Goal: Information Seeking & Learning: Learn about a topic

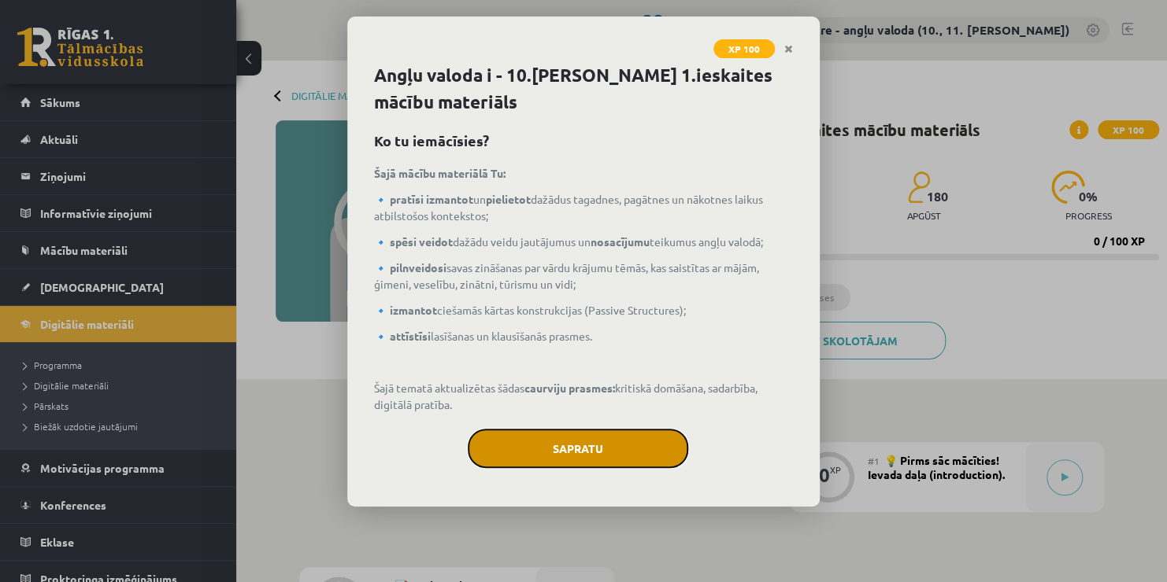
click at [540, 446] on button "Sapratu" at bounding box center [578, 448] width 220 height 39
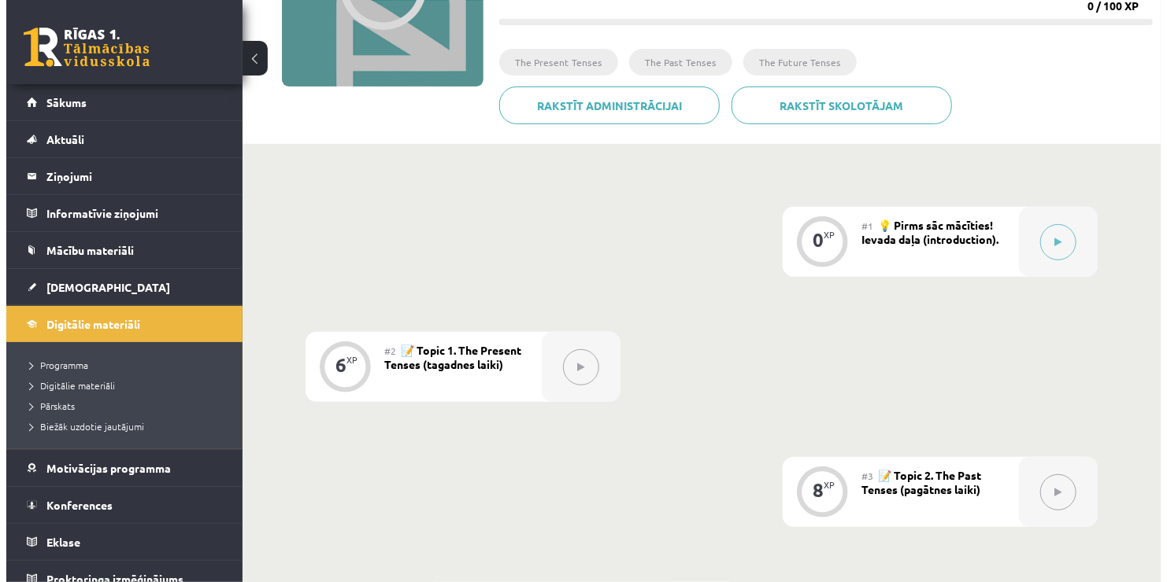
scroll to position [236, 0]
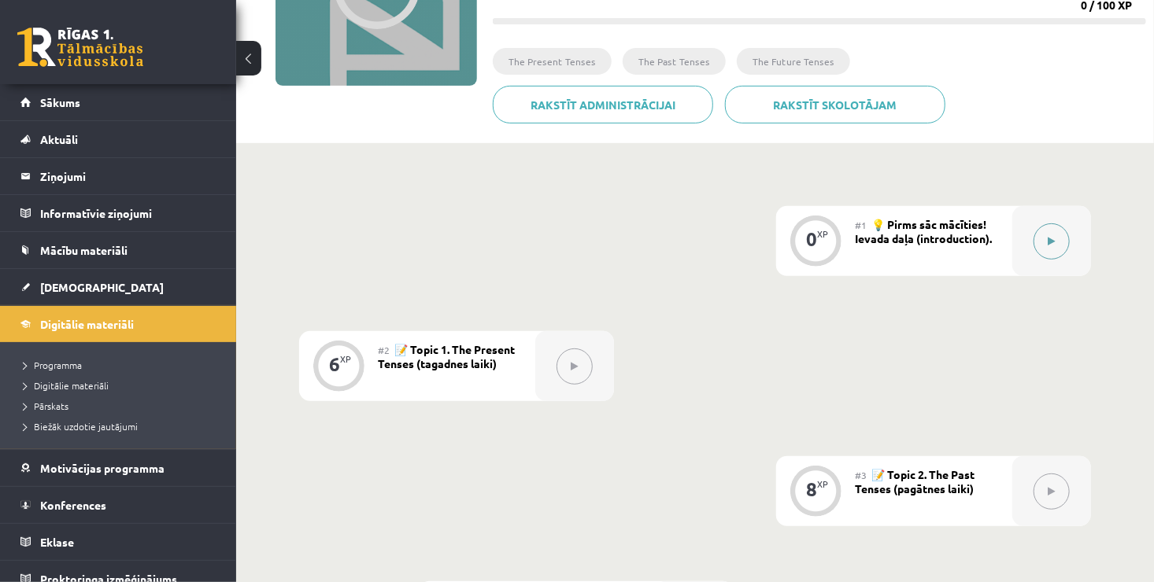
click at [1052, 241] on icon at bounding box center [1051, 241] width 7 height 9
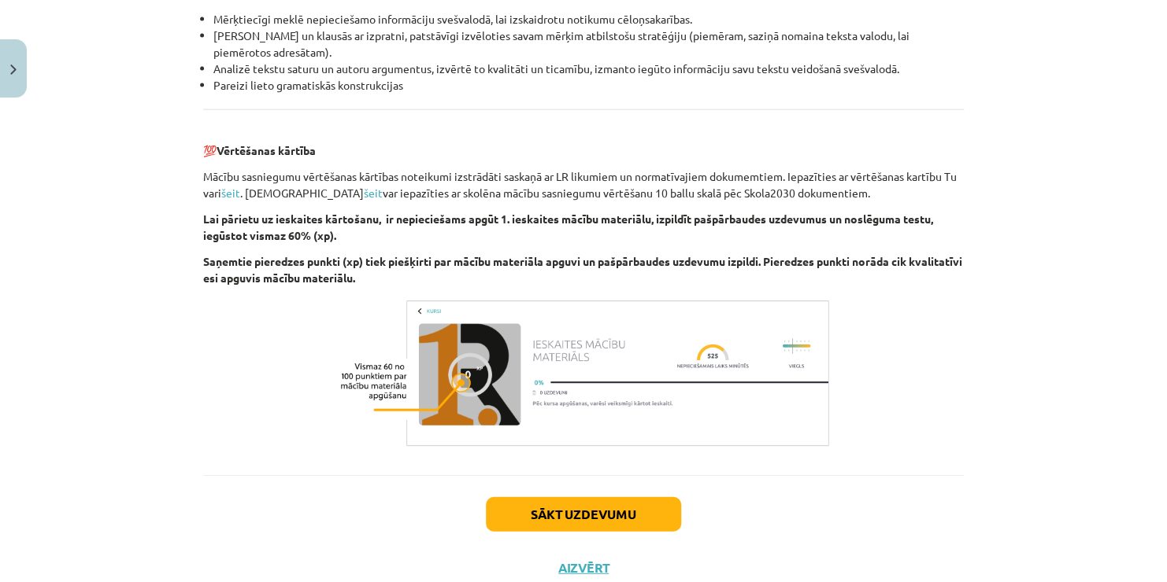
scroll to position [1784, 0]
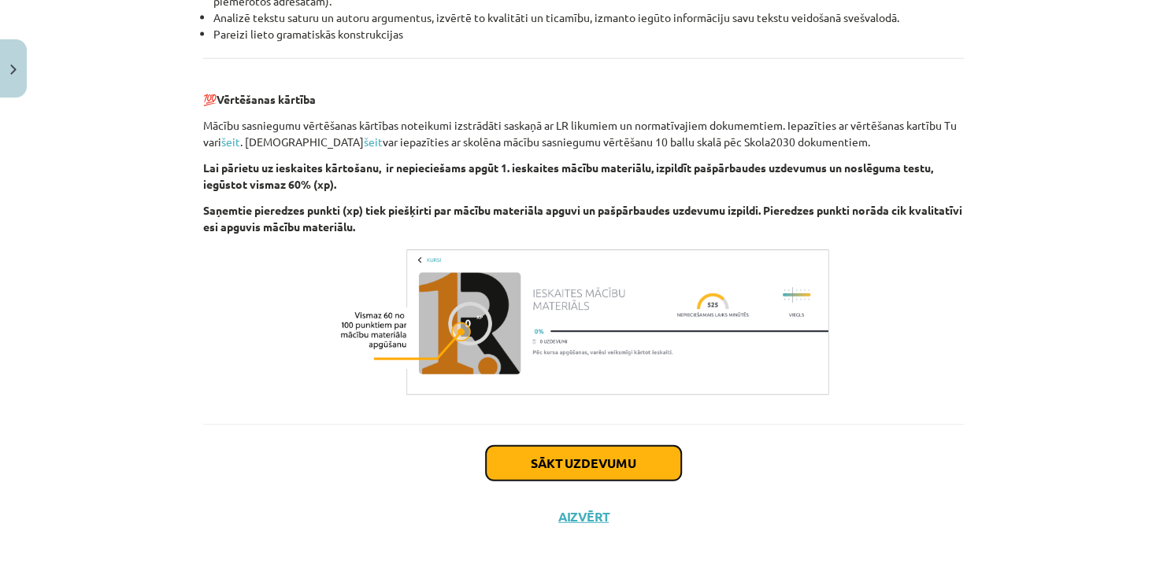
click at [552, 457] on button "Sākt uzdevumu" at bounding box center [583, 463] width 195 height 35
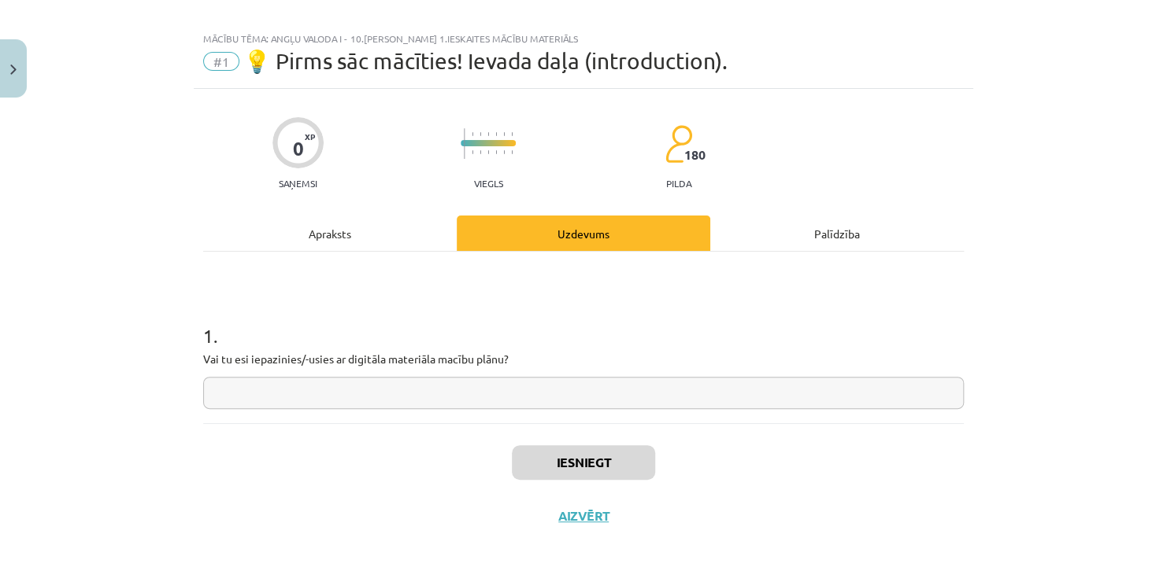
scroll to position [15, 0]
click at [469, 400] on input "text" at bounding box center [583, 394] width 760 height 32
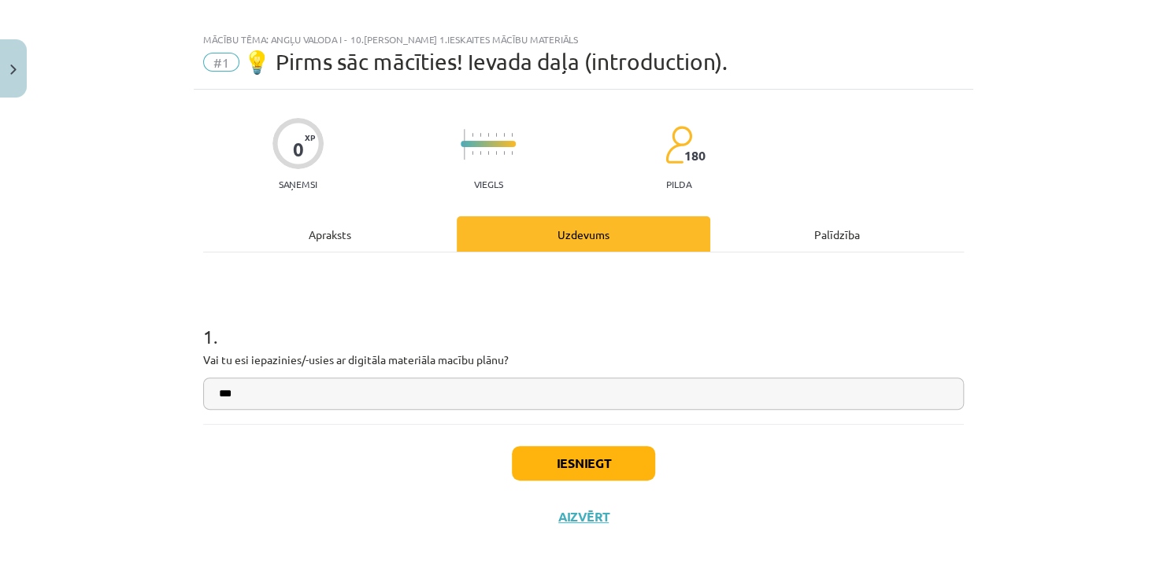
type input "***"
click at [586, 466] on button "Iesniegt" at bounding box center [583, 463] width 143 height 35
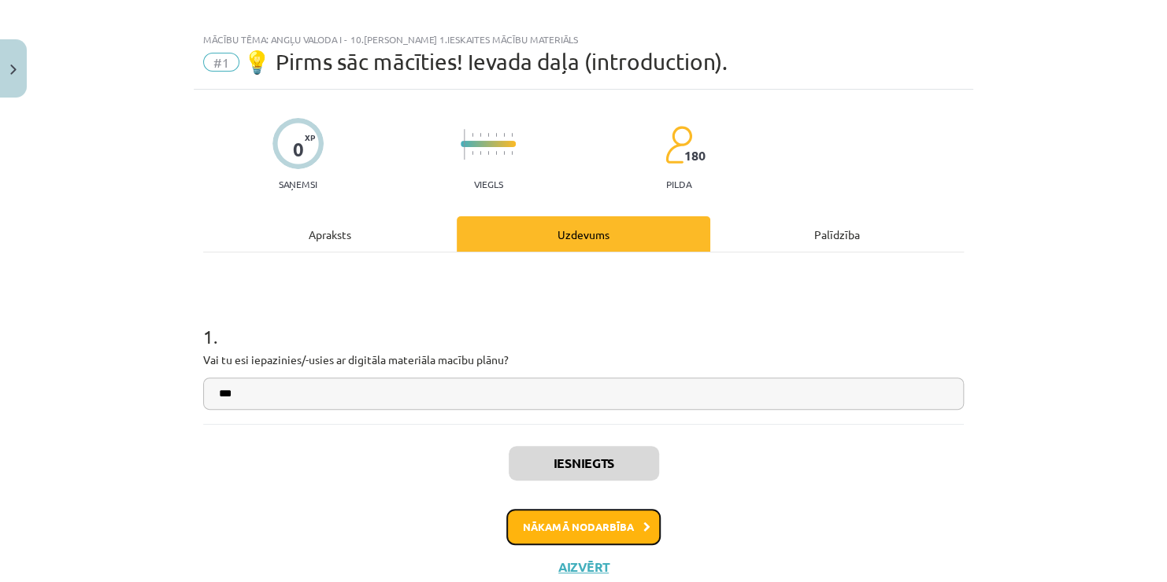
click at [558, 519] on button "Nākamā nodarbība" at bounding box center [583, 527] width 154 height 36
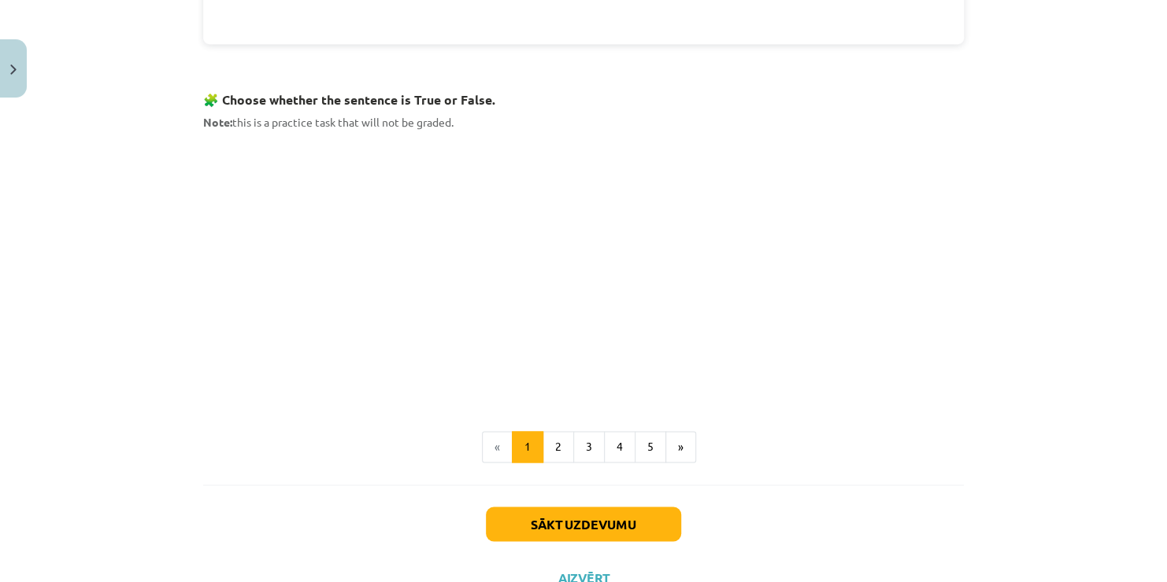
scroll to position [1041, 0]
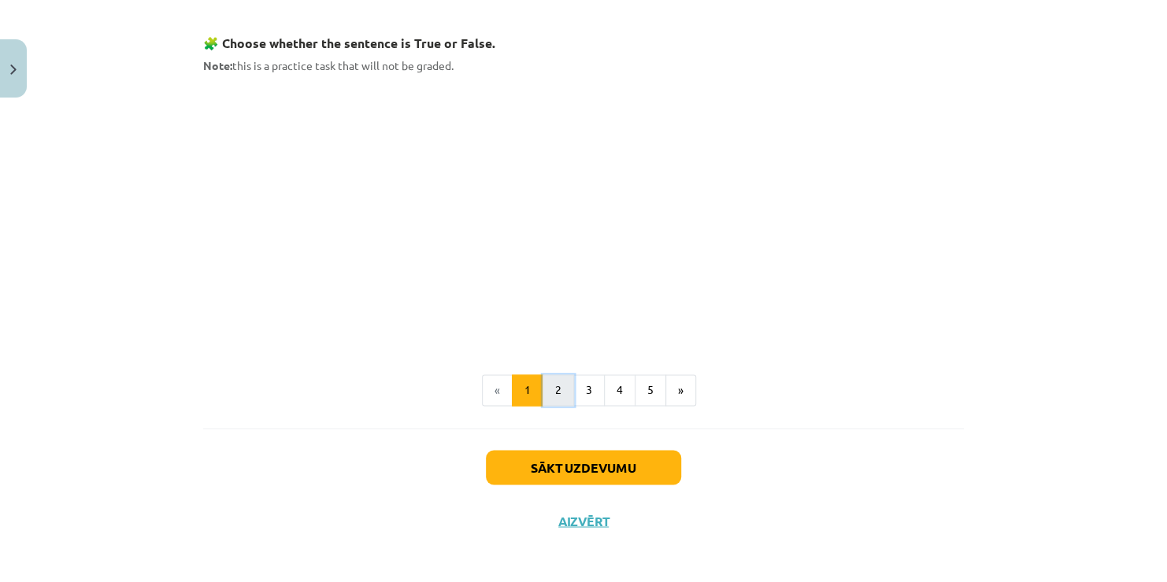
click at [553, 387] on button "2" at bounding box center [557, 390] width 31 height 31
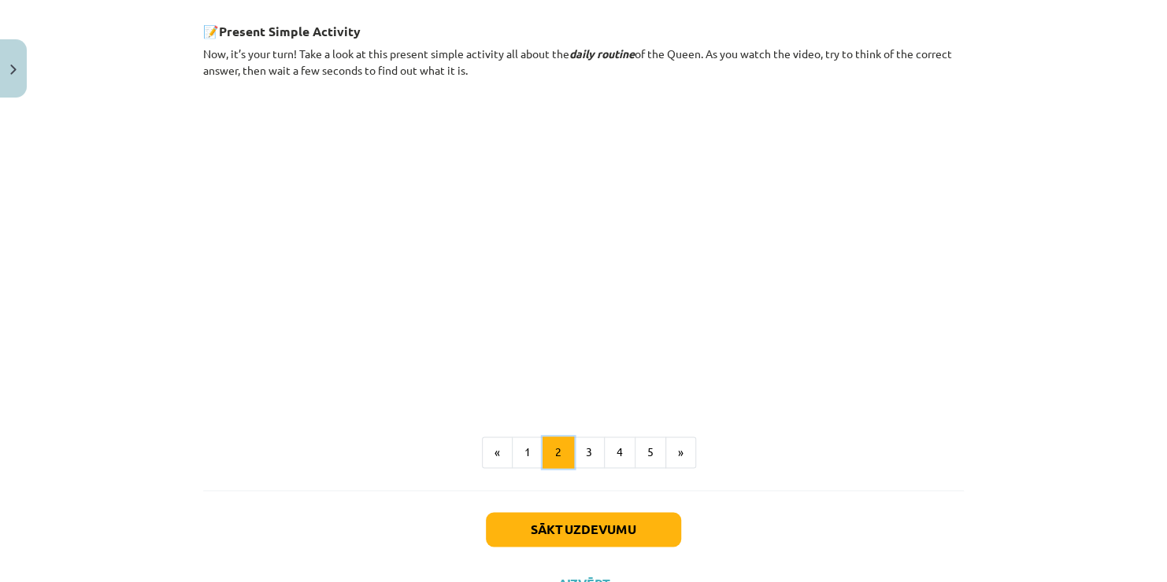
scroll to position [911, 0]
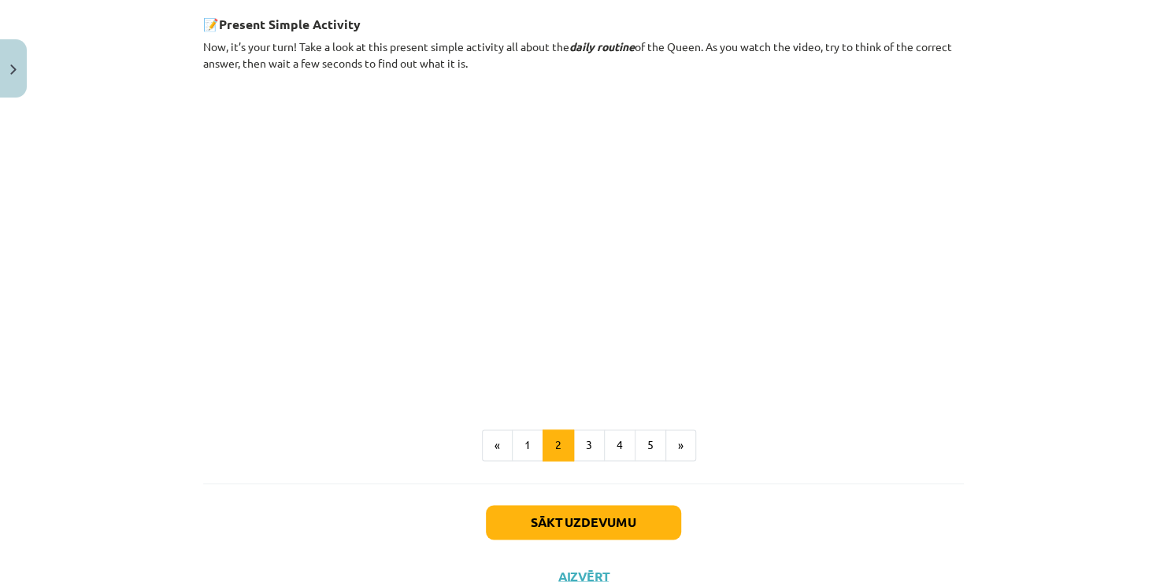
click at [1039, 79] on div "Mācību tēma: Angļu valoda i - 10.[PERSON_NAME] 1.ieskaites mācību materiāls #2 …" at bounding box center [583, 291] width 1167 height 582
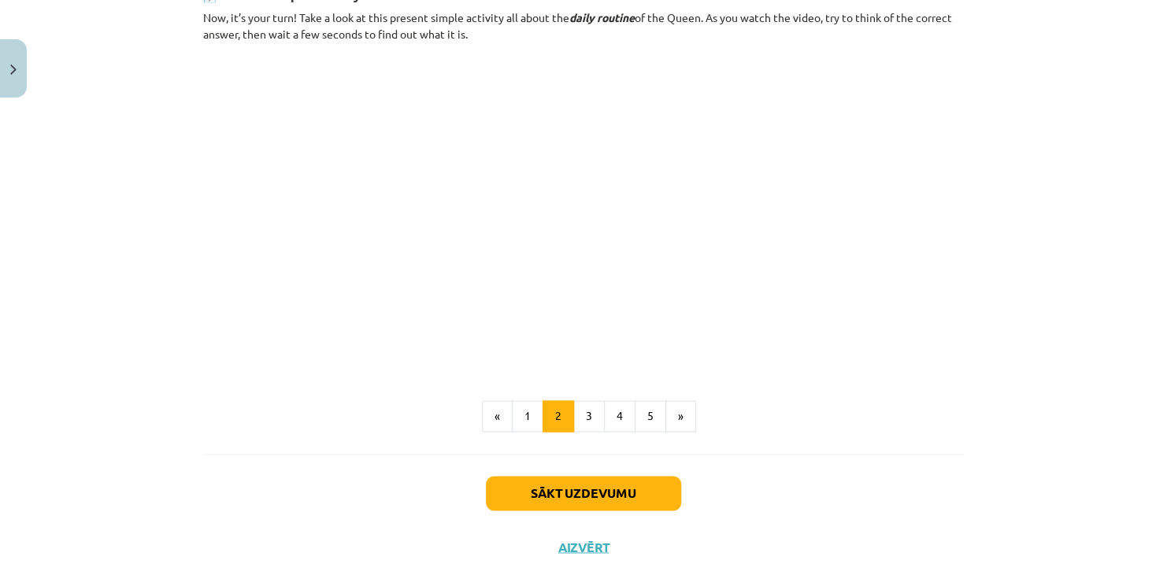
scroll to position [967, 0]
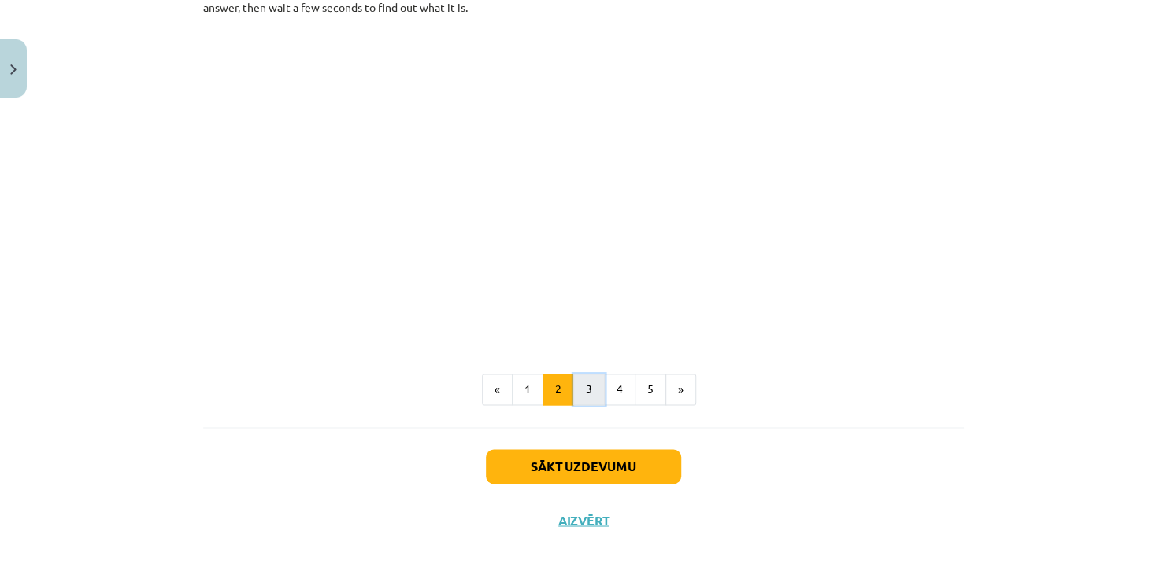
click at [583, 384] on button "3" at bounding box center [588, 389] width 31 height 31
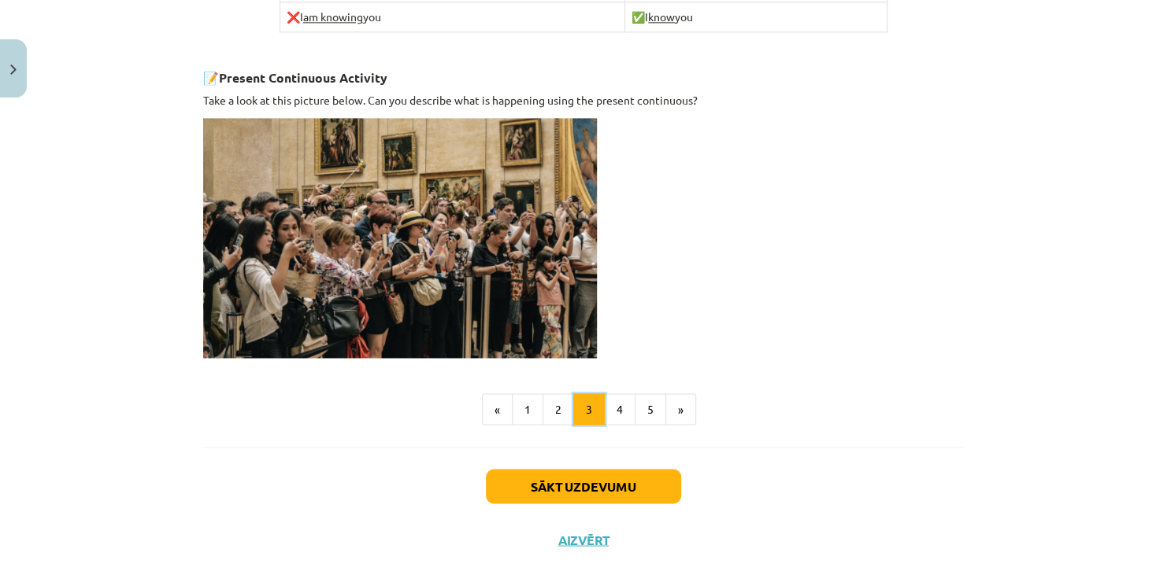
scroll to position [1086, 0]
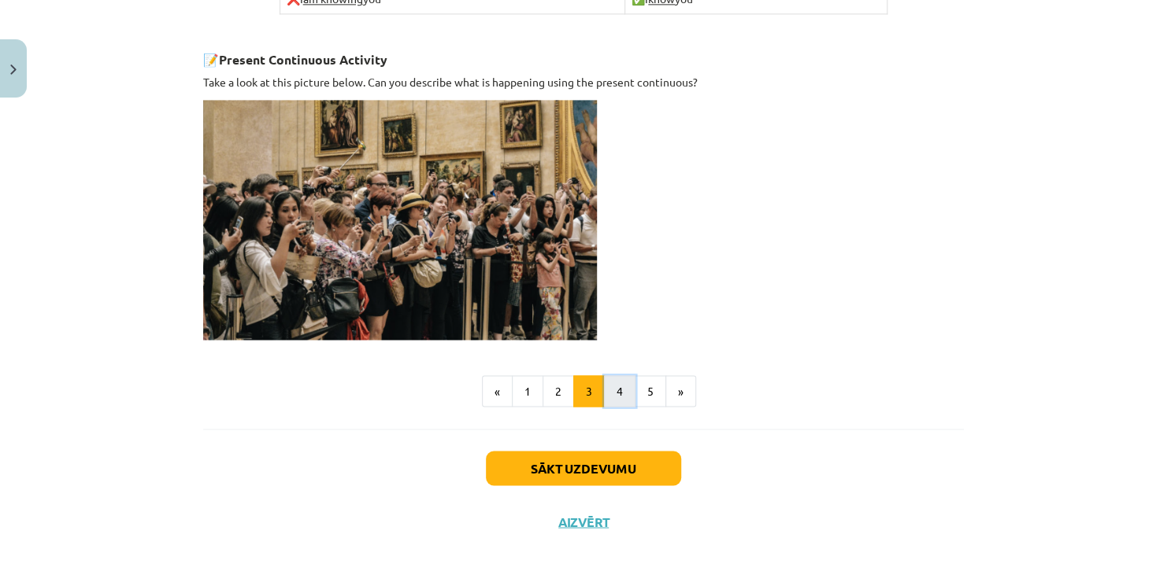
click at [607, 386] on button "4" at bounding box center [619, 390] width 31 height 31
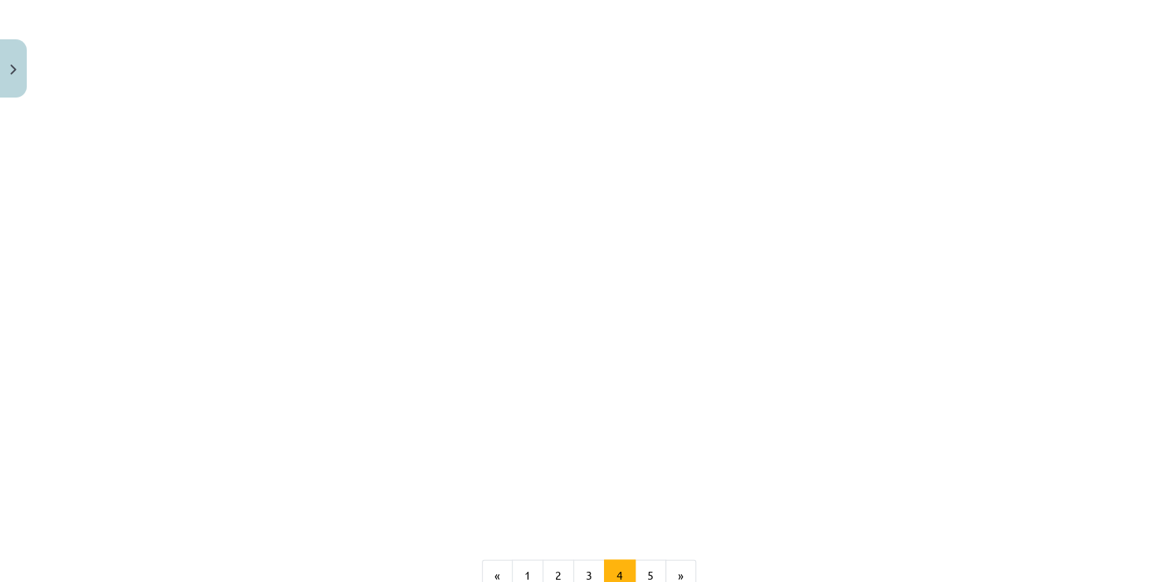
scroll to position [1383, 0]
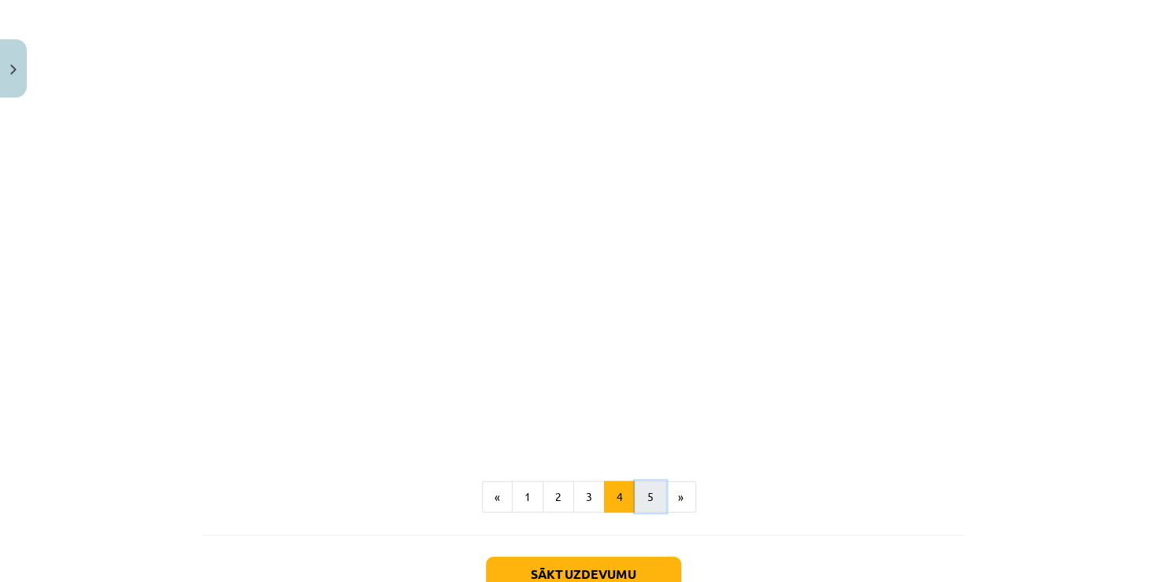
click at [640, 481] on button "5" at bounding box center [649, 496] width 31 height 31
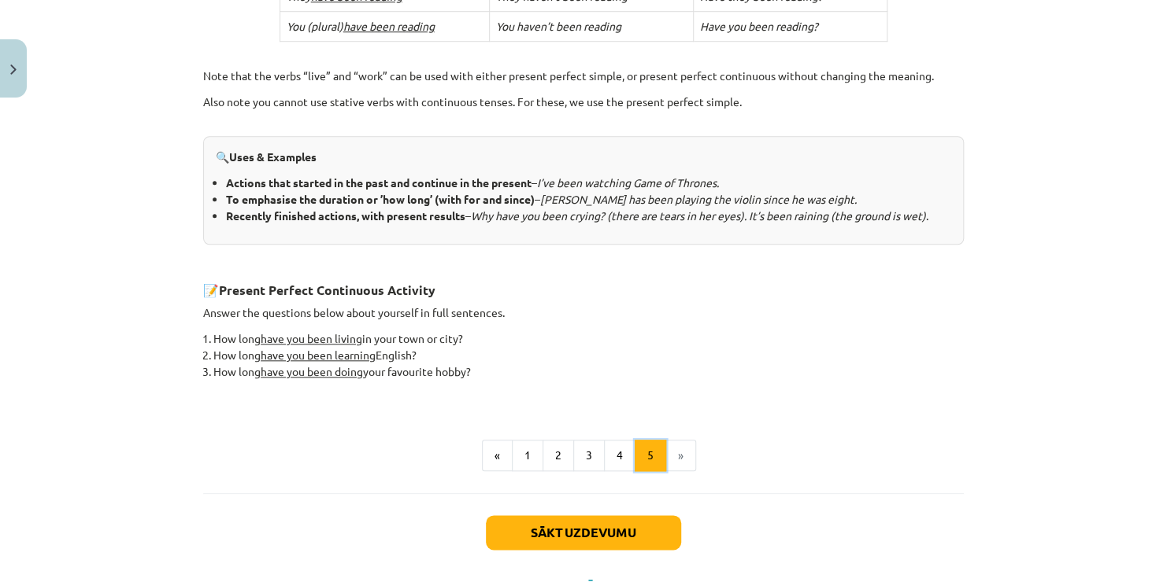
scroll to position [596, 0]
click at [672, 450] on li "»" at bounding box center [681, 454] width 30 height 31
click at [586, 527] on button "Sākt uzdevumu" at bounding box center [583, 532] width 195 height 35
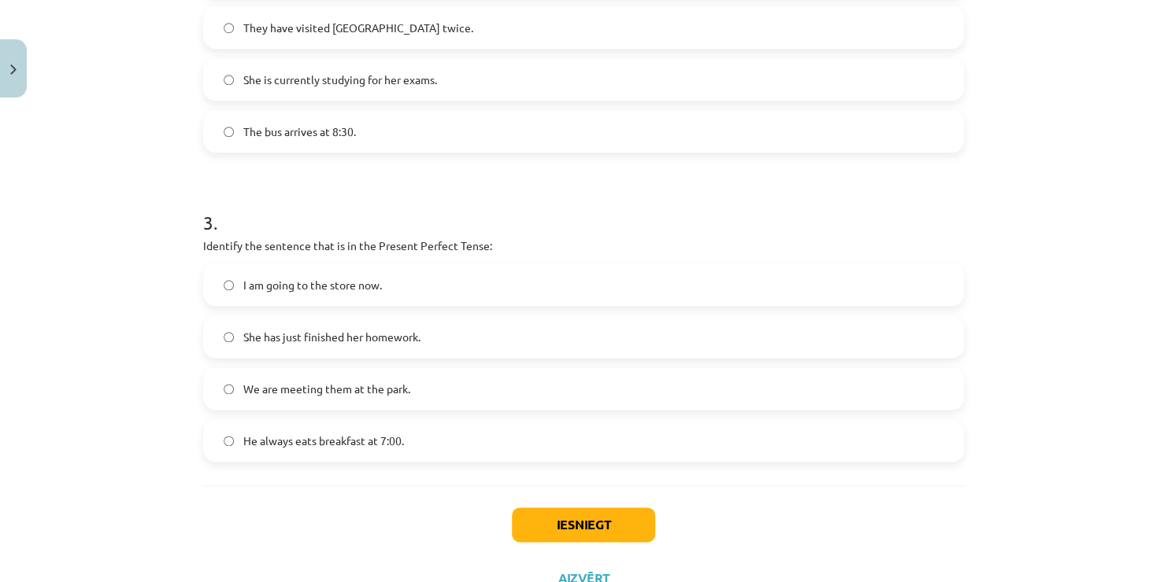
scroll to position [809, 0]
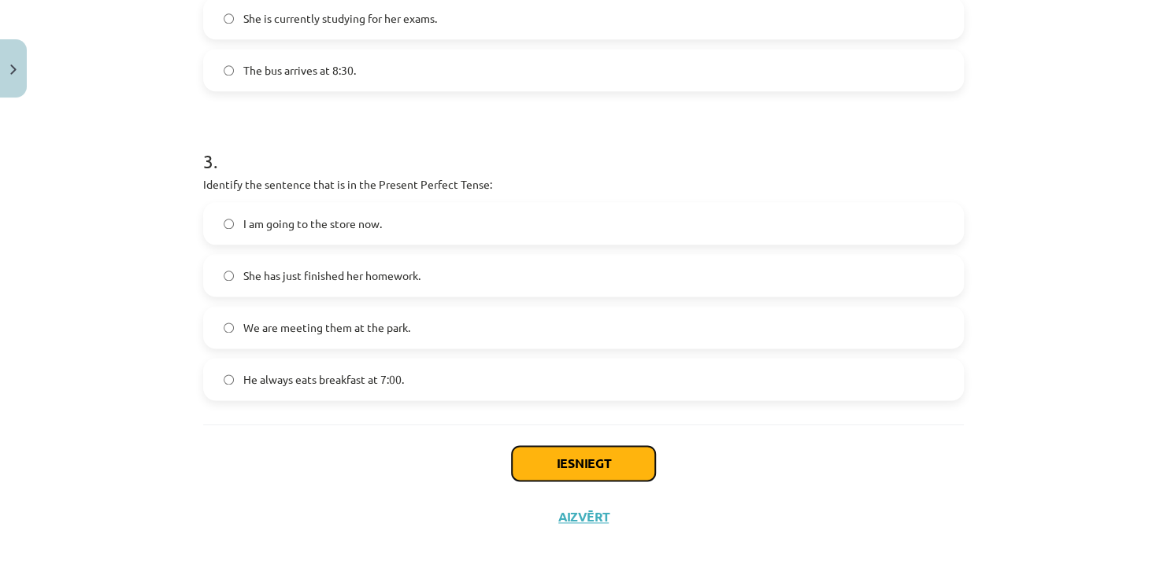
click at [542, 463] on button "Iesniegt" at bounding box center [583, 463] width 143 height 35
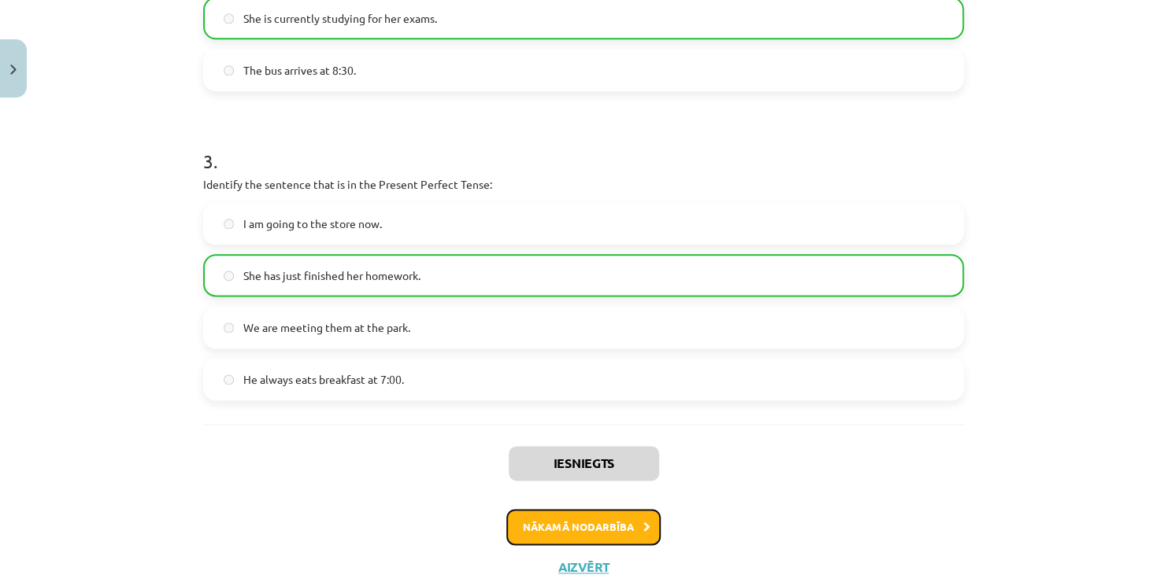
click at [577, 526] on button "Nākamā nodarbība" at bounding box center [583, 527] width 154 height 36
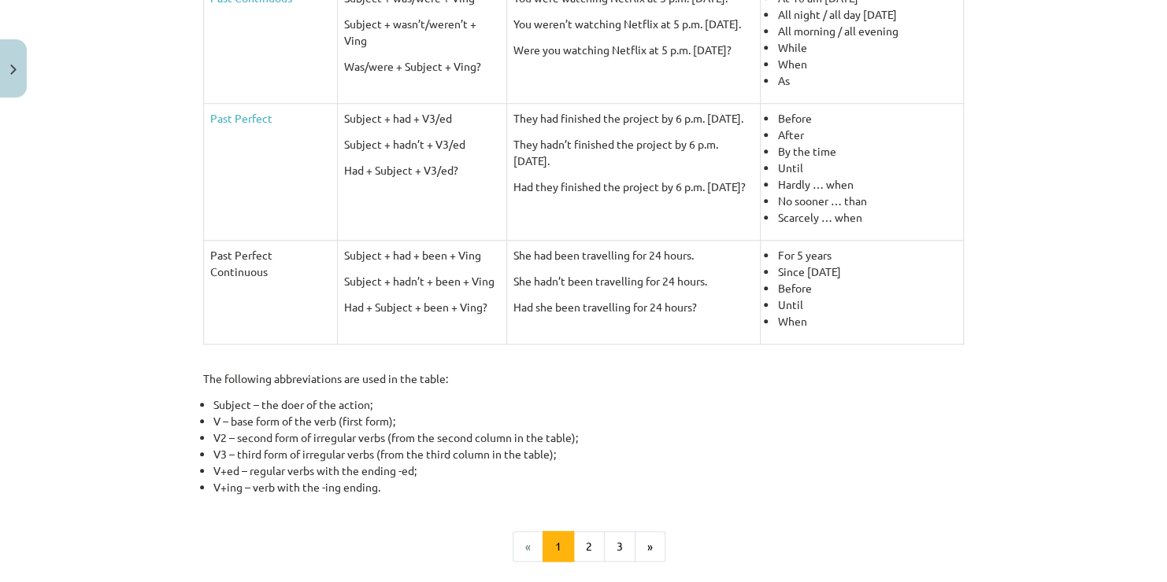
scroll to position [748, 0]
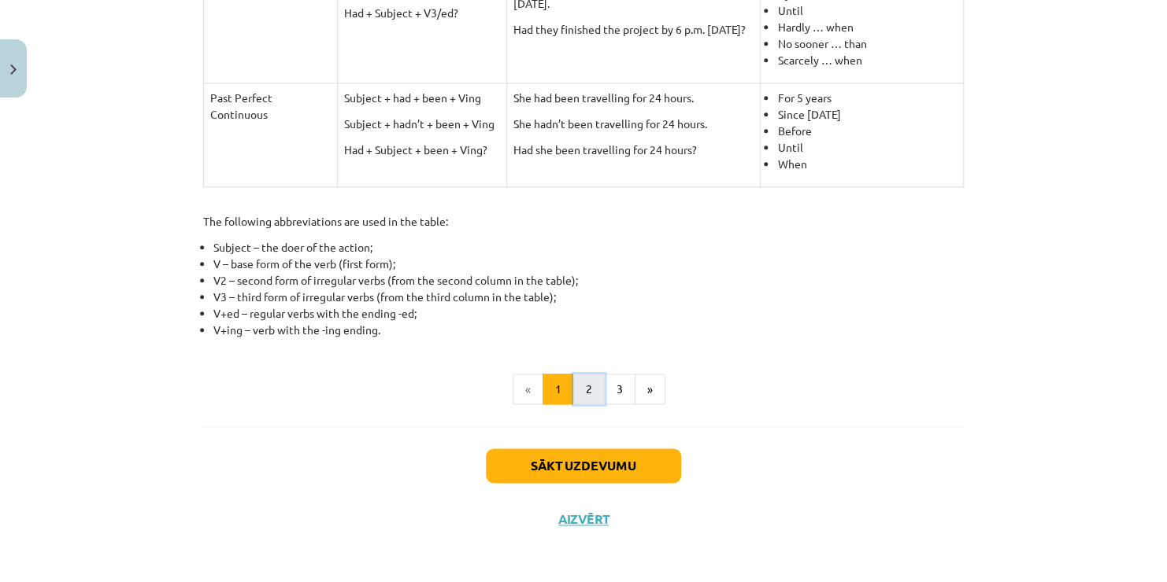
click at [585, 390] on button "2" at bounding box center [588, 389] width 31 height 31
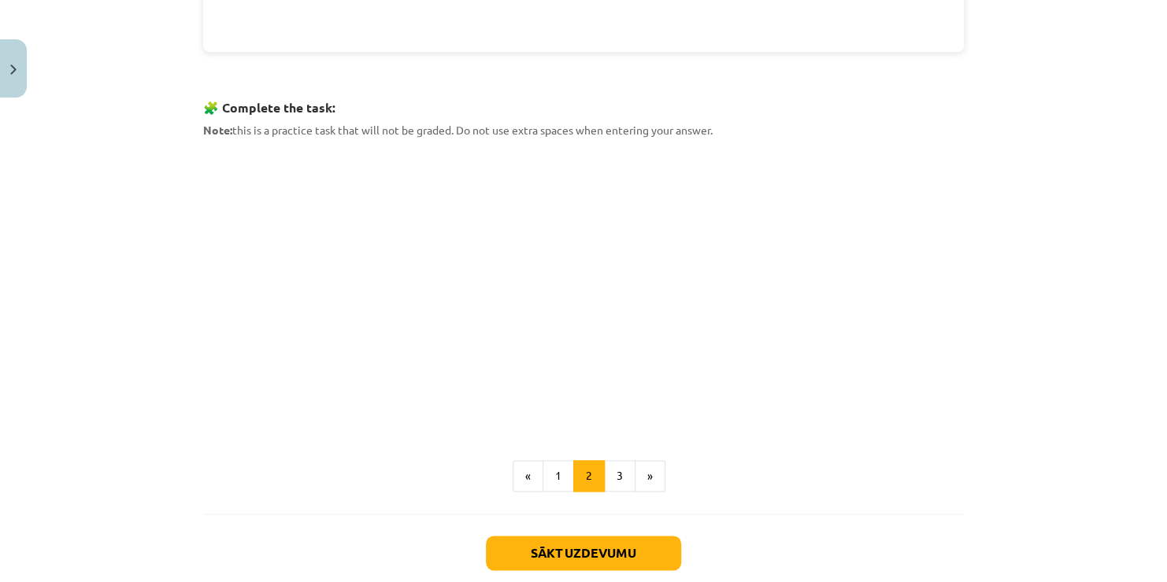
scroll to position [753, 0]
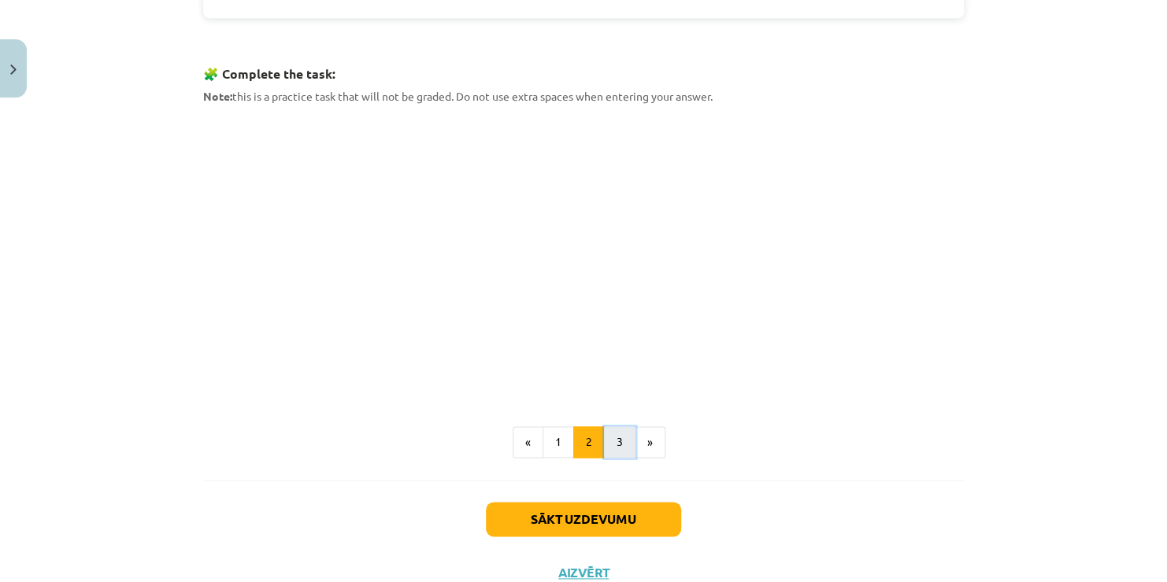
click at [616, 434] on button "3" at bounding box center [619, 442] width 31 height 31
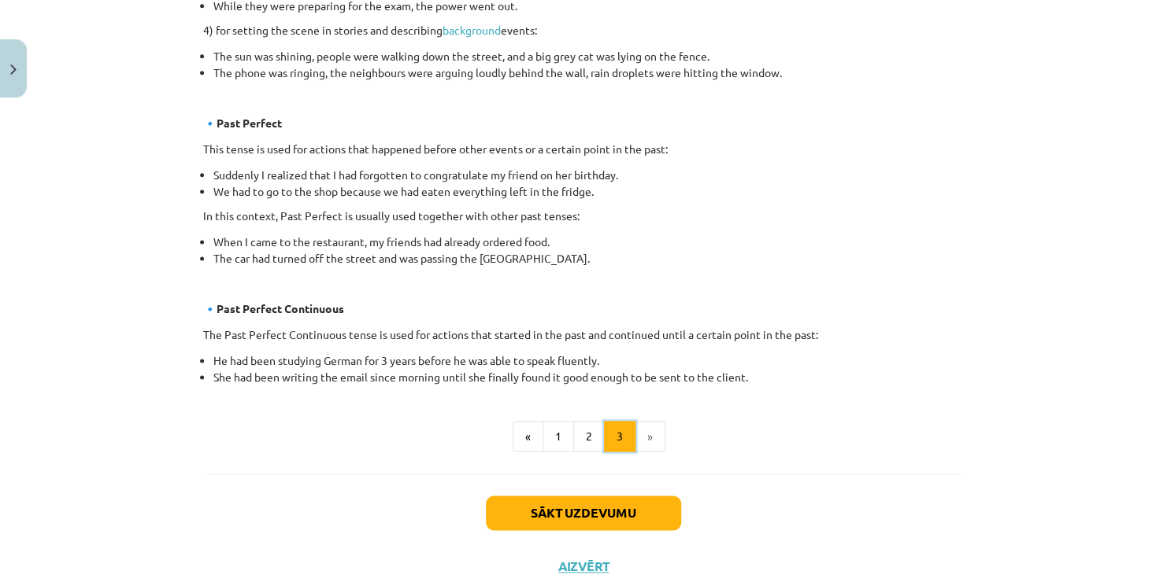
scroll to position [910, 0]
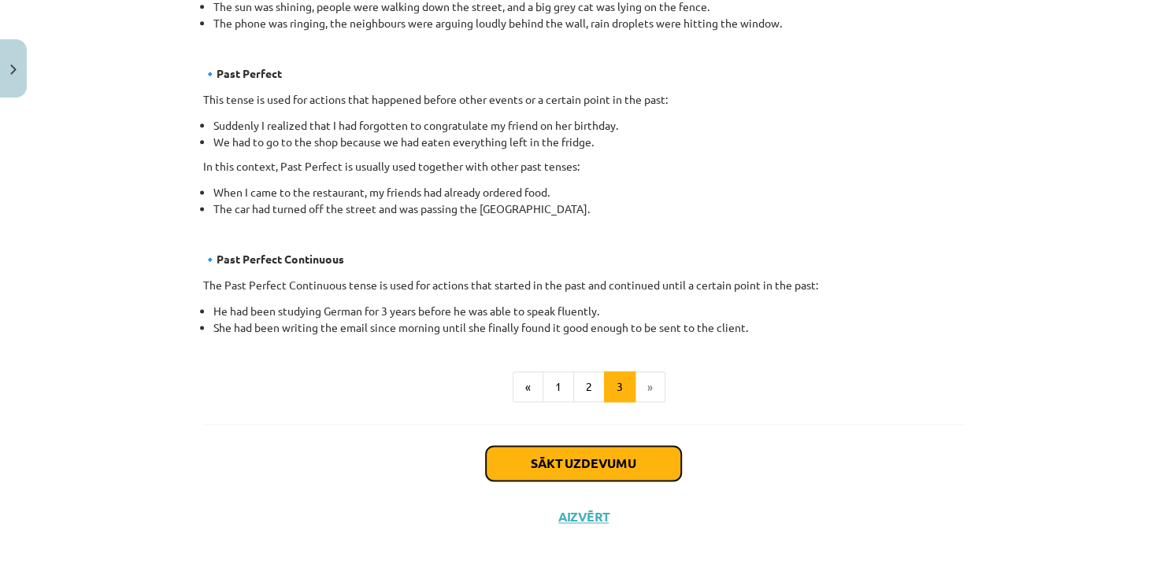
click at [603, 460] on button "Sākt uzdevumu" at bounding box center [583, 463] width 195 height 35
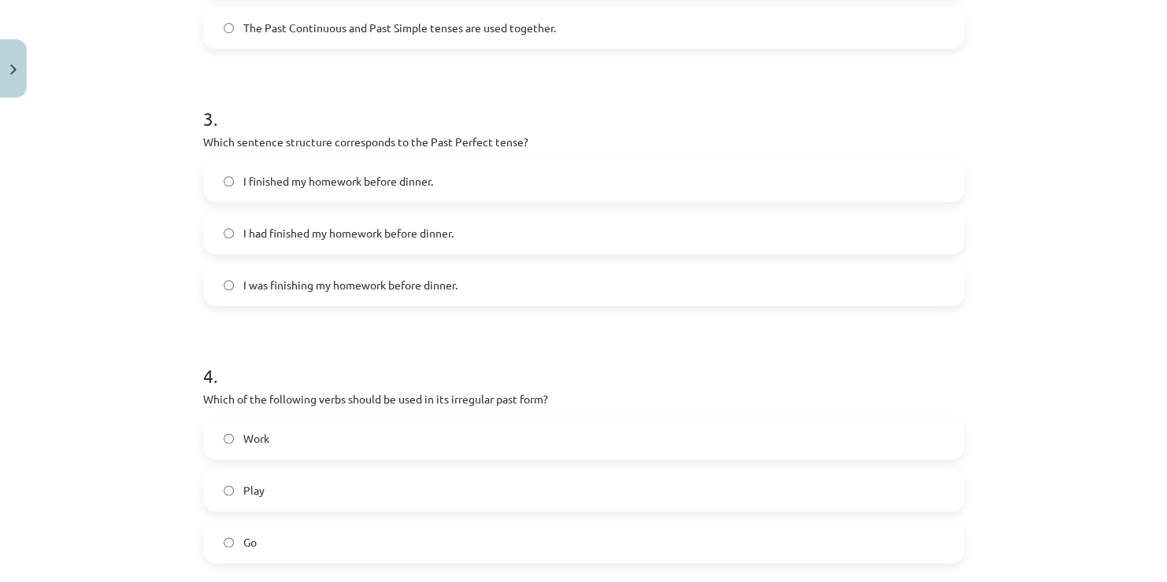
scroll to position [826, 0]
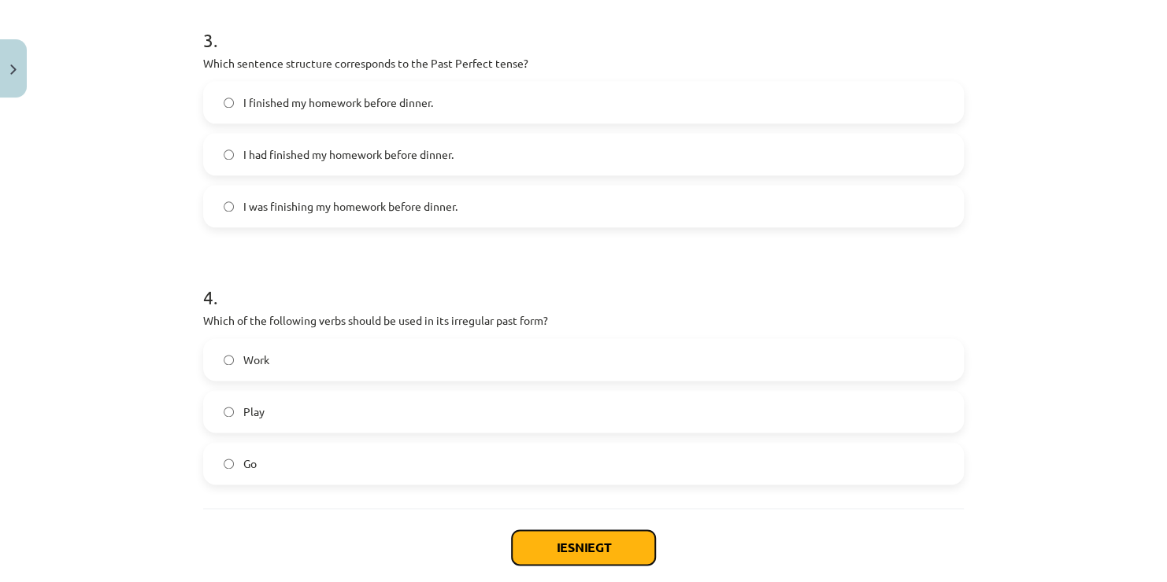
click at [554, 542] on button "Iesniegt" at bounding box center [583, 548] width 143 height 35
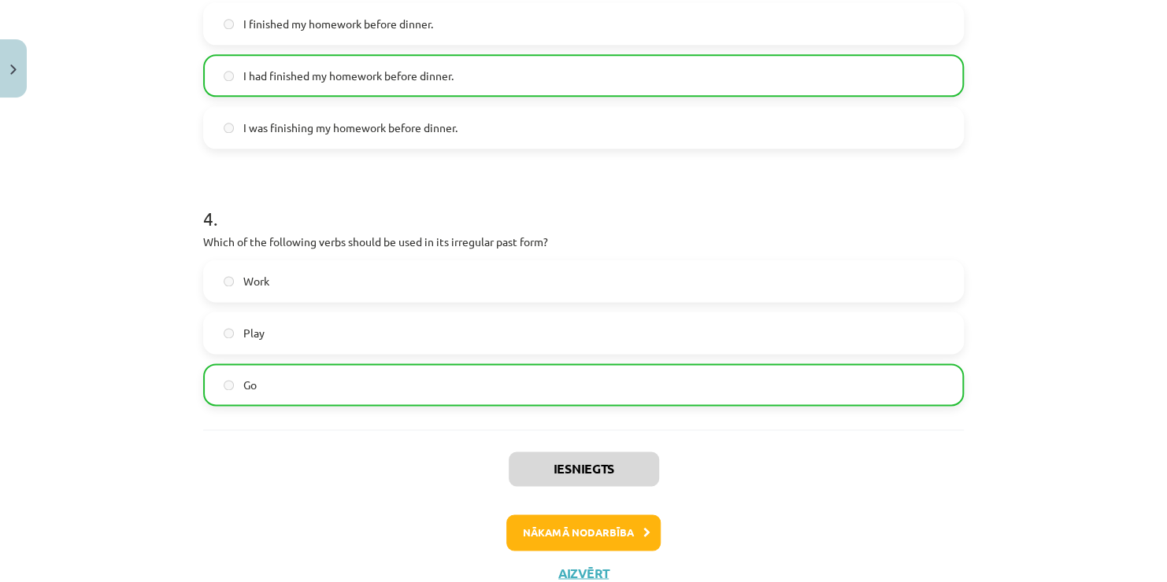
scroll to position [960, 0]
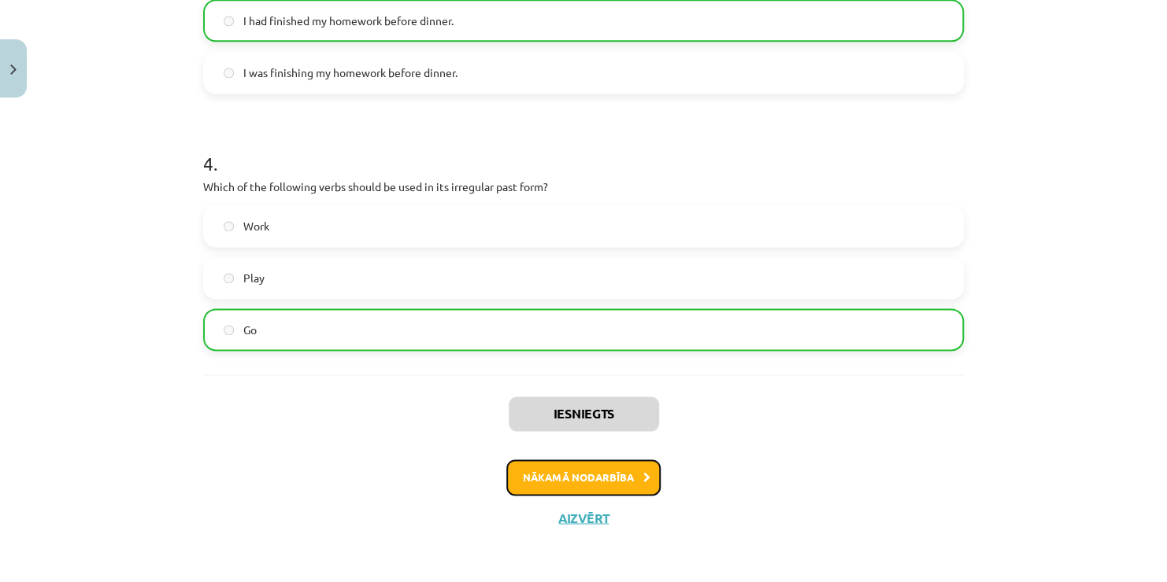
click at [587, 473] on button "Nākamā nodarbība" at bounding box center [583, 478] width 154 height 36
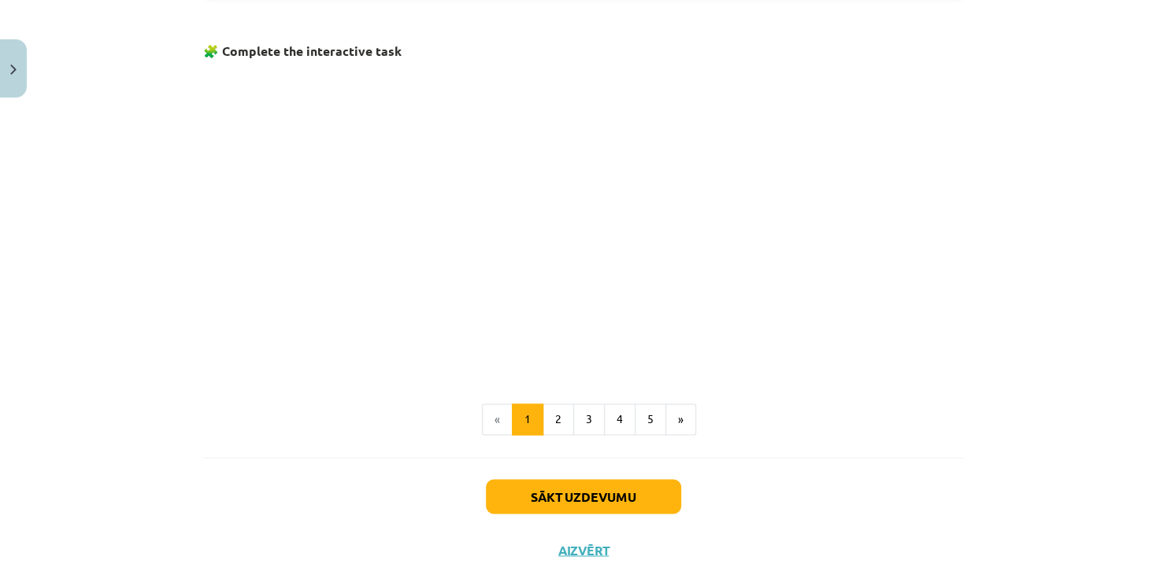
scroll to position [1012, 0]
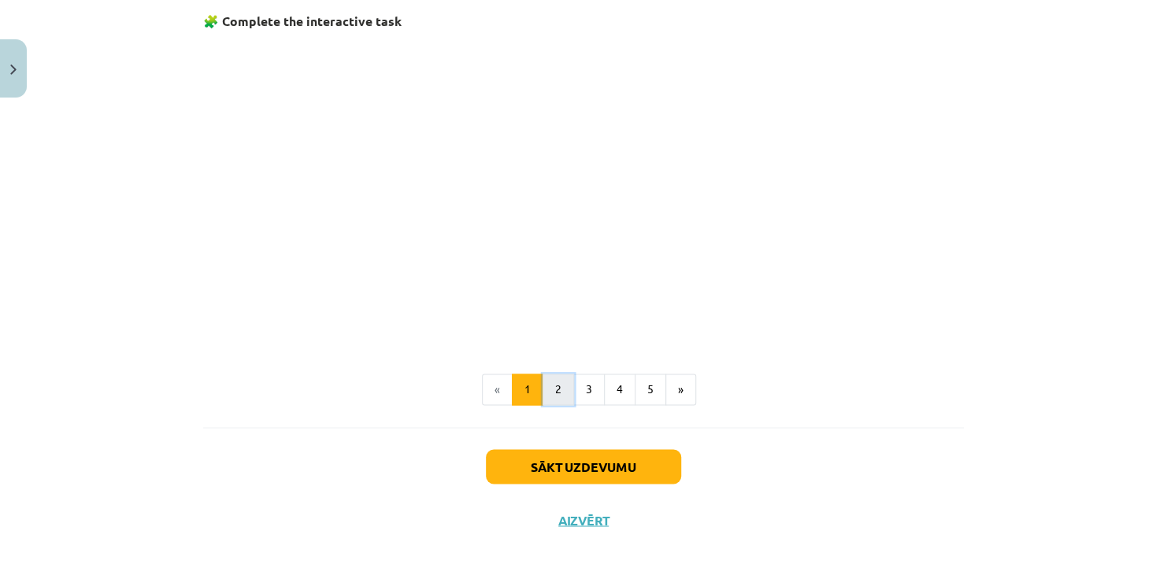
click at [549, 387] on button "2" at bounding box center [557, 389] width 31 height 31
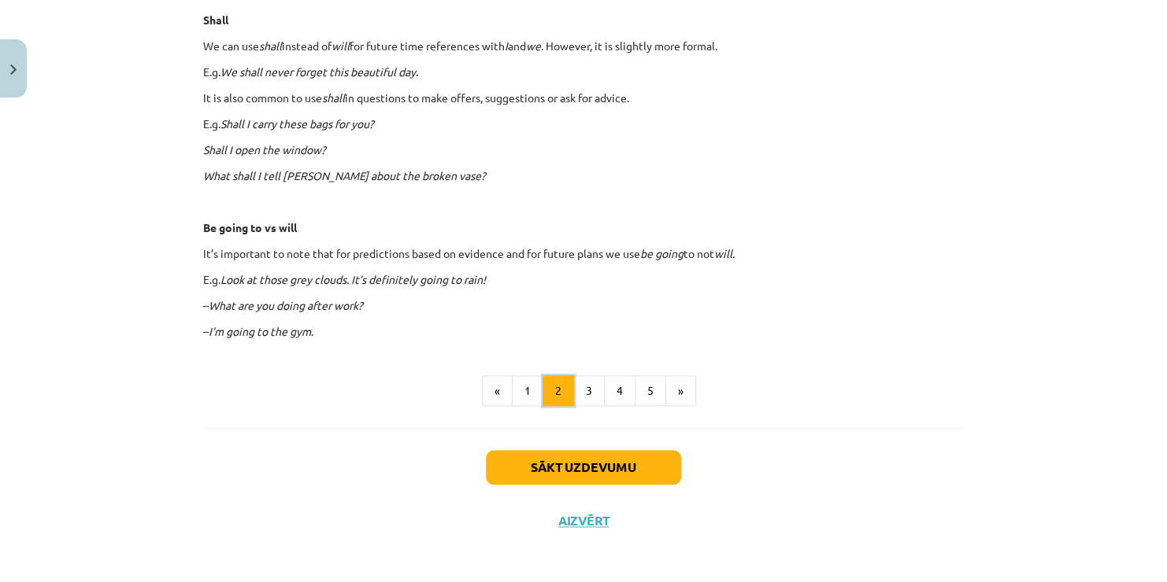
scroll to position [923, 0]
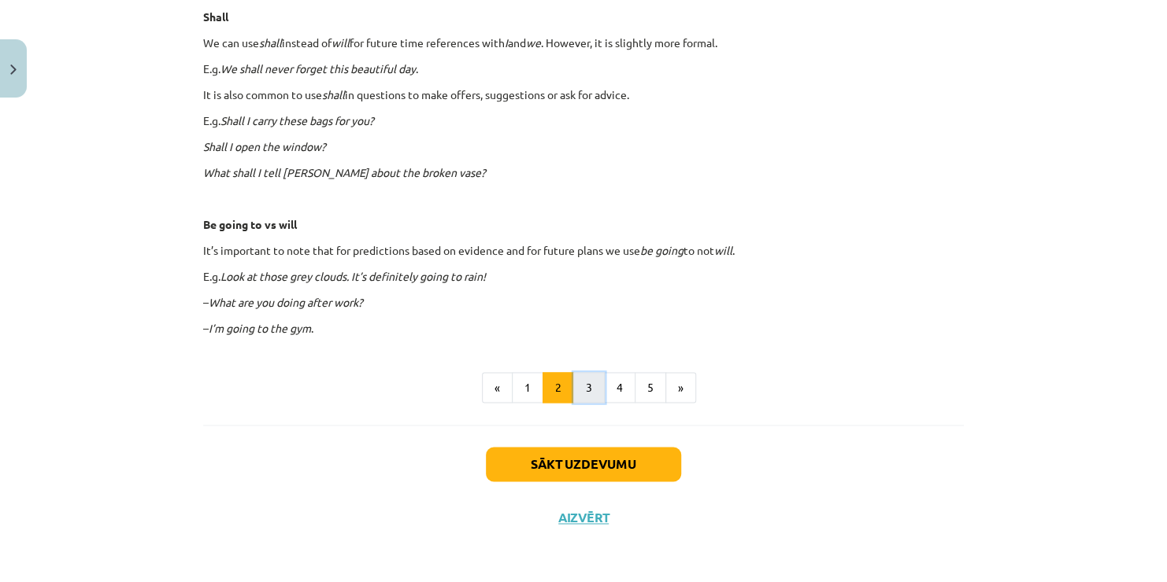
click at [583, 389] on button "3" at bounding box center [588, 387] width 31 height 31
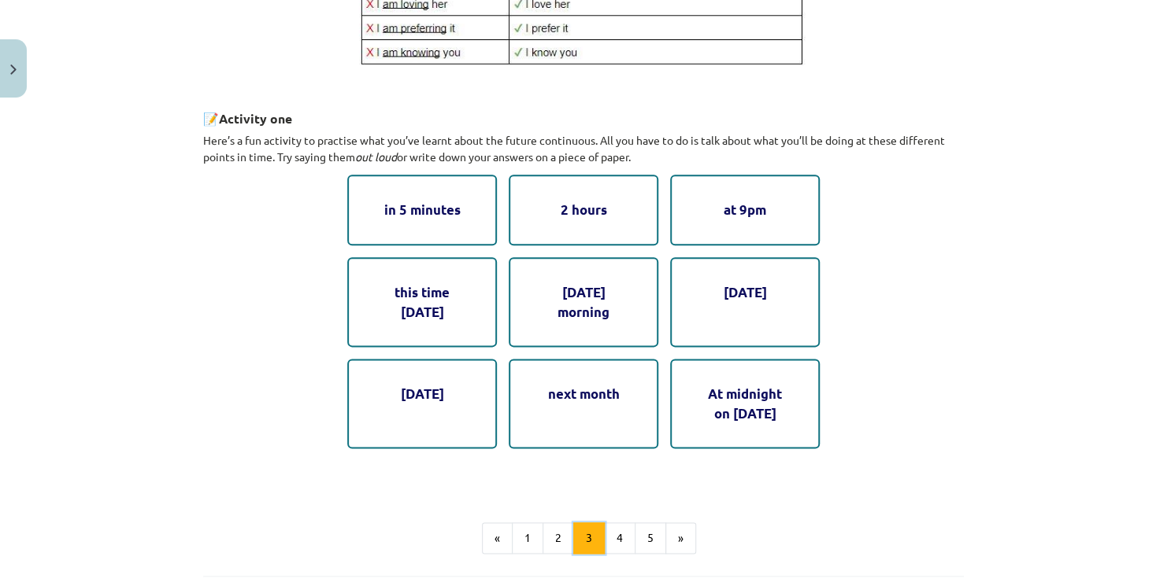
scroll to position [753, 0]
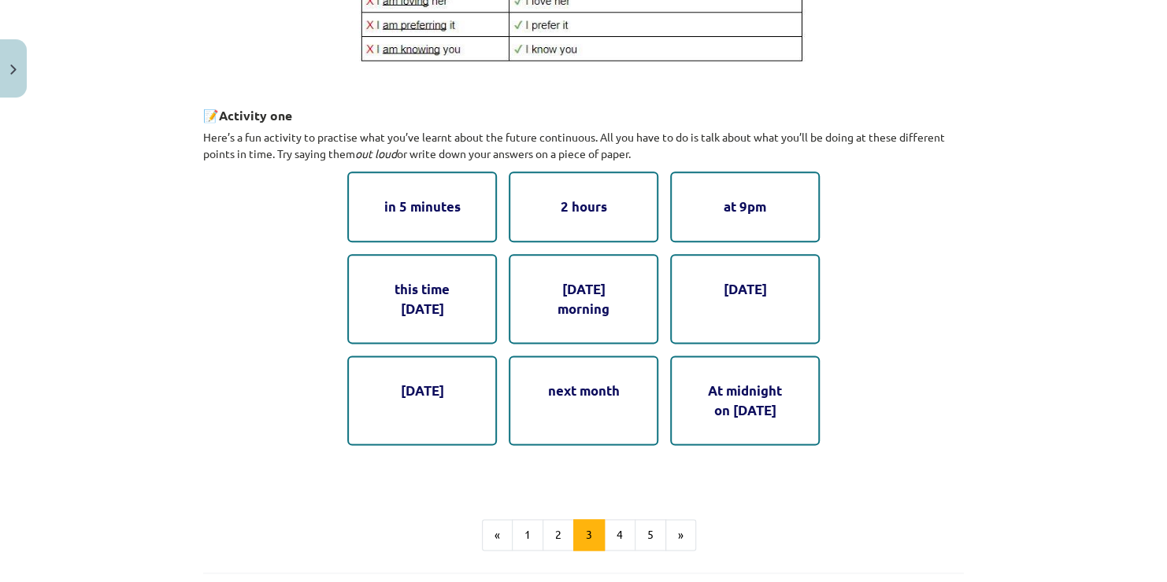
click at [723, 398] on div "At midnight on [DATE]" at bounding box center [745, 401] width 150 height 90
click at [618, 534] on button "4" at bounding box center [619, 535] width 31 height 31
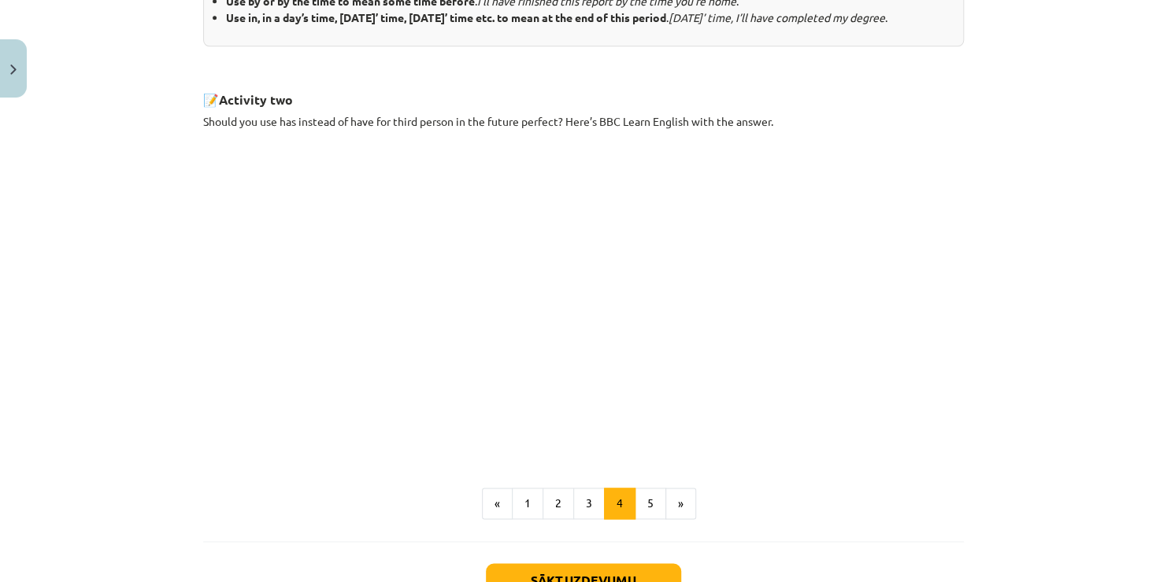
scroll to position [832, 0]
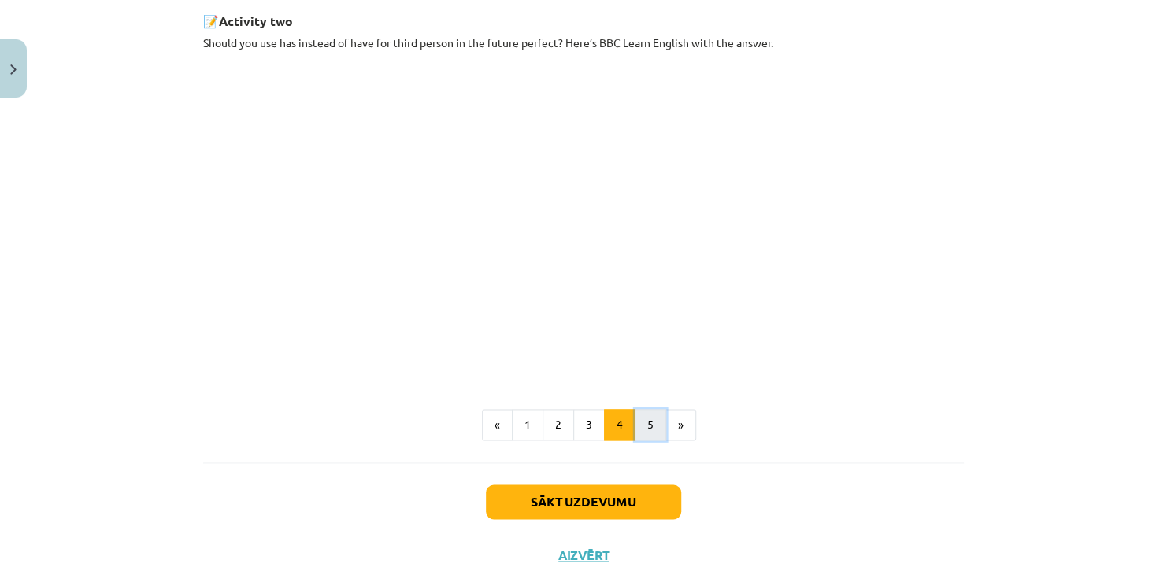
click at [642, 441] on button "5" at bounding box center [649, 424] width 31 height 31
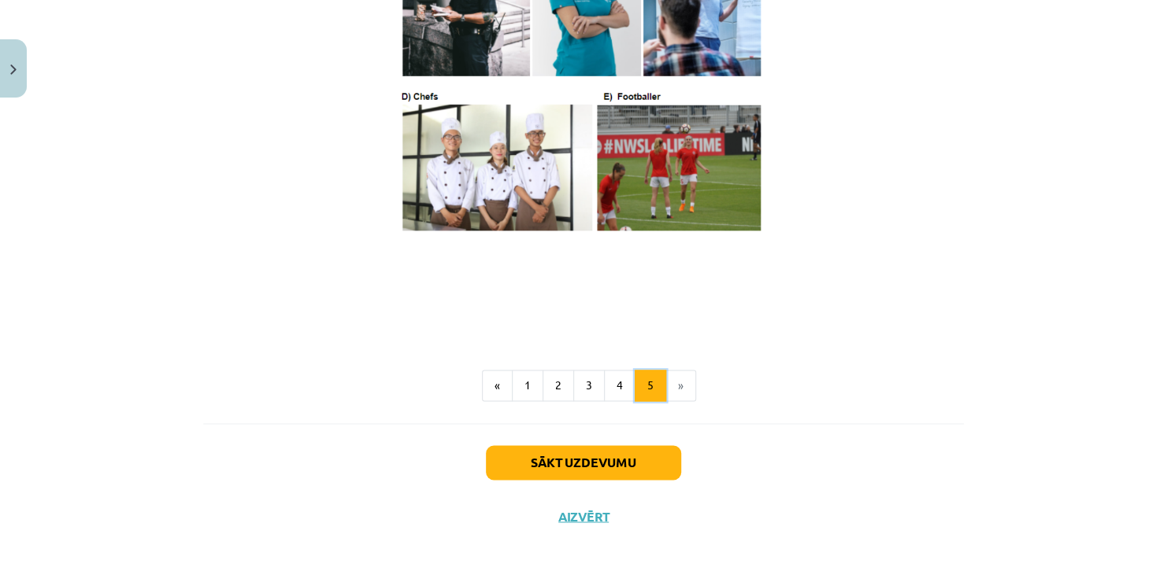
scroll to position [974, 0]
click at [601, 460] on button "Sākt uzdevumu" at bounding box center [583, 463] width 195 height 35
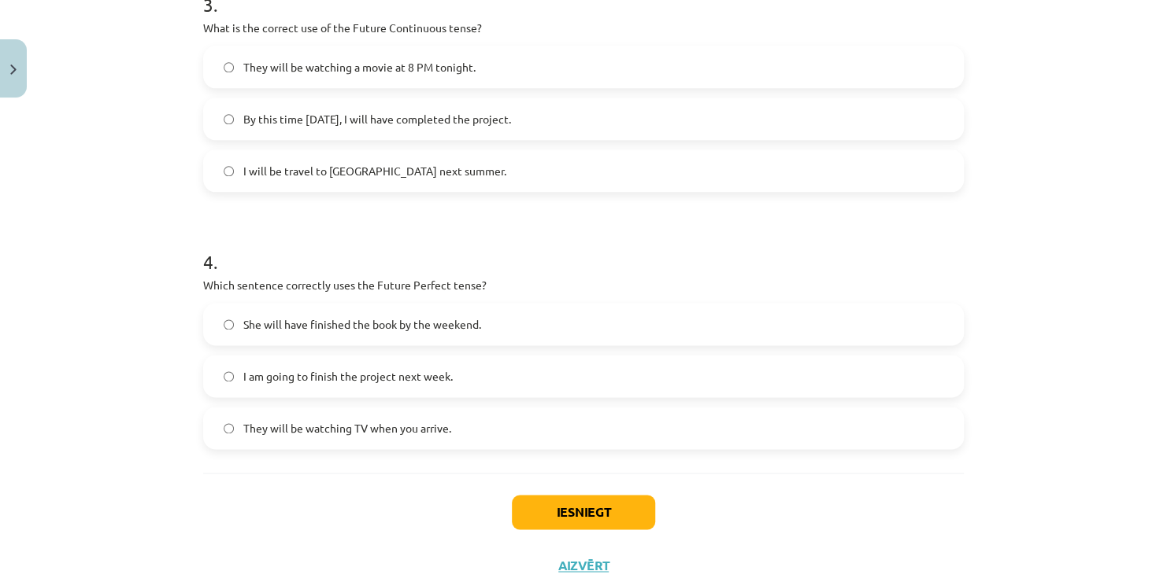
scroll to position [905, 0]
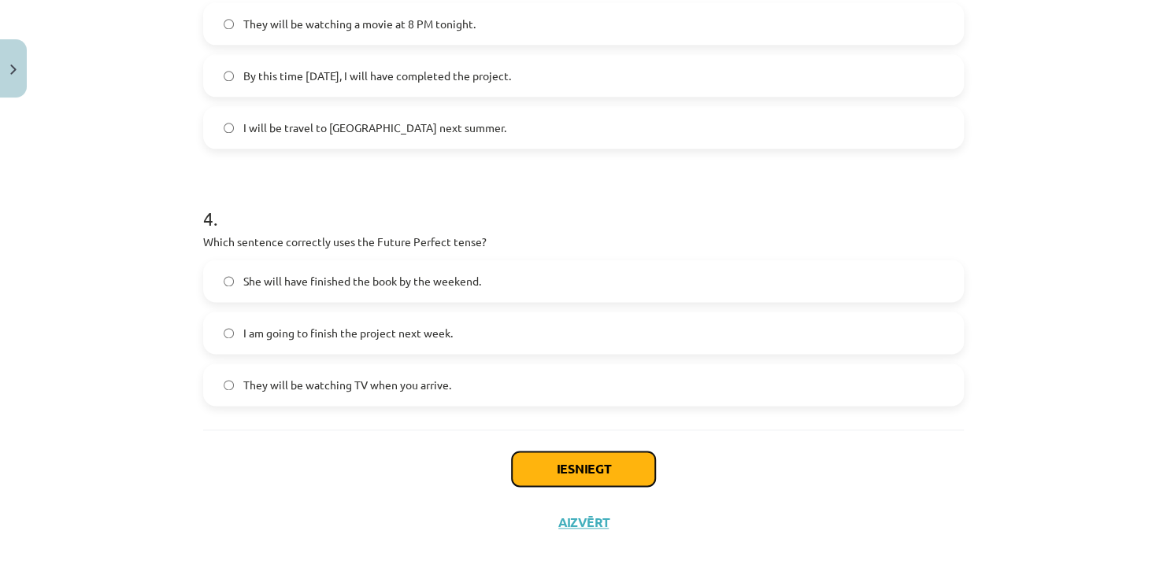
click at [571, 467] on button "Iesniegt" at bounding box center [583, 469] width 143 height 35
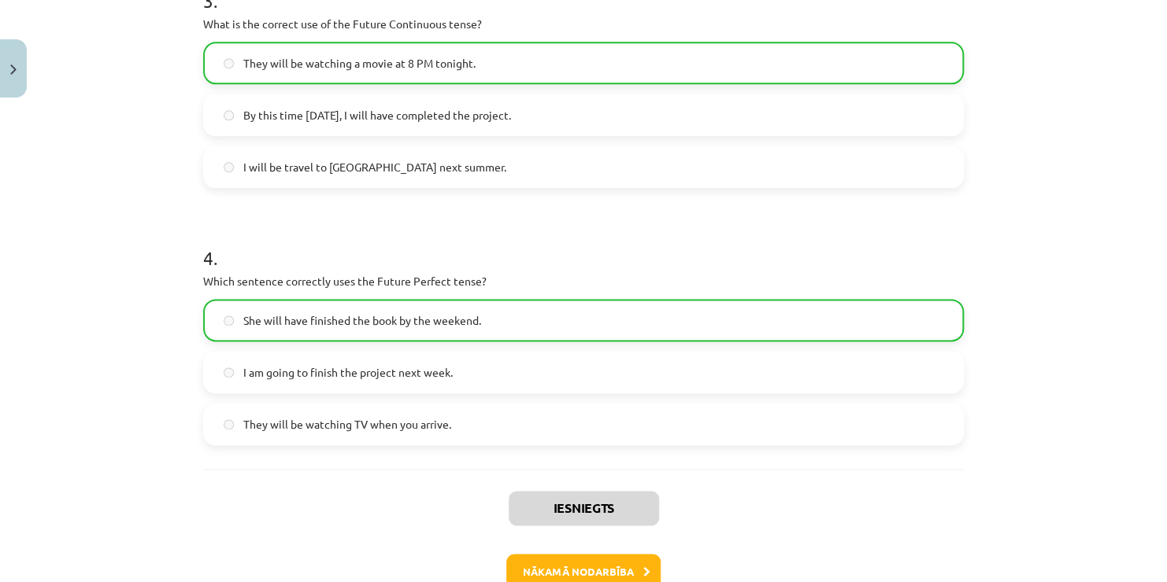
scroll to position [960, 0]
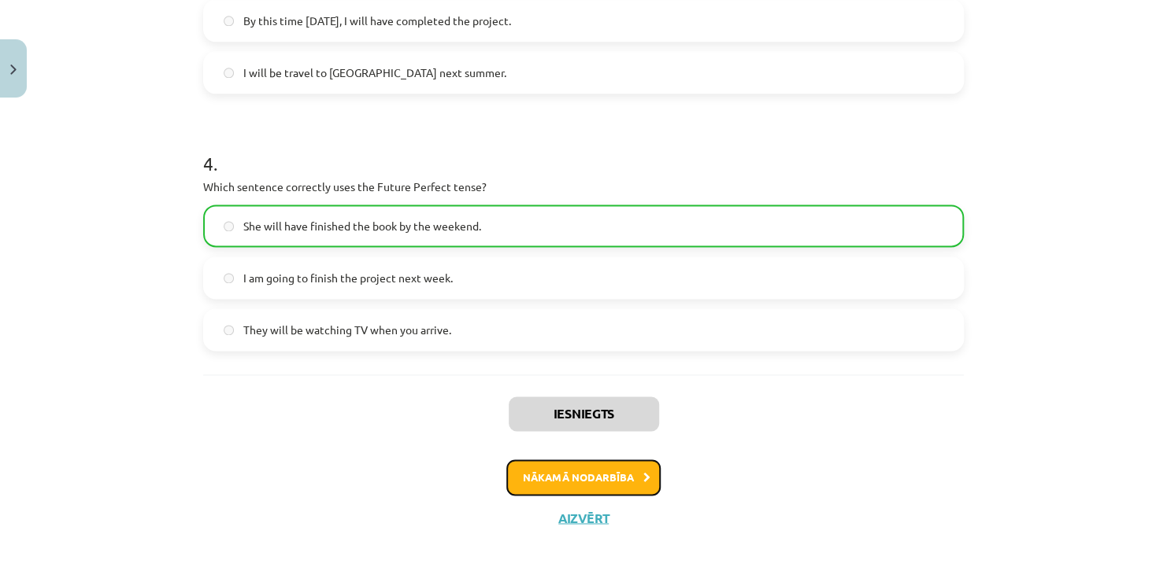
click at [586, 479] on button "Nākamā nodarbība" at bounding box center [583, 478] width 154 height 36
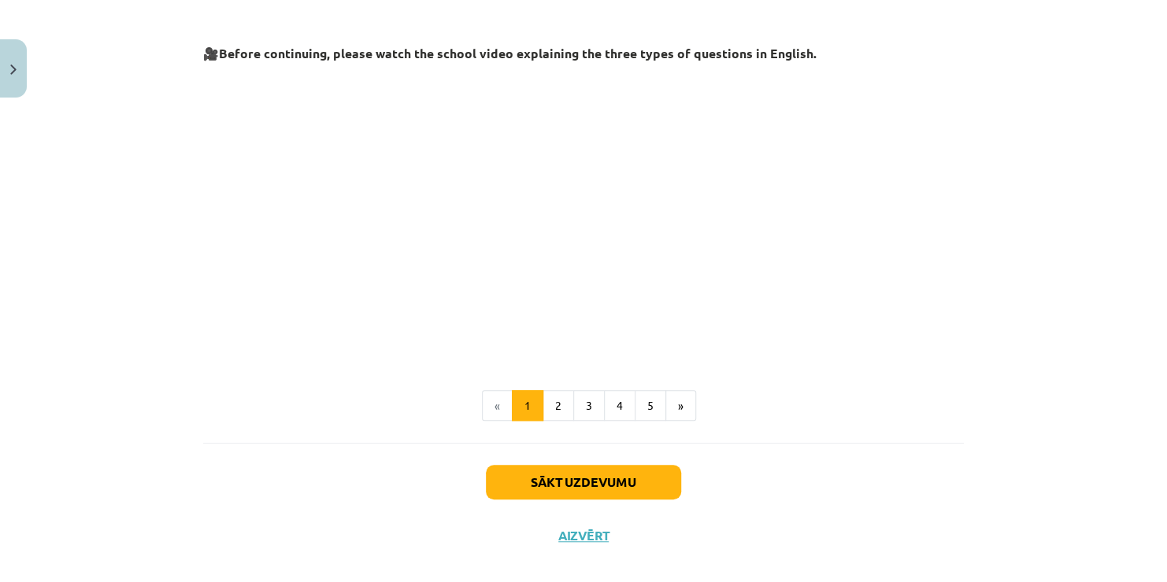
scroll to position [383, 0]
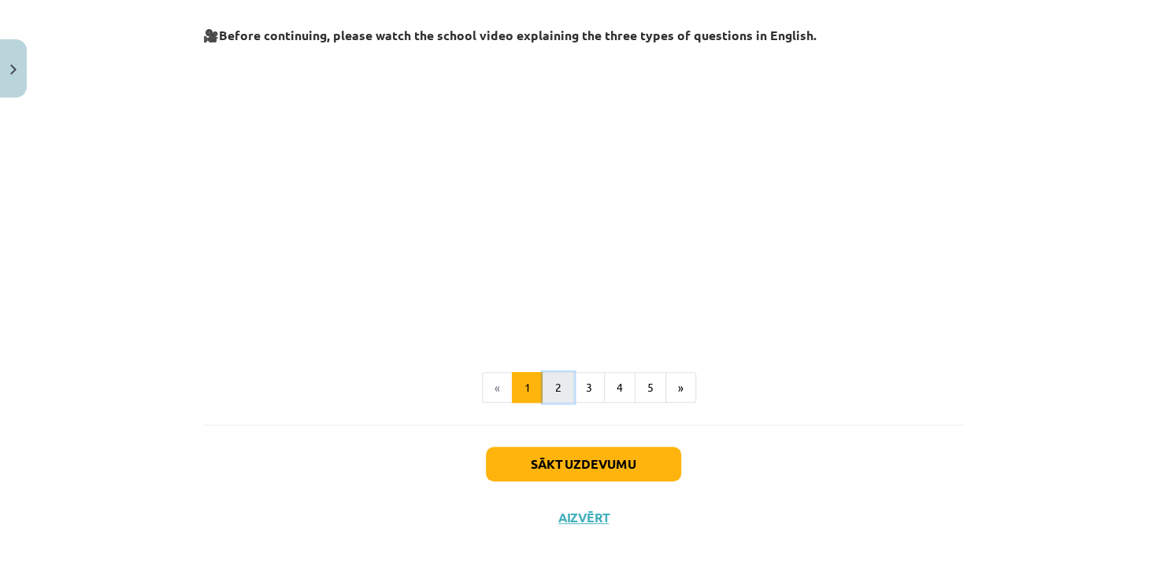
click at [558, 390] on button "2" at bounding box center [557, 387] width 31 height 31
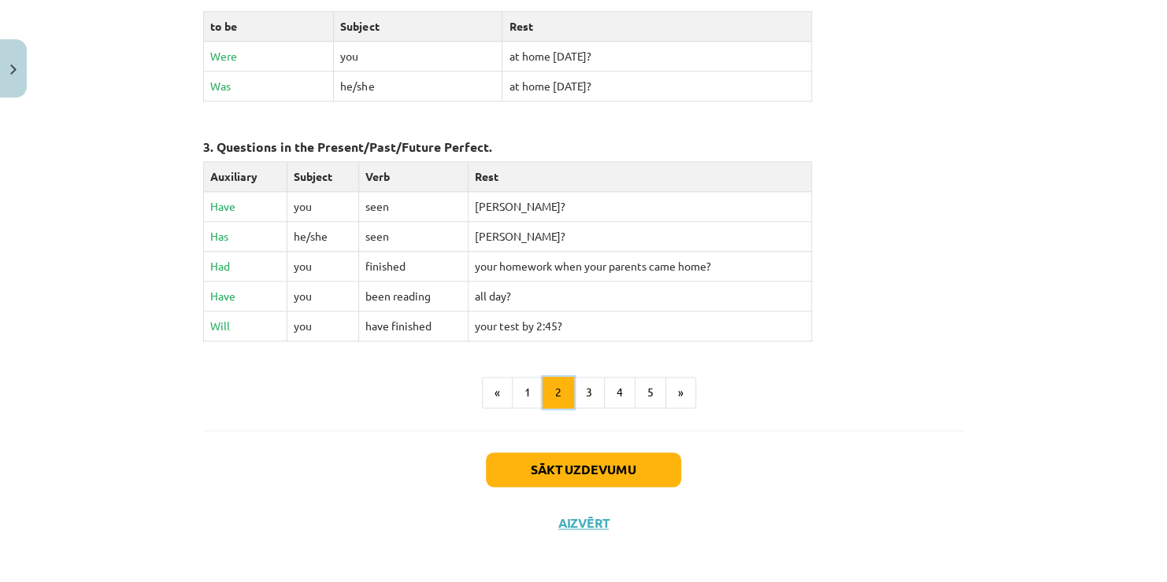
scroll to position [752, 0]
click at [580, 390] on button "3" at bounding box center [588, 392] width 31 height 31
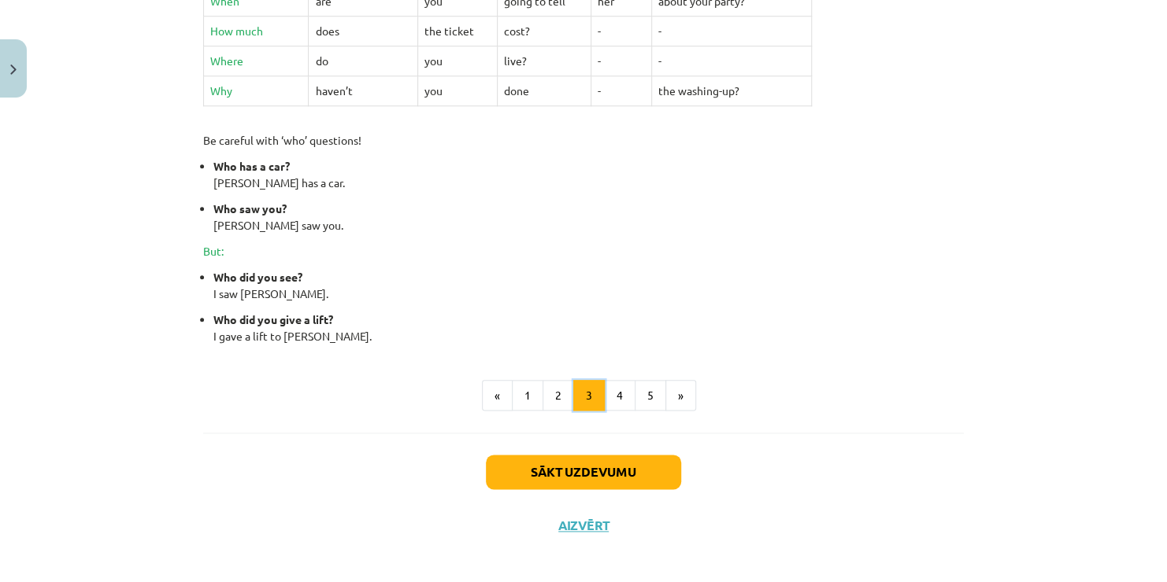
scroll to position [690, 0]
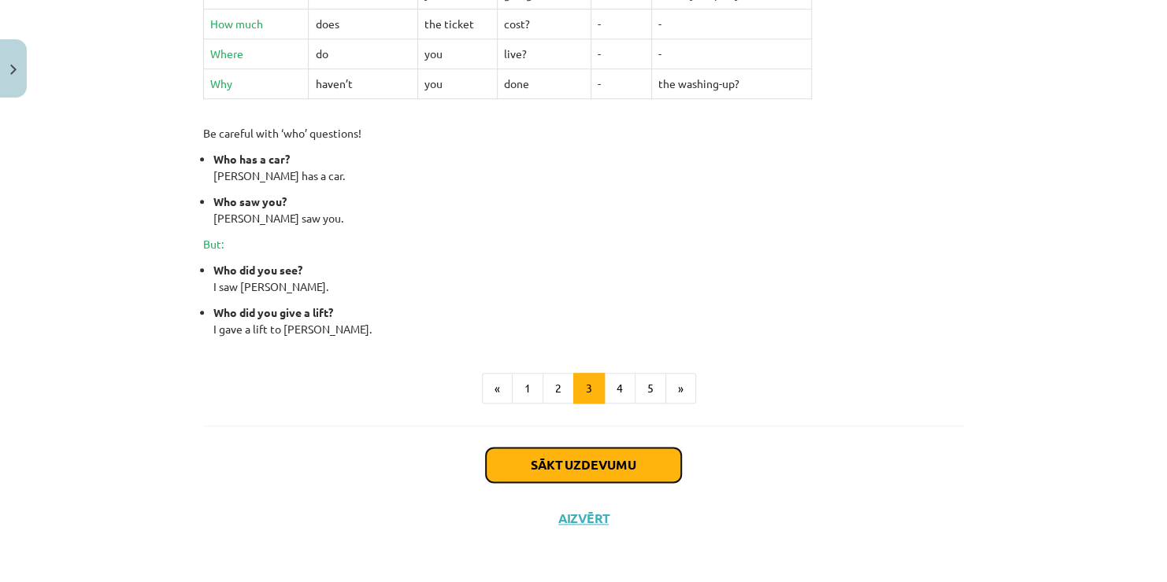
click at [605, 463] on button "Sākt uzdevumu" at bounding box center [583, 465] width 195 height 35
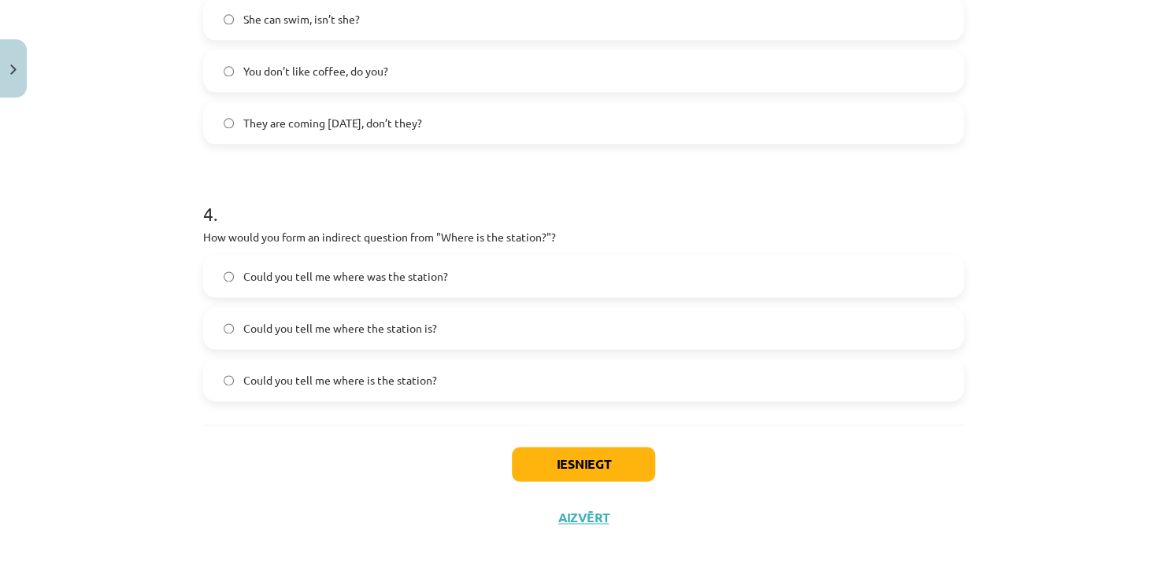
scroll to position [911, 0]
click at [558, 460] on button "Iesniegt" at bounding box center [583, 463] width 143 height 35
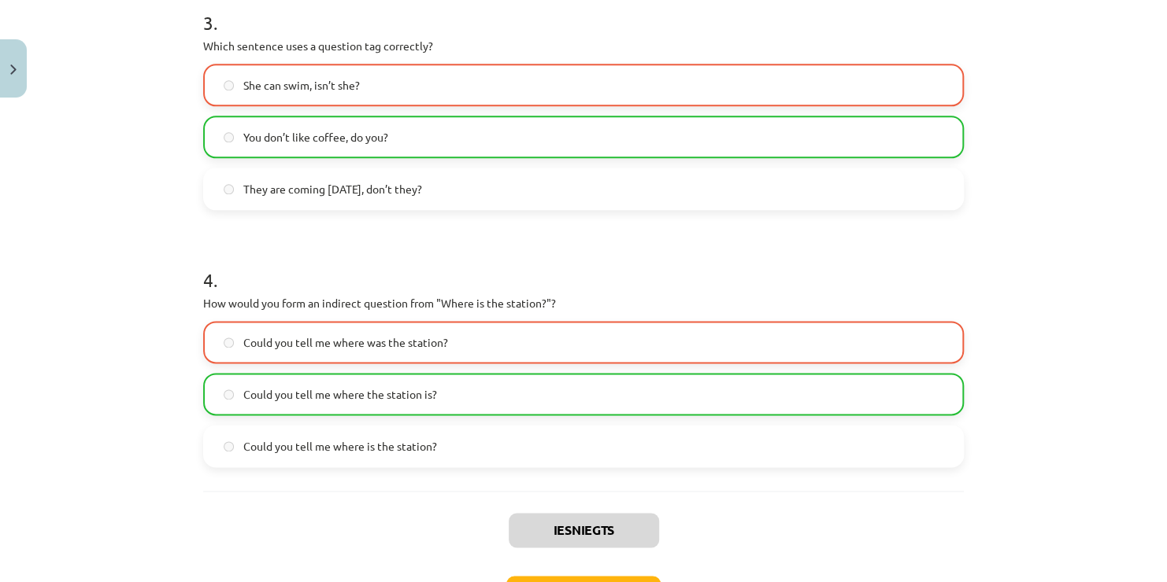
scroll to position [960, 0]
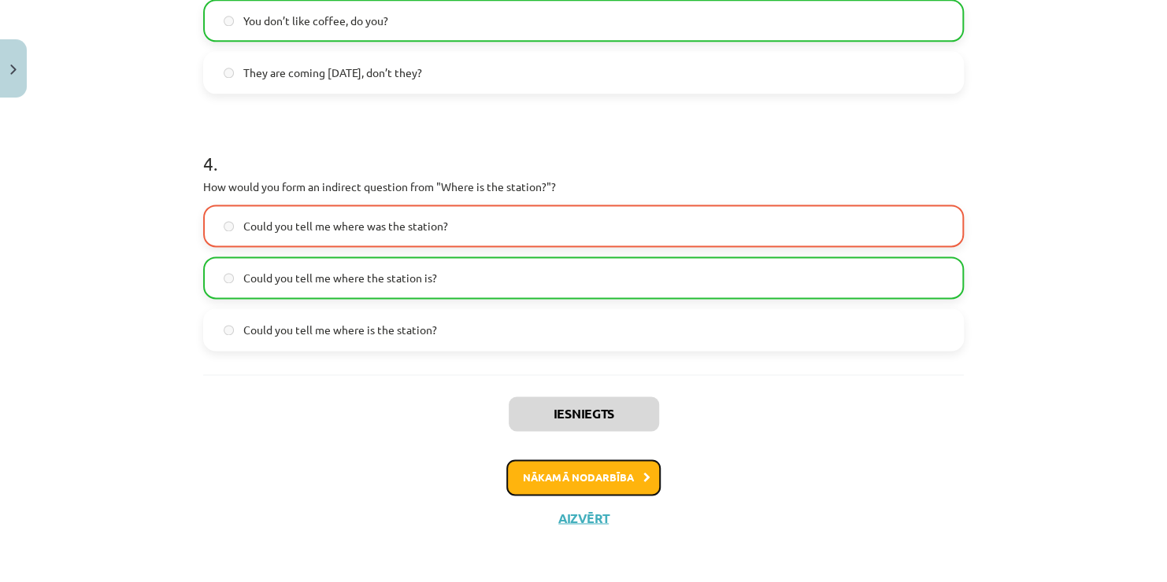
click at [561, 471] on button "Nākamā nodarbība" at bounding box center [583, 478] width 154 height 36
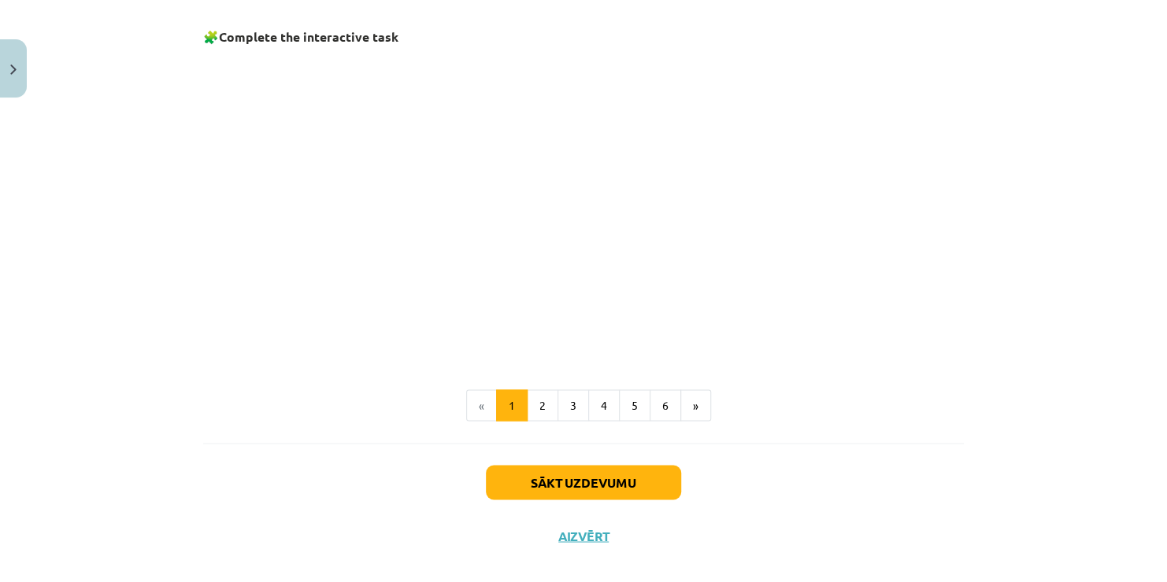
scroll to position [1064, 0]
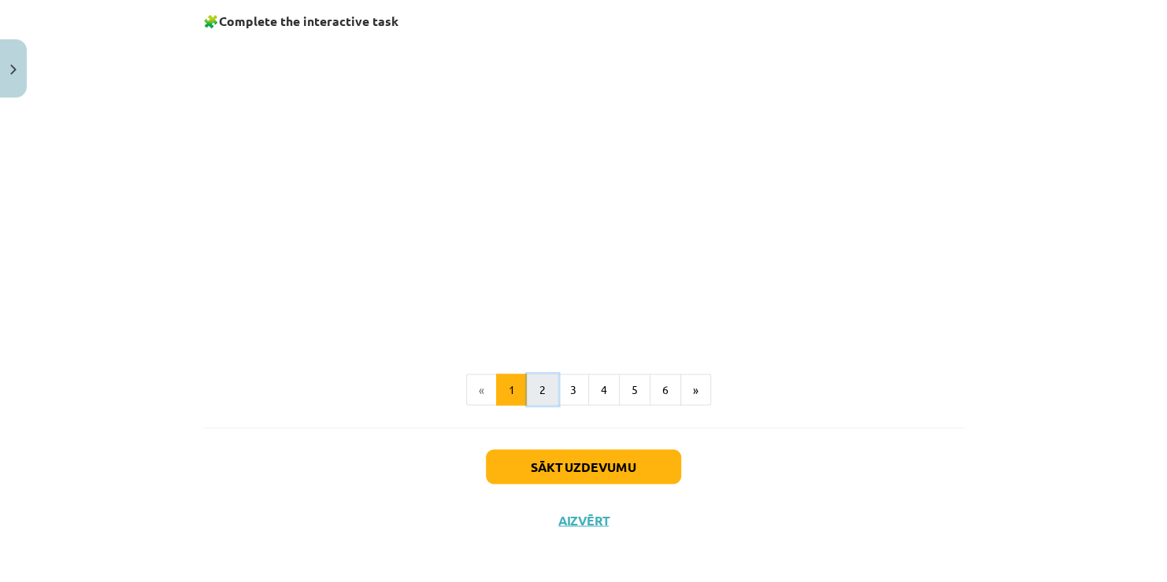
click at [542, 389] on button "2" at bounding box center [542, 389] width 31 height 31
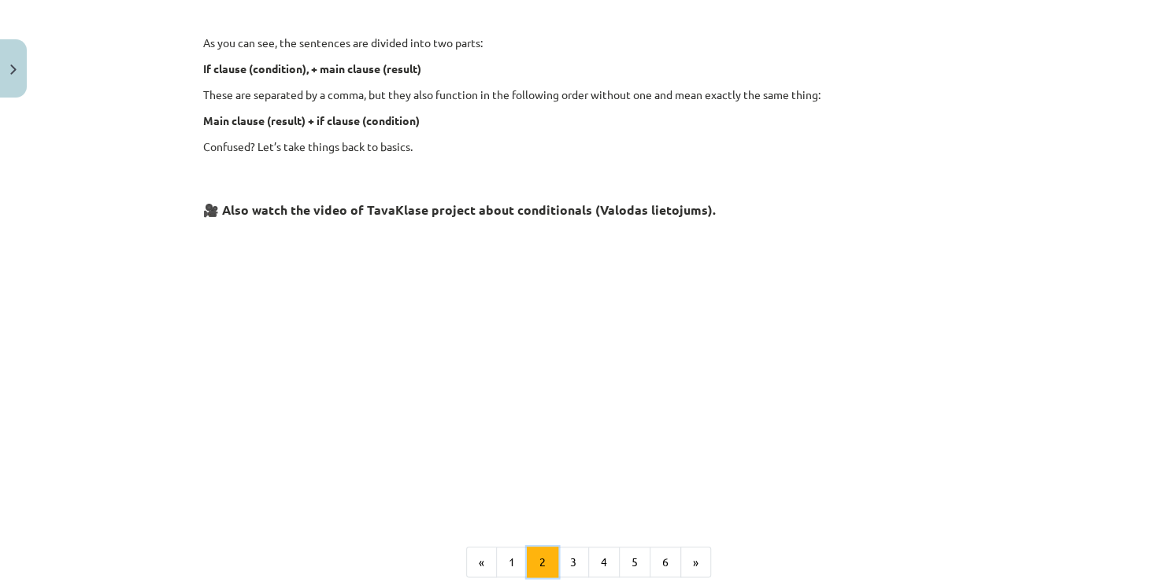
scroll to position [675, 0]
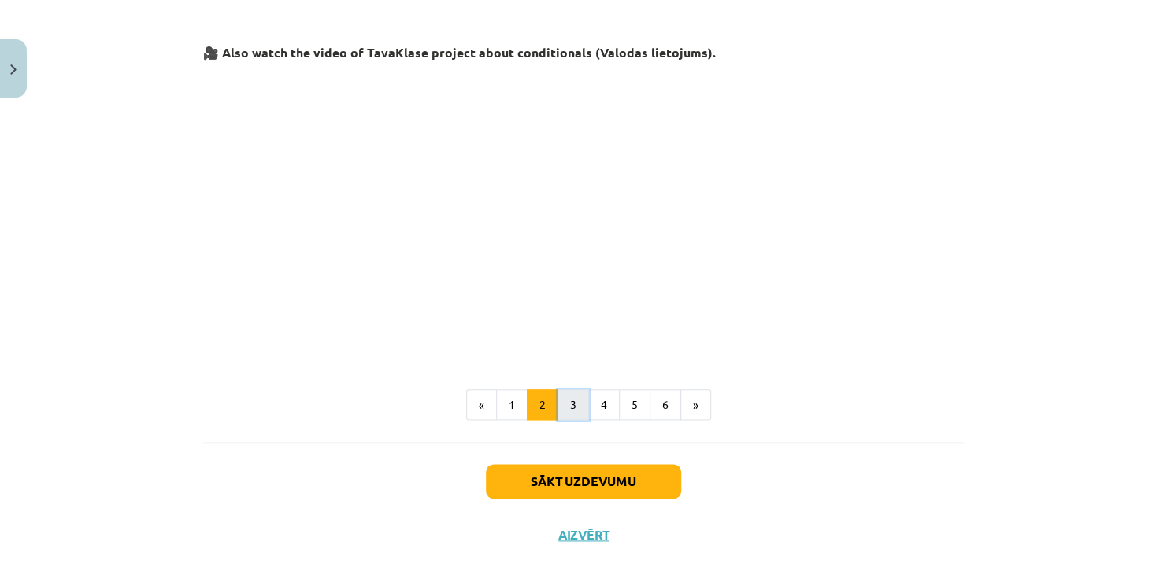
click at [571, 406] on button "3" at bounding box center [572, 405] width 31 height 31
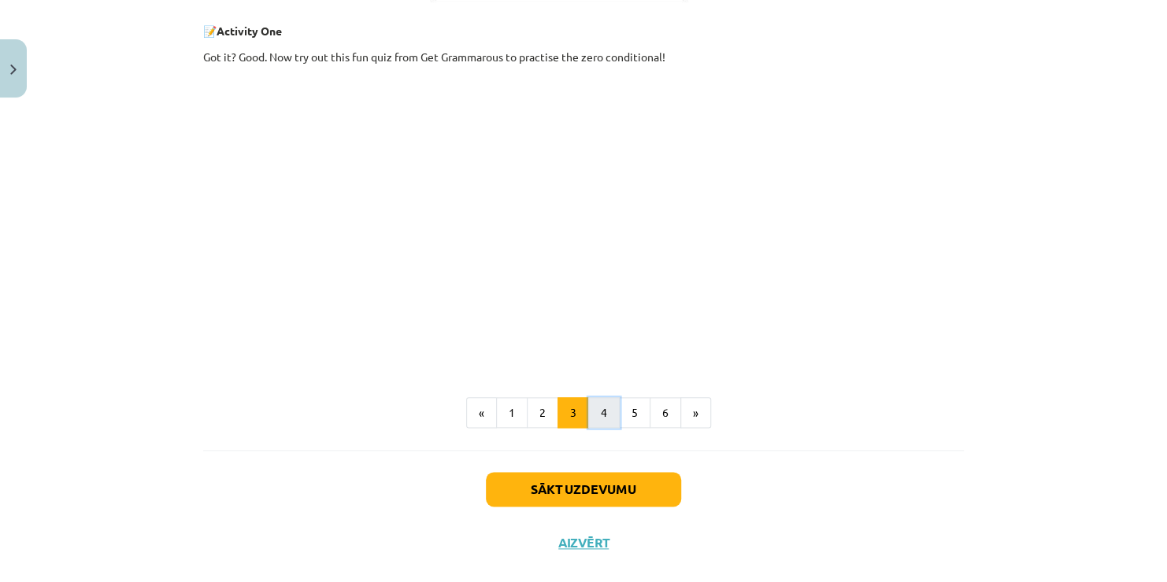
click at [602, 409] on button "4" at bounding box center [603, 413] width 31 height 31
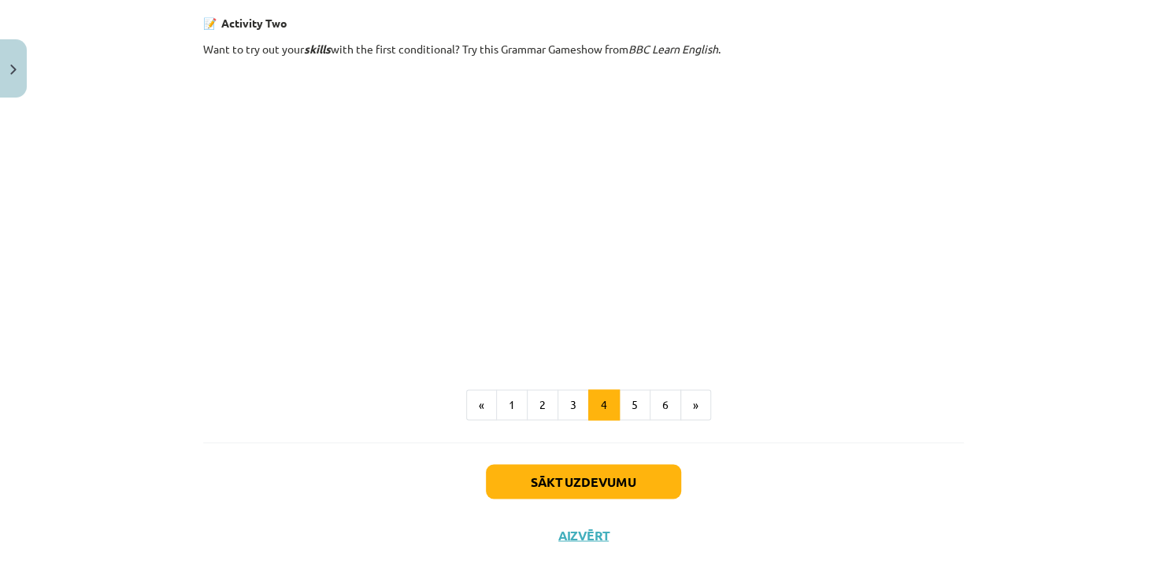
scroll to position [1048, 0]
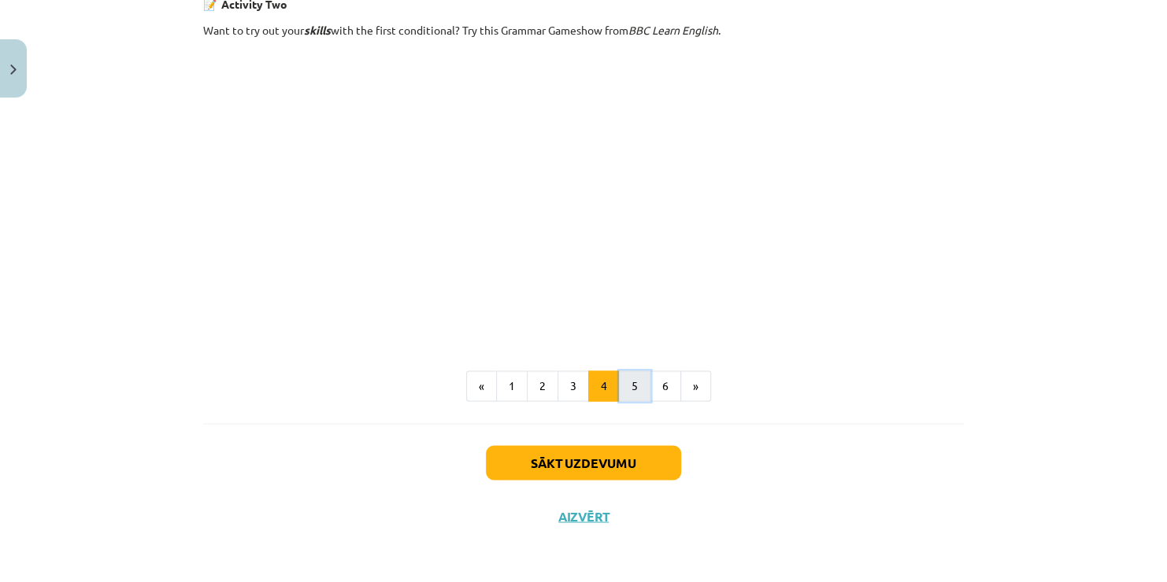
click at [630, 387] on button "5" at bounding box center [634, 386] width 31 height 31
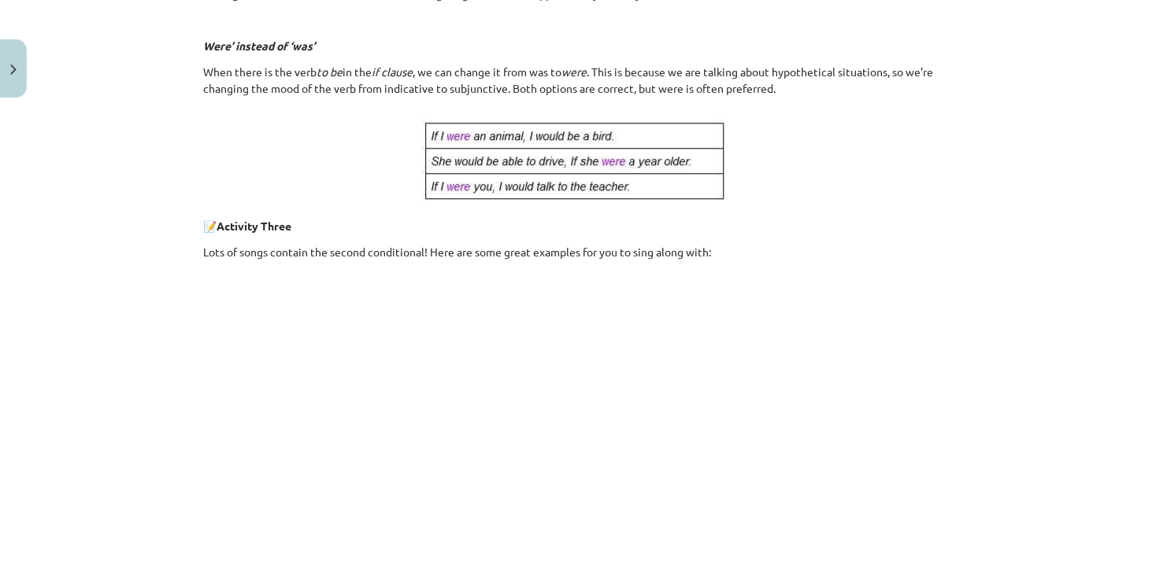
scroll to position [753, 0]
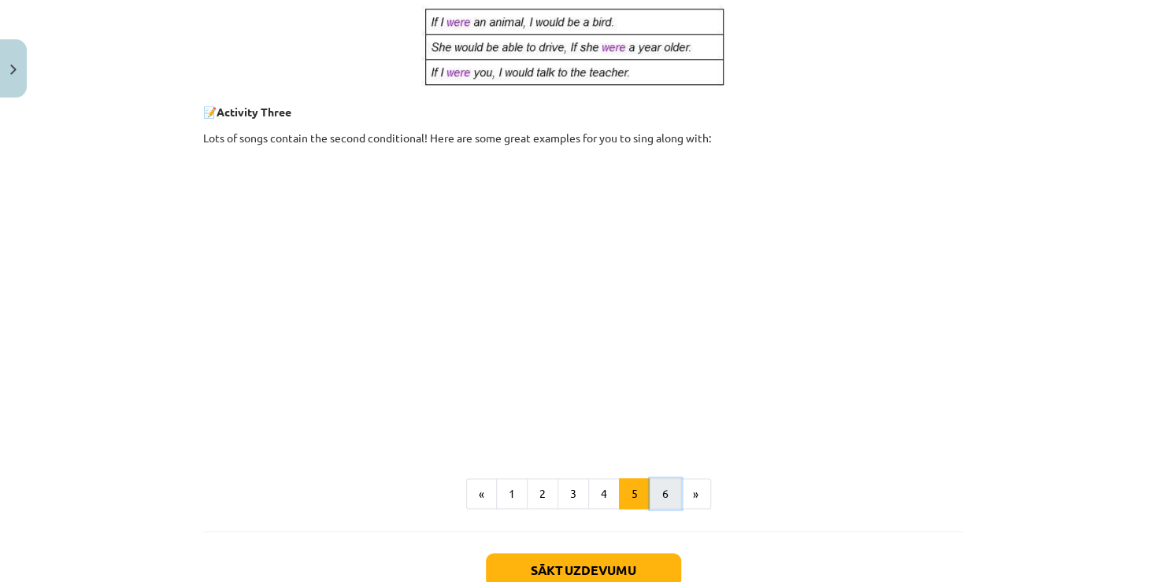
click at [655, 497] on button "6" at bounding box center [664, 494] width 31 height 31
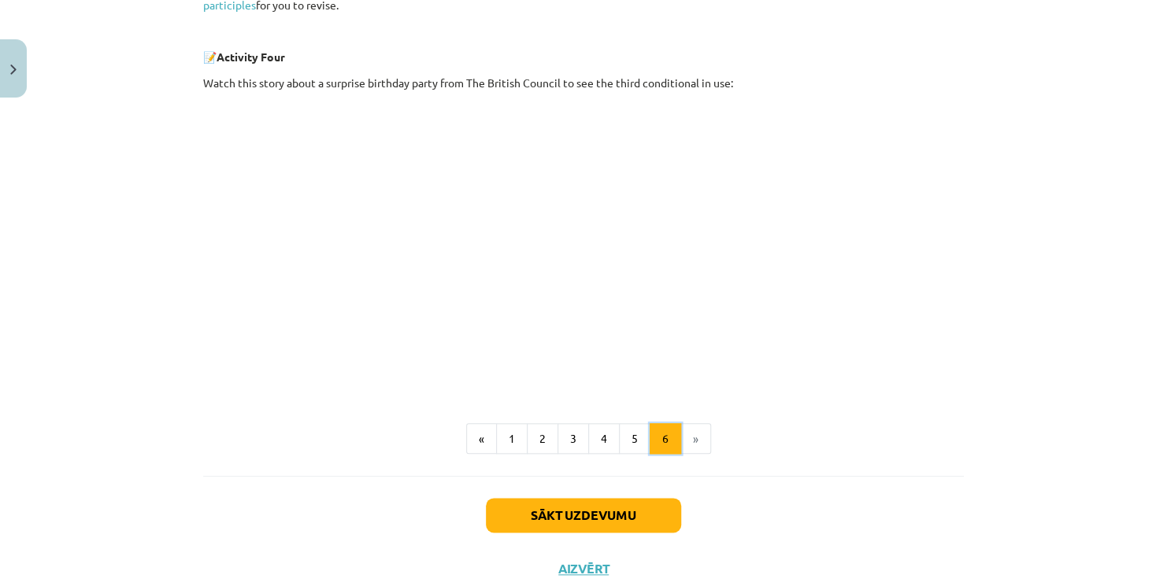
scroll to position [649, 0]
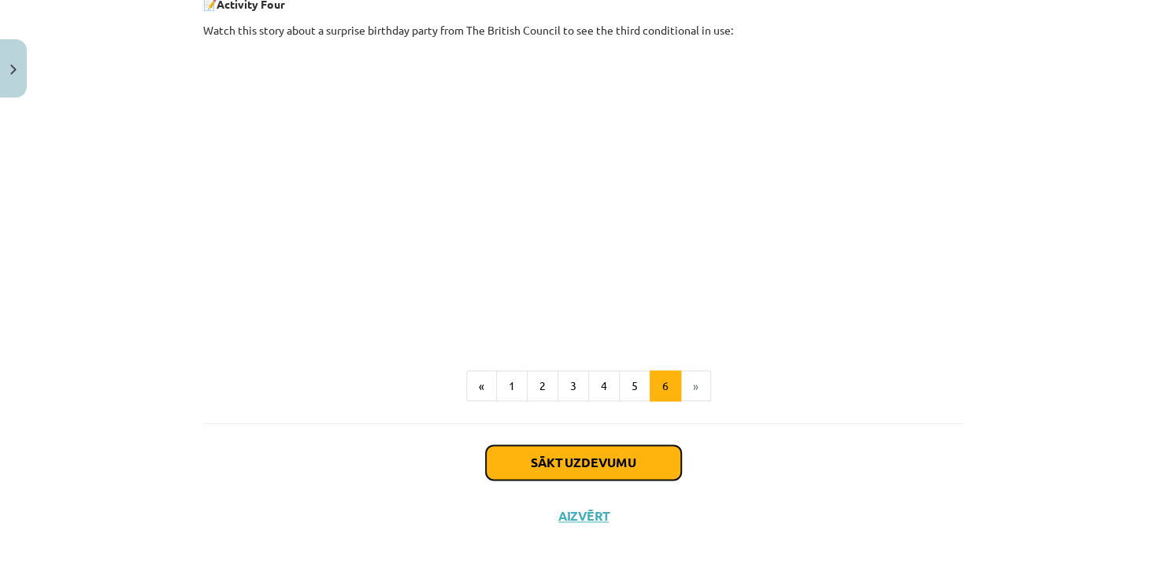
click at [560, 463] on button "Sākt uzdevumu" at bounding box center [583, 463] width 195 height 35
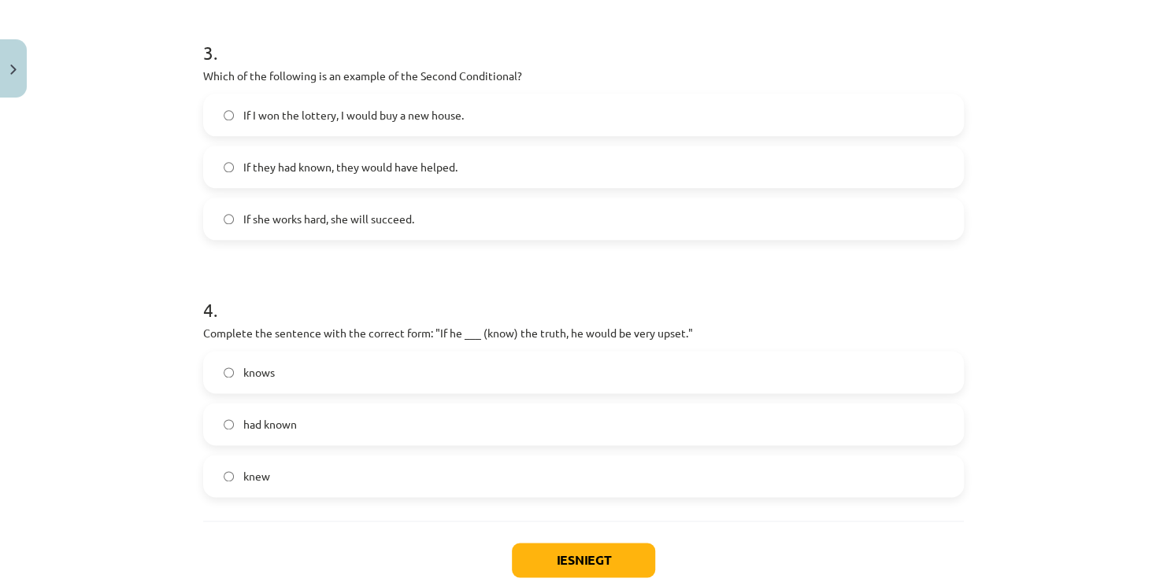
scroll to position [826, 0]
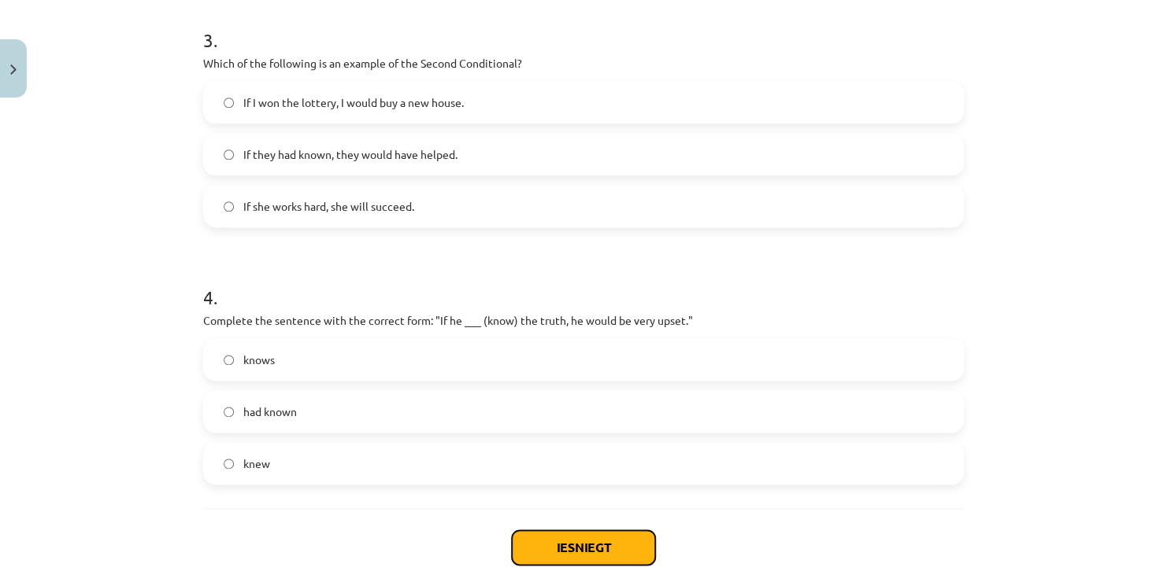
click at [579, 544] on button "Iesniegt" at bounding box center [583, 548] width 143 height 35
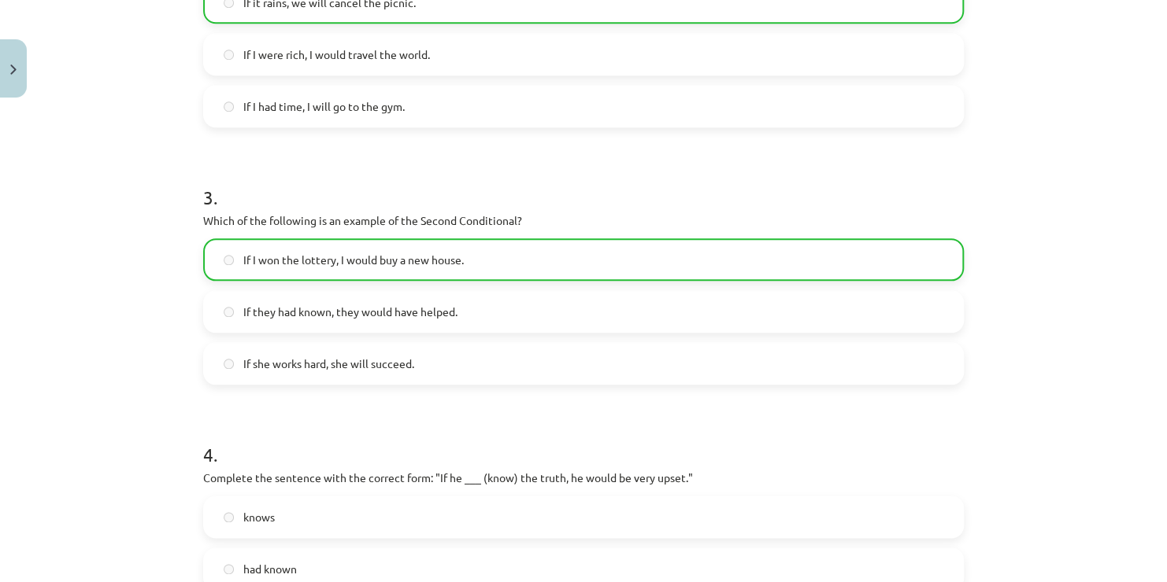
scroll to position [960, 0]
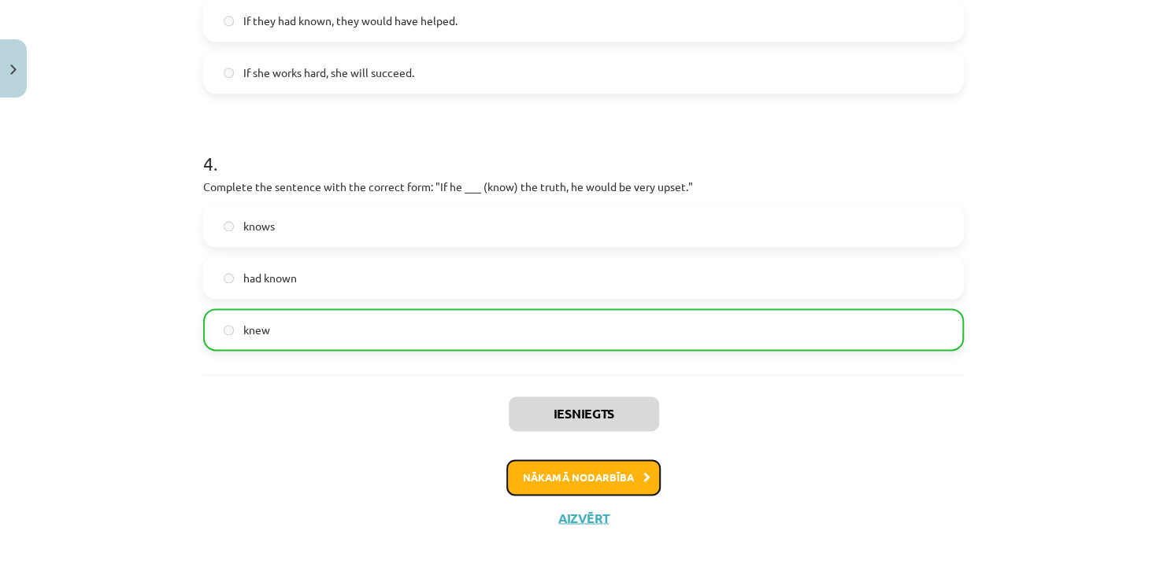
click at [577, 475] on button "Nākamā nodarbība" at bounding box center [583, 478] width 154 height 36
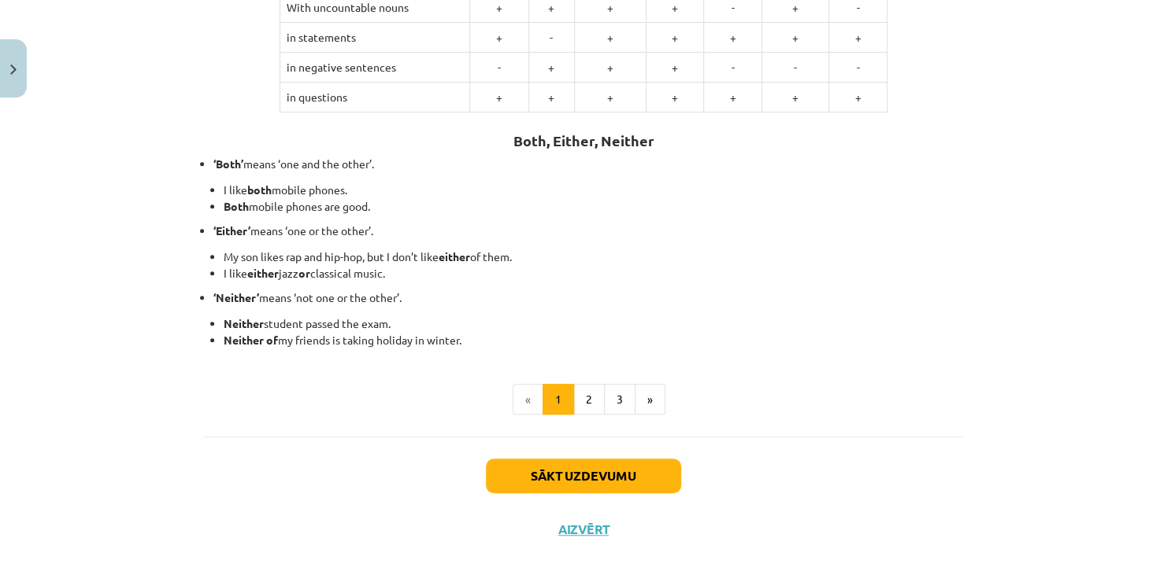
scroll to position [387, 0]
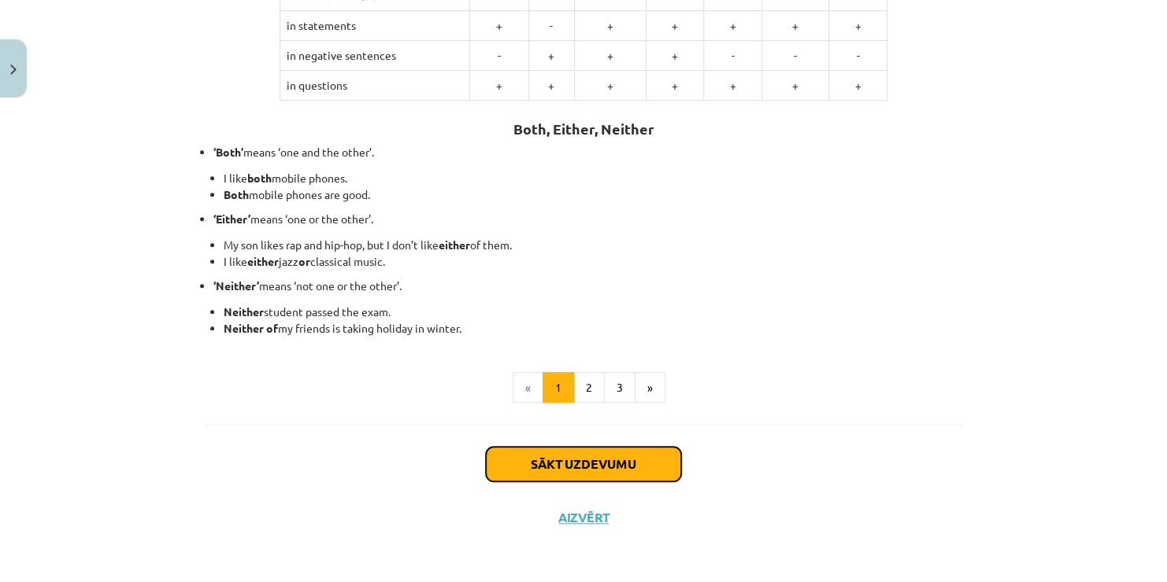
click at [582, 457] on button "Sākt uzdevumu" at bounding box center [583, 464] width 195 height 35
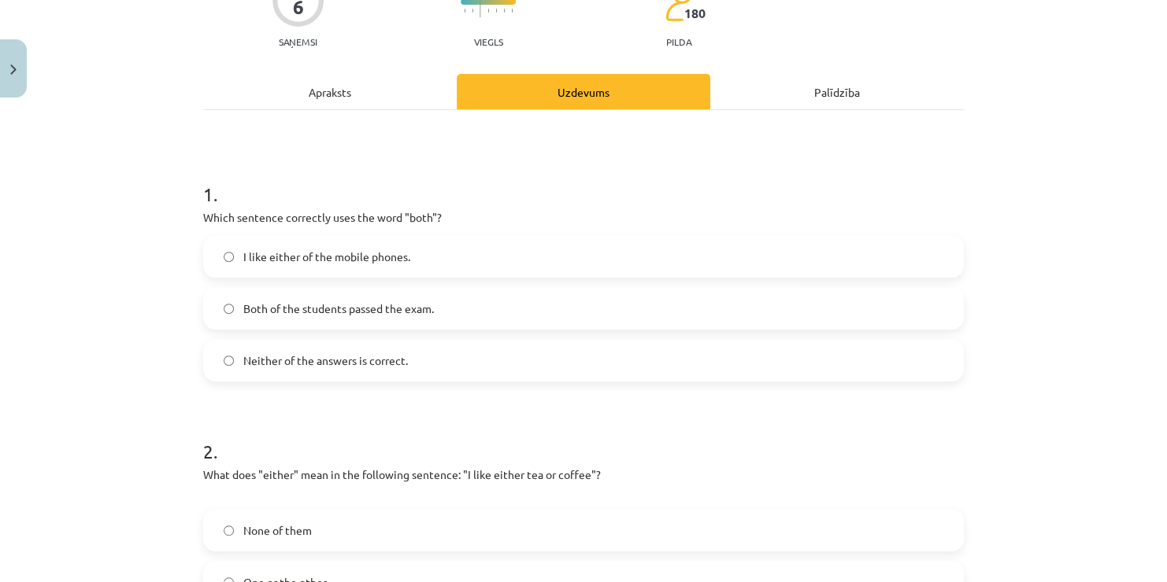
scroll to position [39, 0]
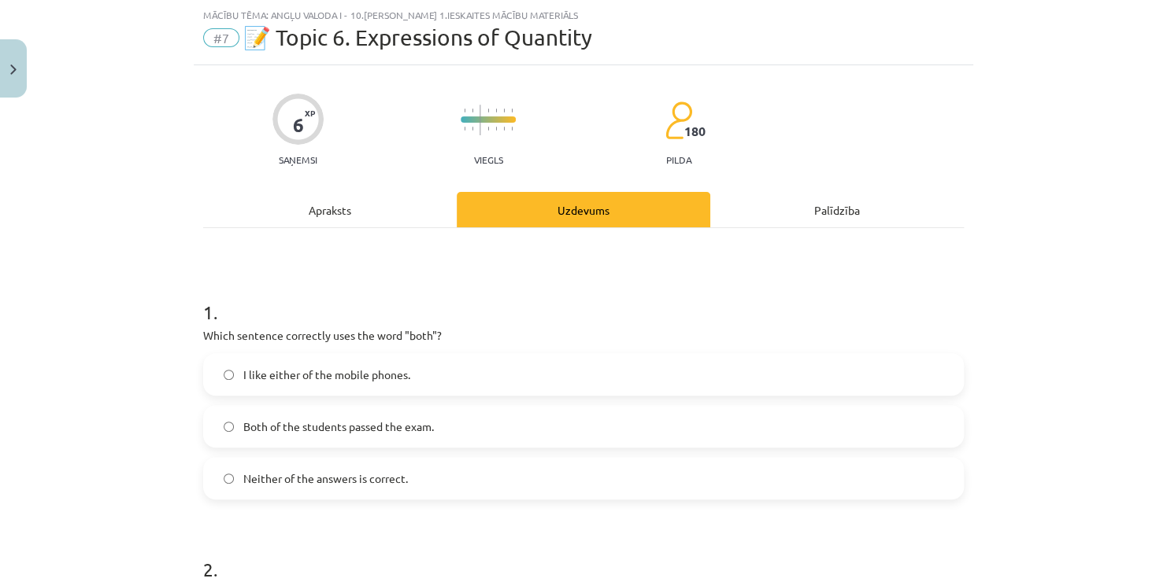
click at [227, 375] on label "I like either of the mobile phones." at bounding box center [583, 374] width 757 height 39
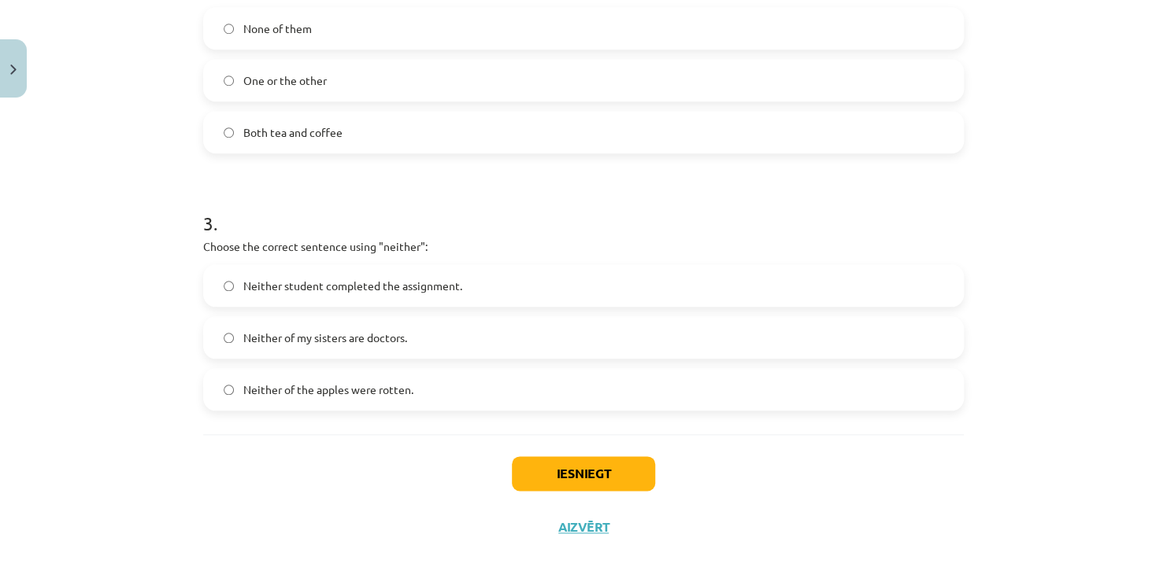
scroll to position [669, 0]
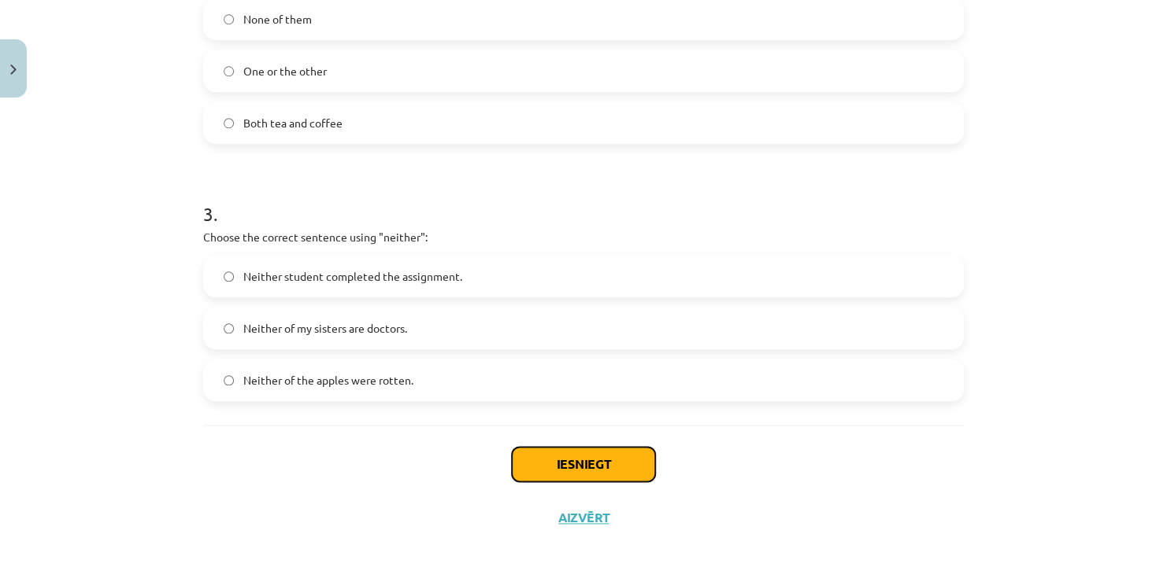
click at [559, 462] on button "Iesniegt" at bounding box center [583, 464] width 143 height 35
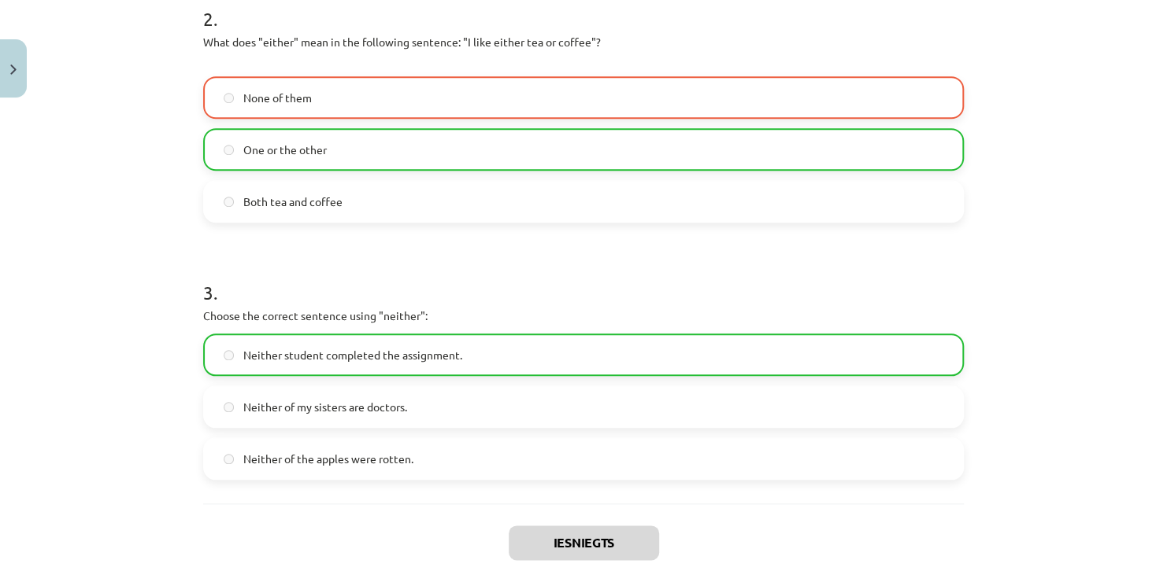
scroll to position [719, 0]
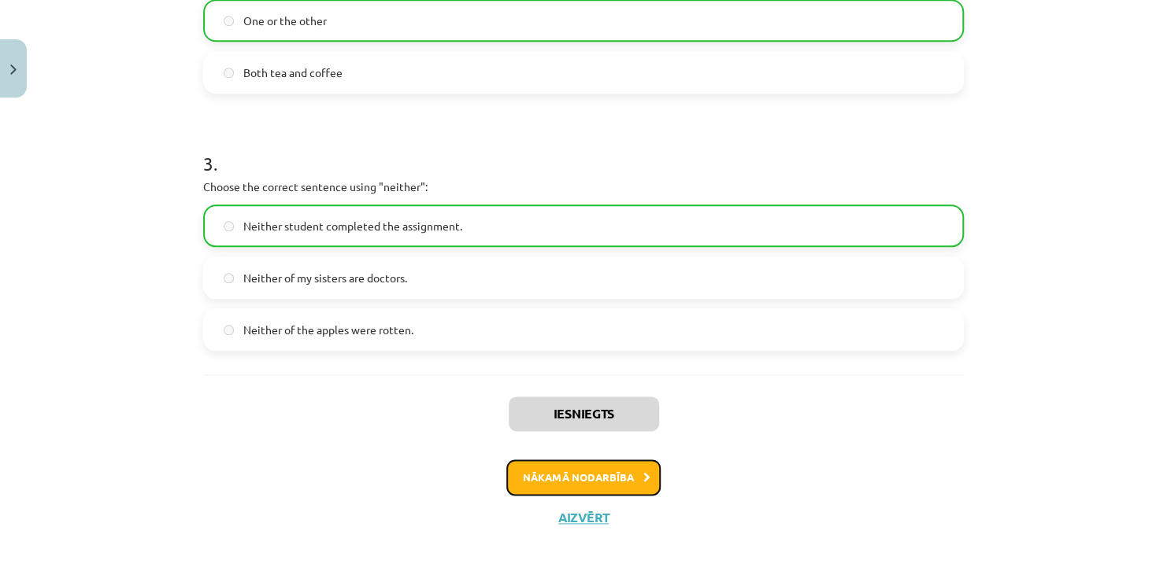
click at [571, 474] on button "Nākamā nodarbība" at bounding box center [583, 478] width 154 height 36
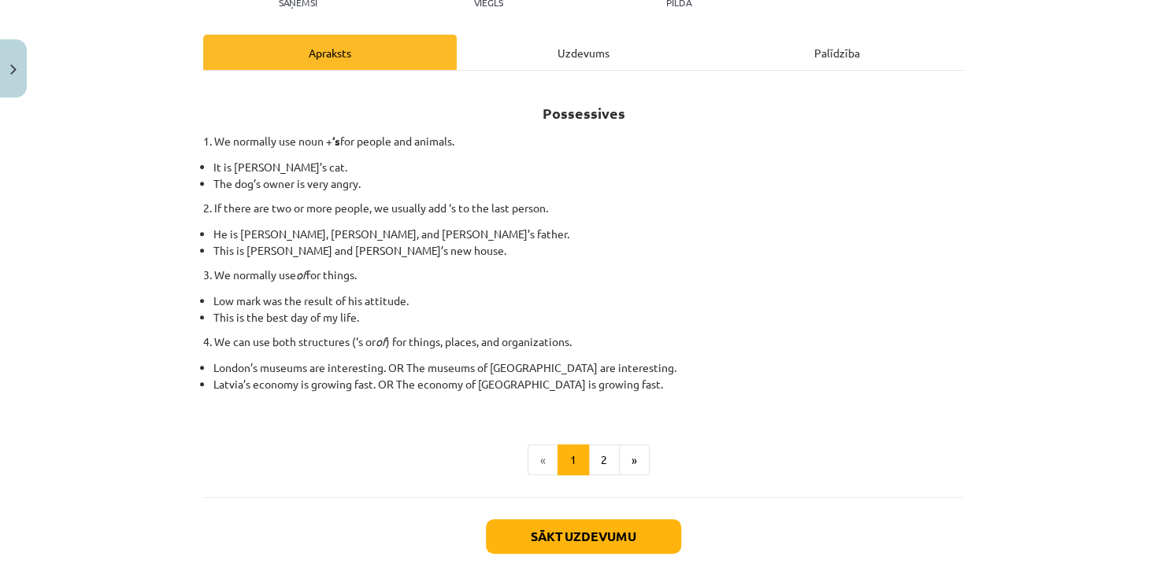
scroll to position [270, 0]
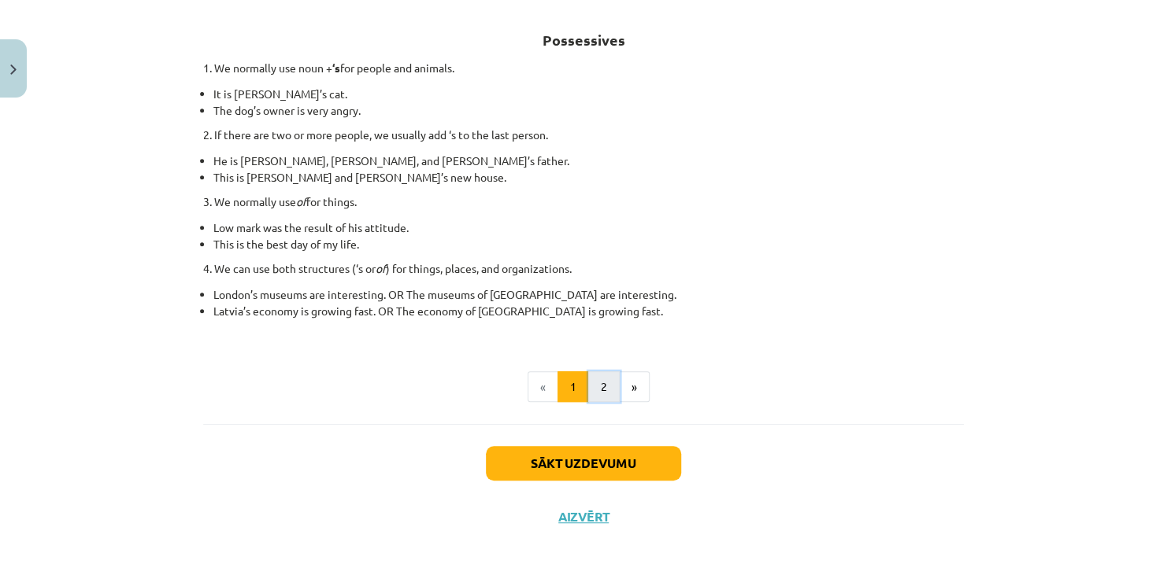
click at [596, 387] on button "2" at bounding box center [603, 387] width 31 height 31
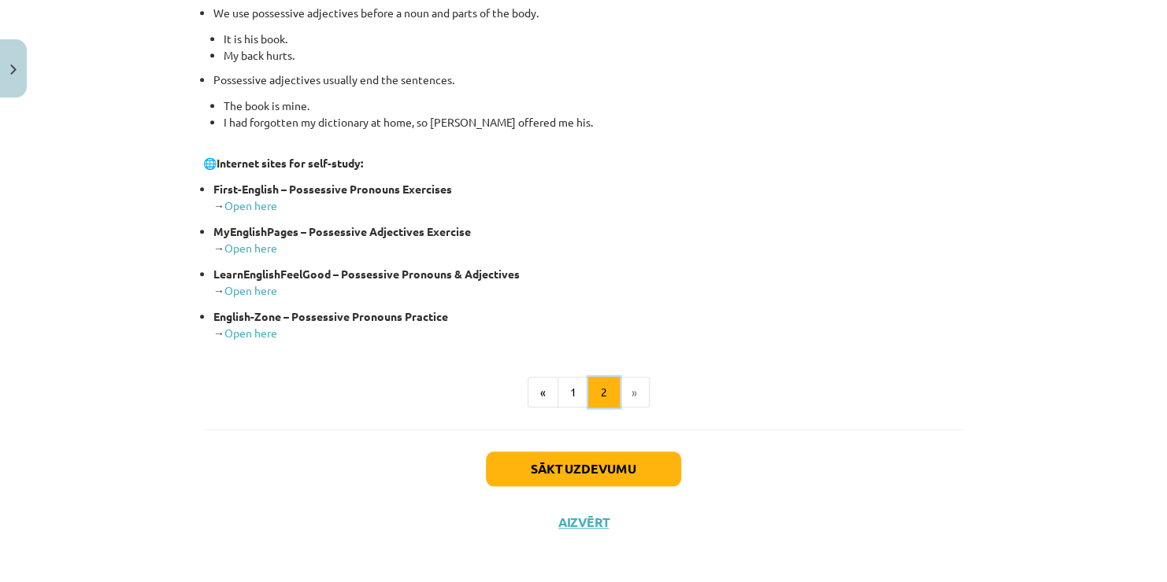
scroll to position [620, 0]
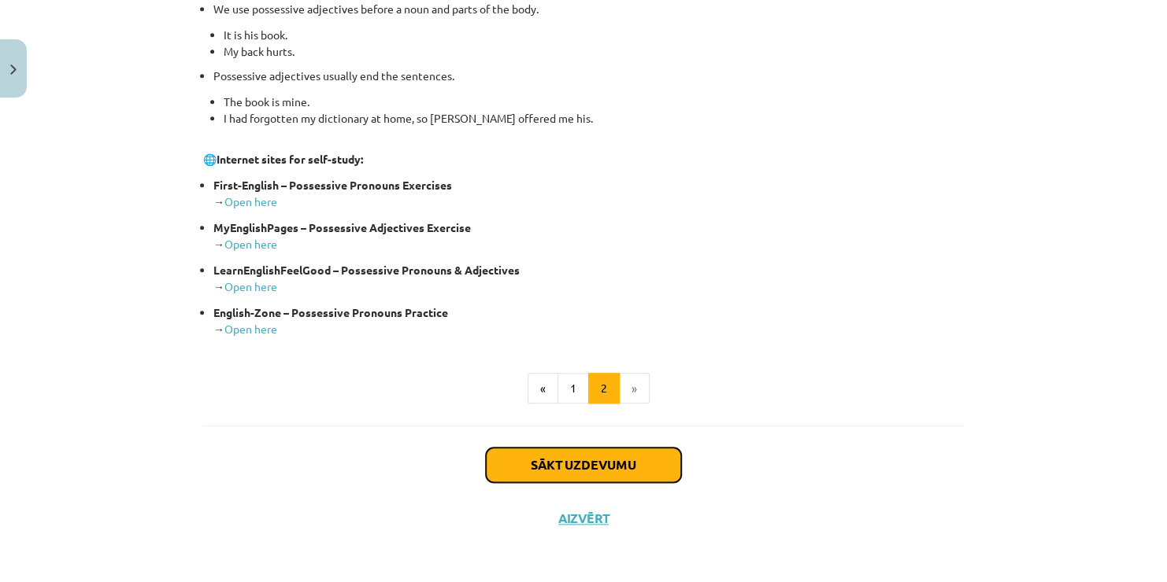
click at [590, 460] on button "Sākt uzdevumu" at bounding box center [583, 465] width 195 height 35
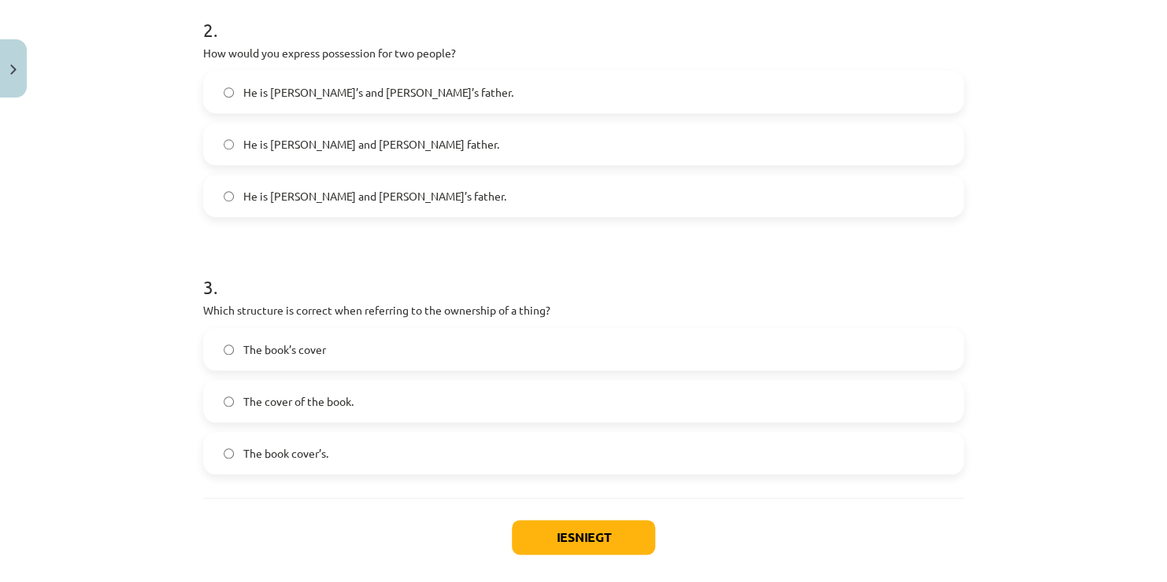
scroll to position [653, 0]
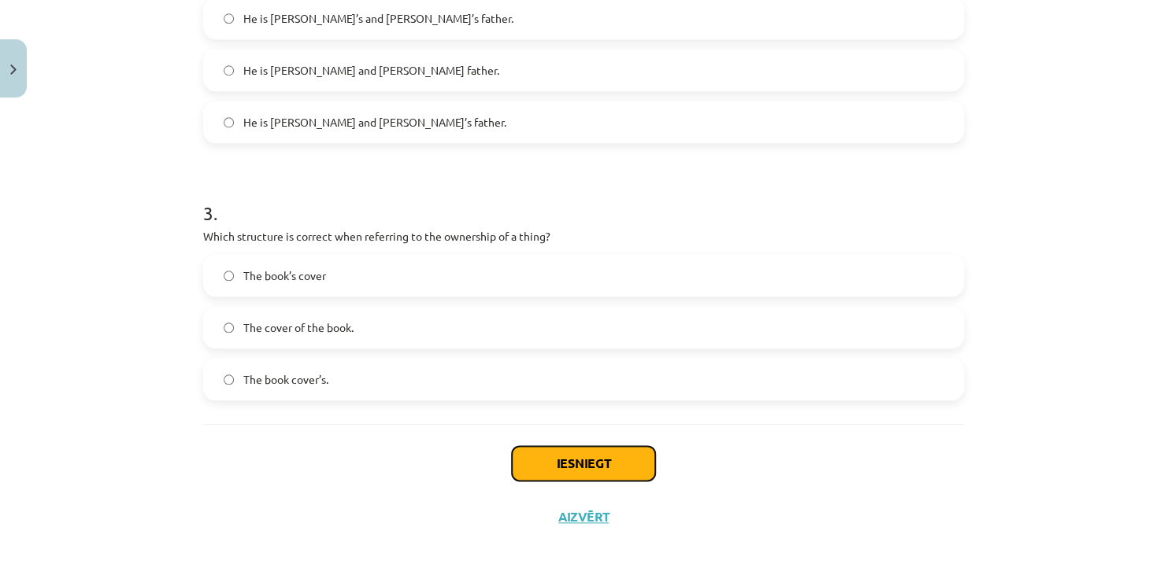
click at [600, 460] on button "Iesniegt" at bounding box center [583, 463] width 143 height 35
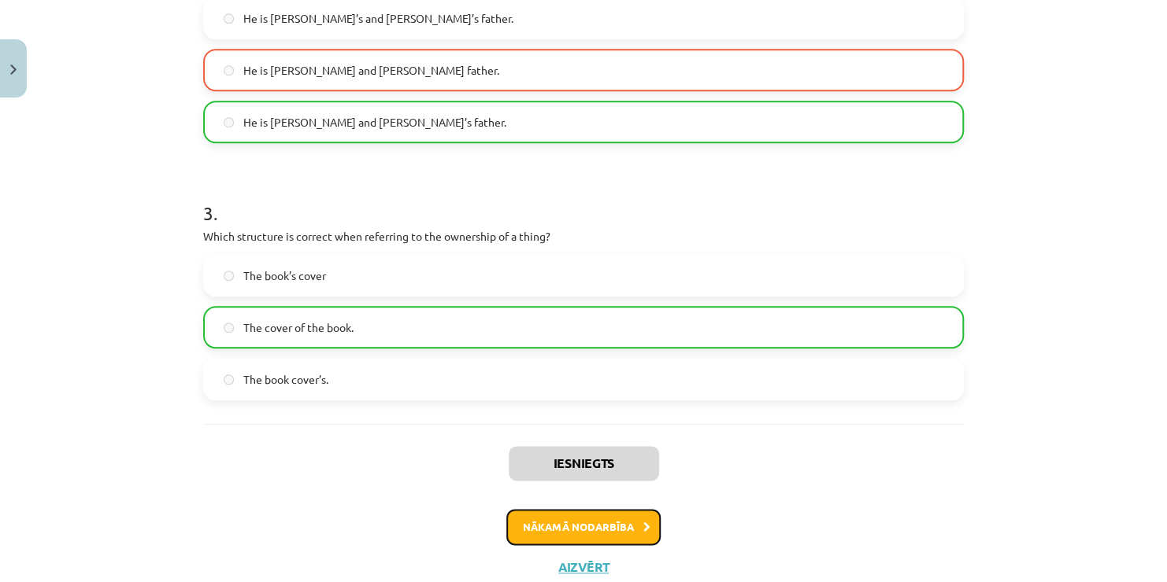
click at [557, 523] on button "Nākamā nodarbība" at bounding box center [583, 527] width 154 height 36
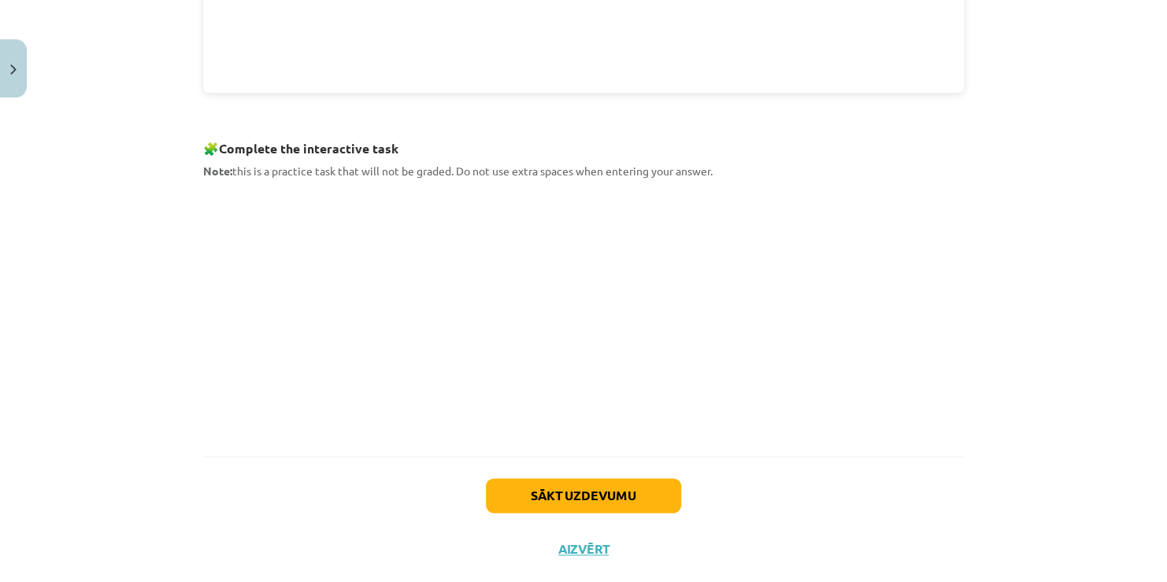
scroll to position [748, 0]
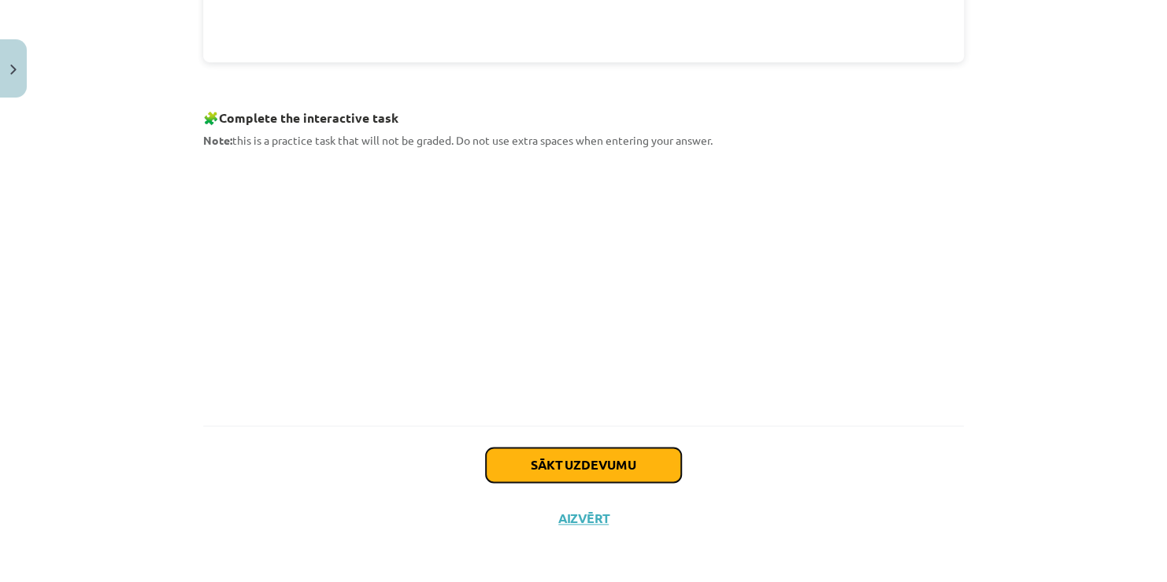
click at [579, 458] on button "Sākt uzdevumu" at bounding box center [583, 465] width 195 height 35
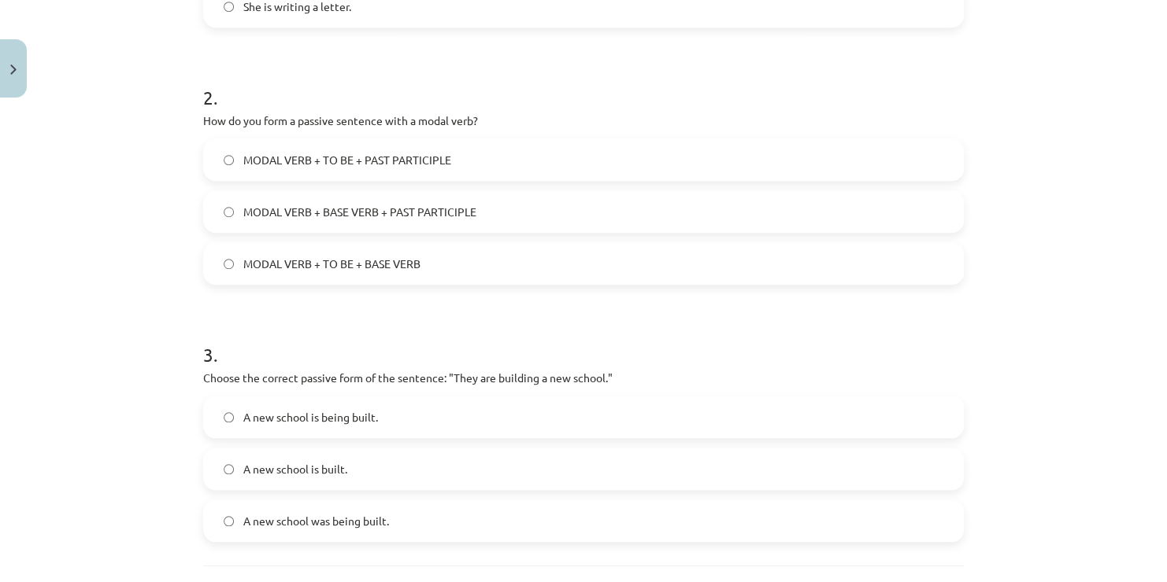
scroll to position [653, 0]
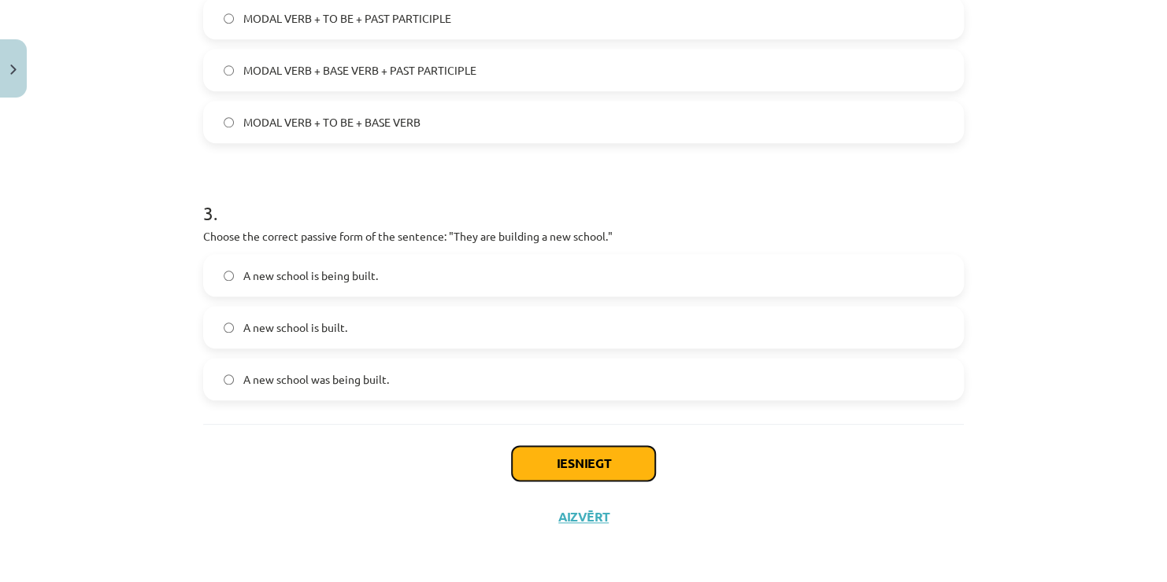
click at [592, 460] on button "Iesniegt" at bounding box center [583, 463] width 143 height 35
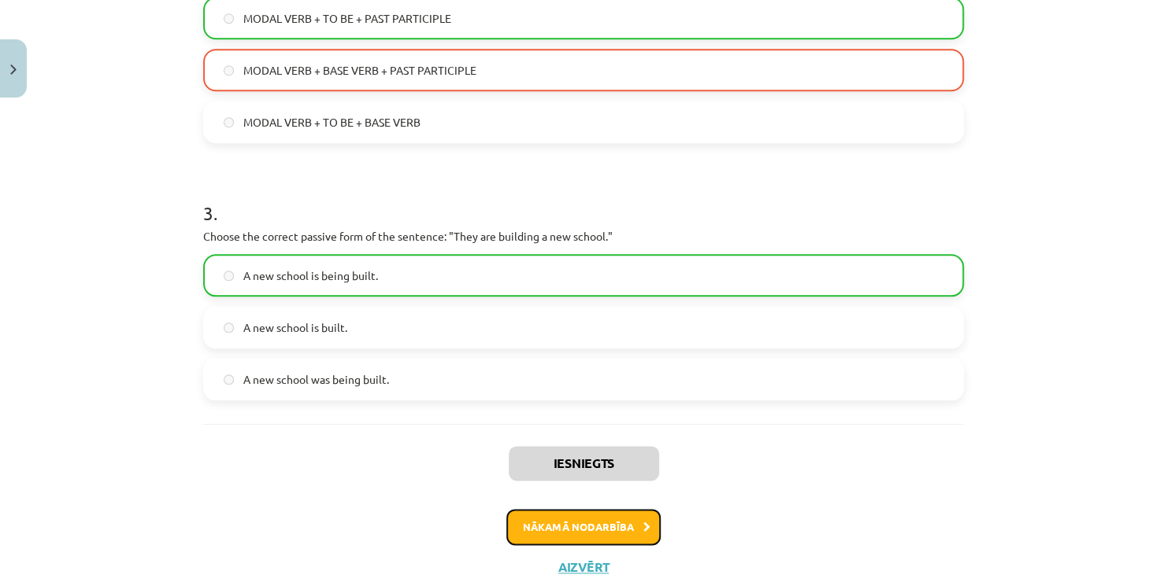
click at [568, 523] on button "Nākamā nodarbība" at bounding box center [583, 527] width 154 height 36
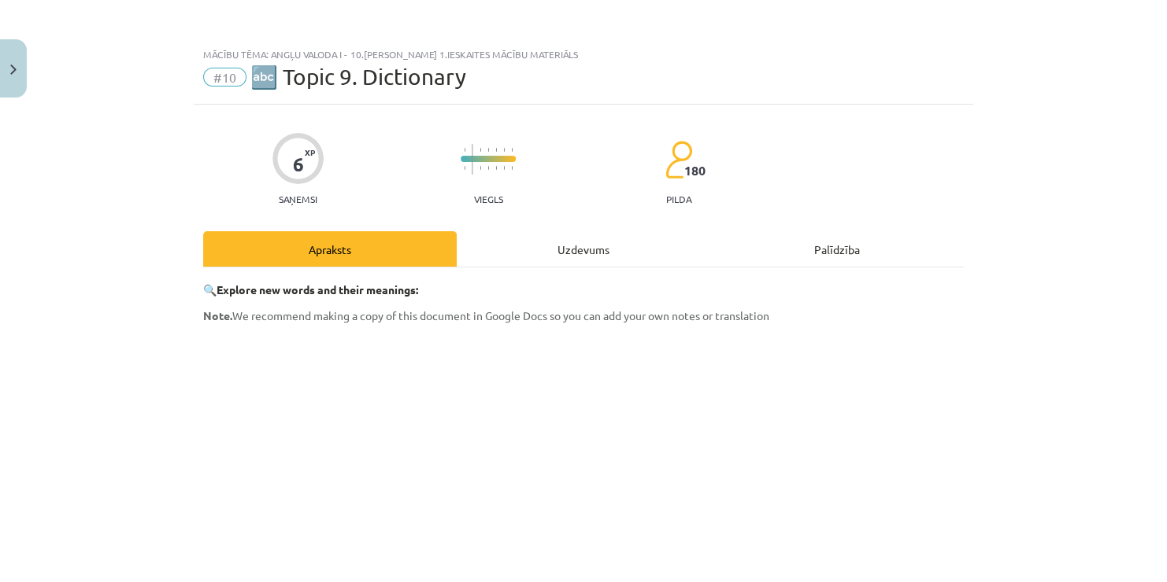
scroll to position [434, 0]
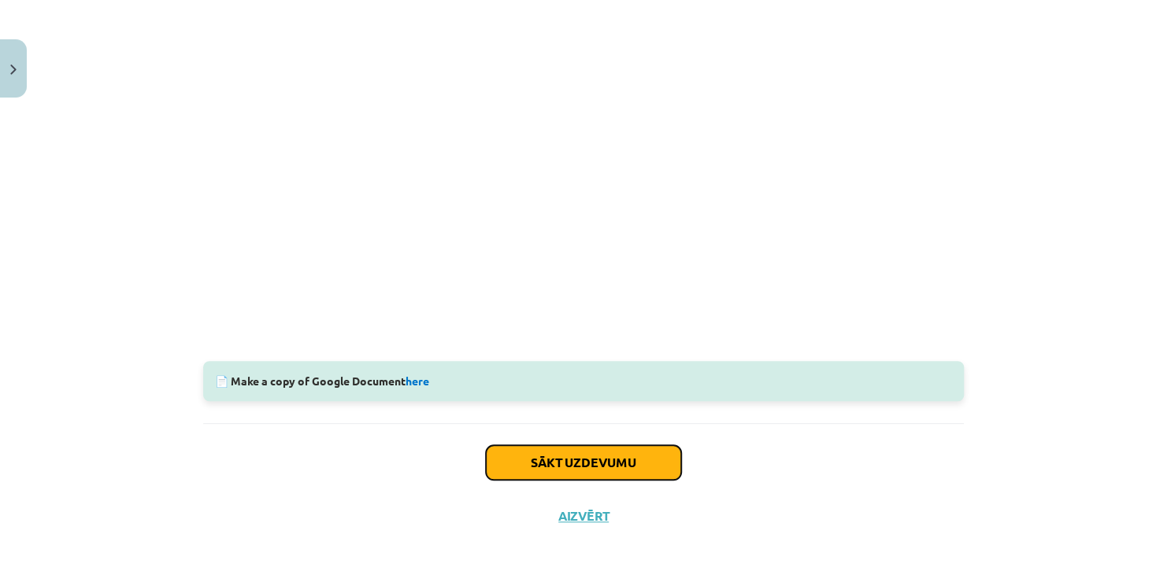
click at [589, 466] on button "Sākt uzdevumu" at bounding box center [583, 463] width 195 height 35
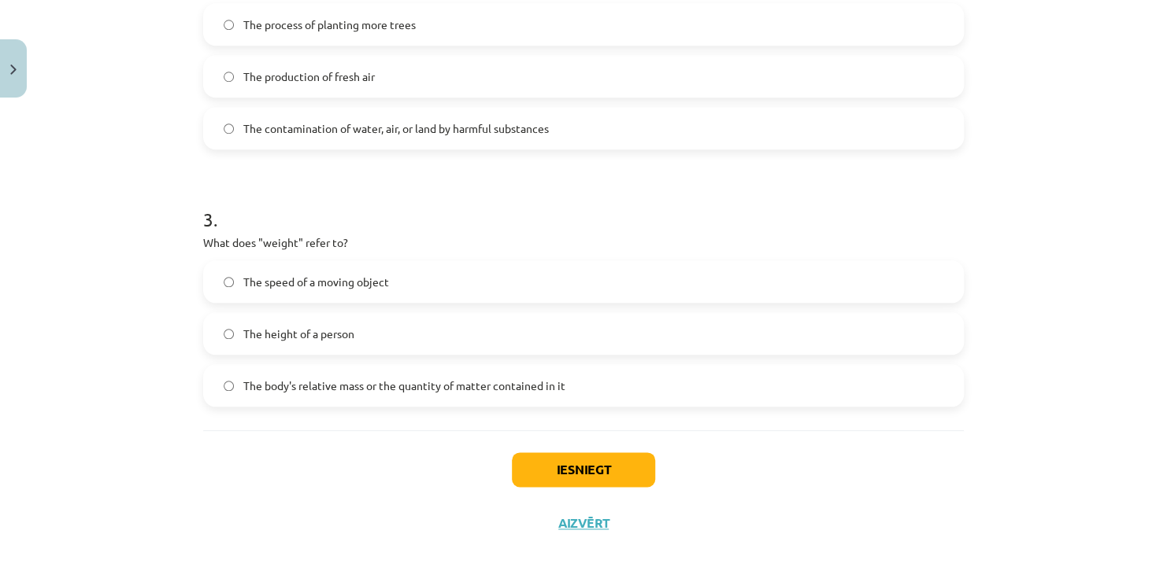
scroll to position [653, 0]
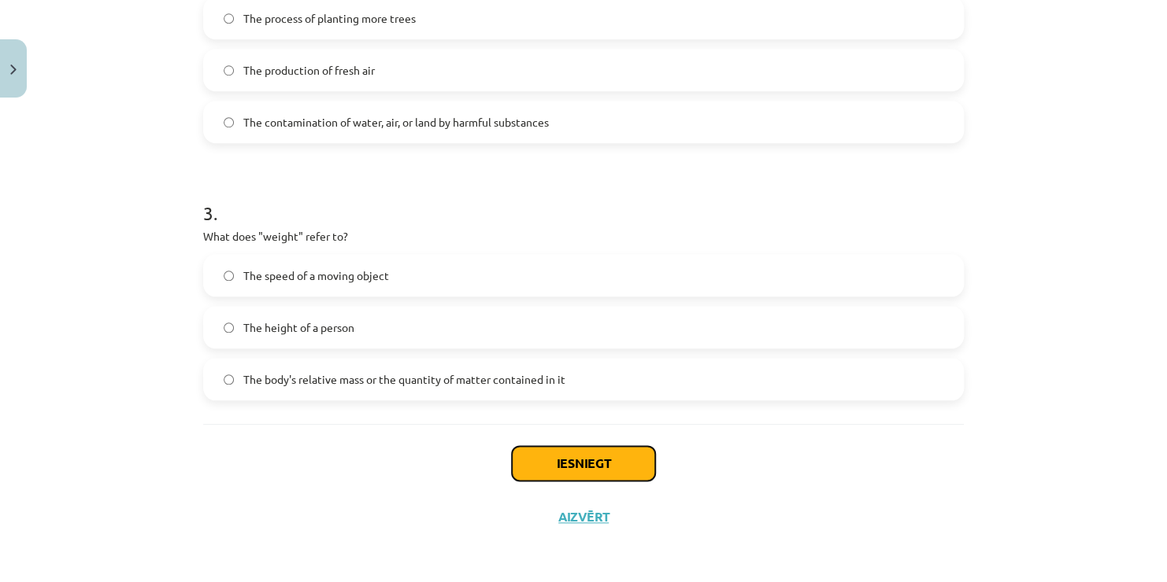
click at [584, 463] on button "Iesniegt" at bounding box center [583, 463] width 143 height 35
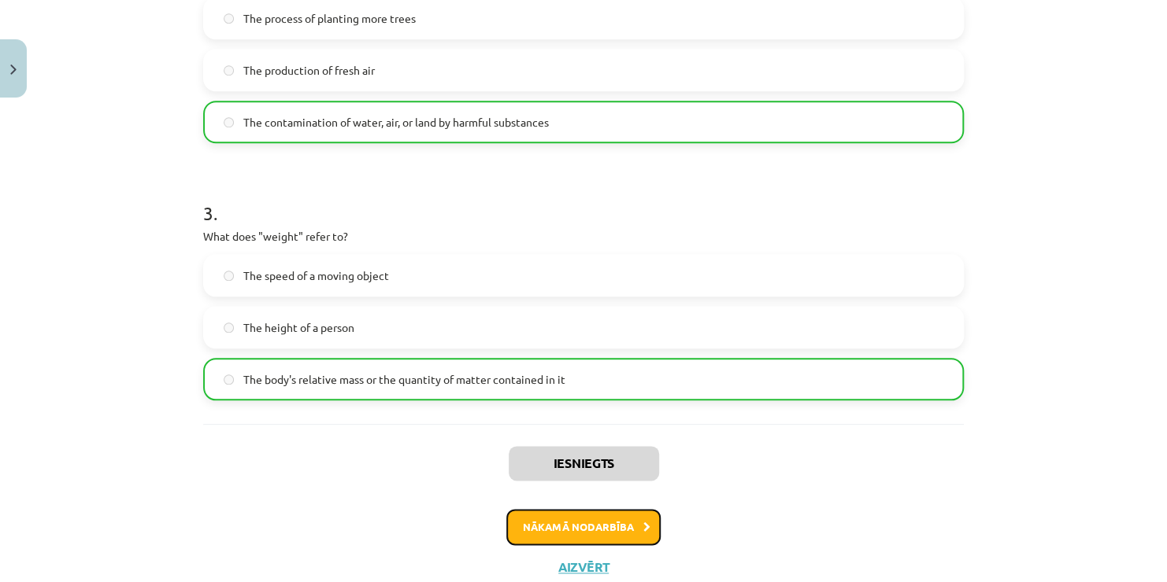
click at [592, 520] on button "Nākamā nodarbība" at bounding box center [583, 527] width 154 height 36
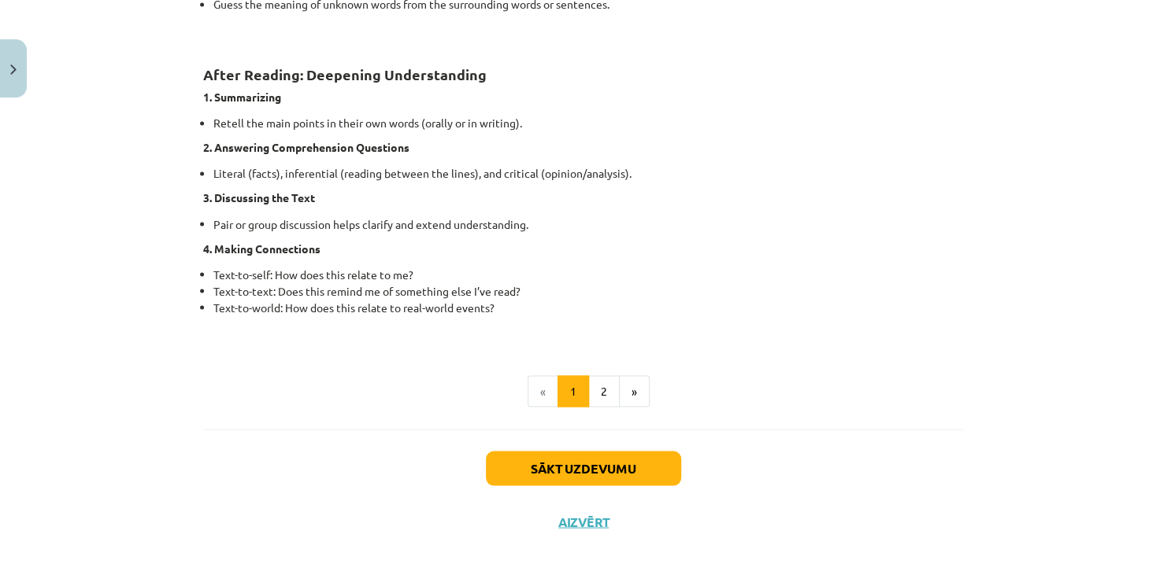
scroll to position [1235, 0]
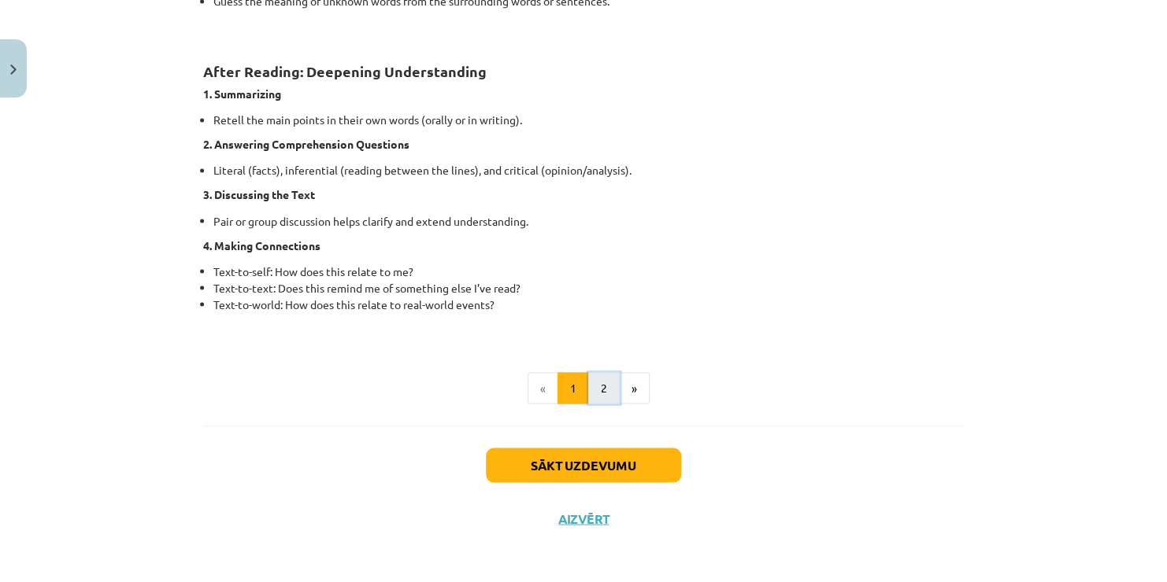
click at [597, 384] on button "2" at bounding box center [603, 387] width 31 height 31
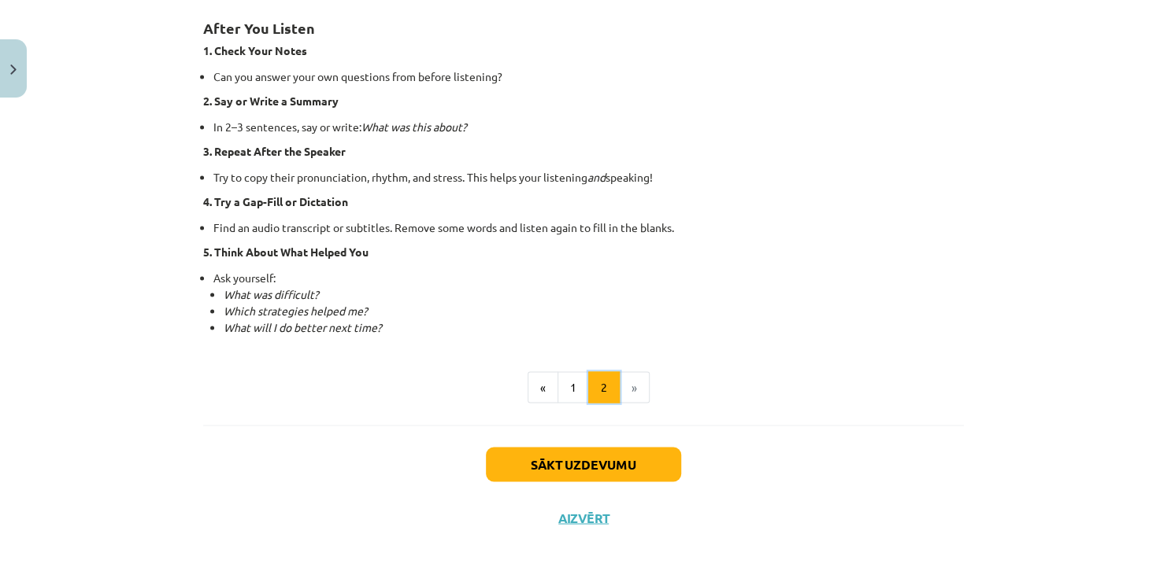
scroll to position [1111, 0]
click at [569, 456] on button "Sākt uzdevumu" at bounding box center [583, 463] width 195 height 35
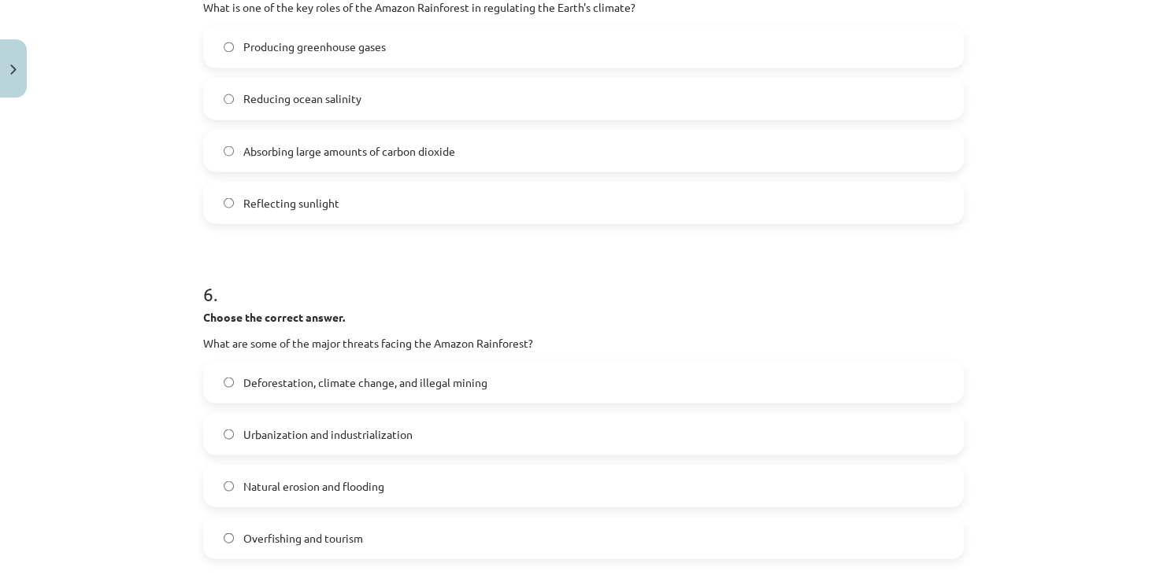
scroll to position [1338, 0]
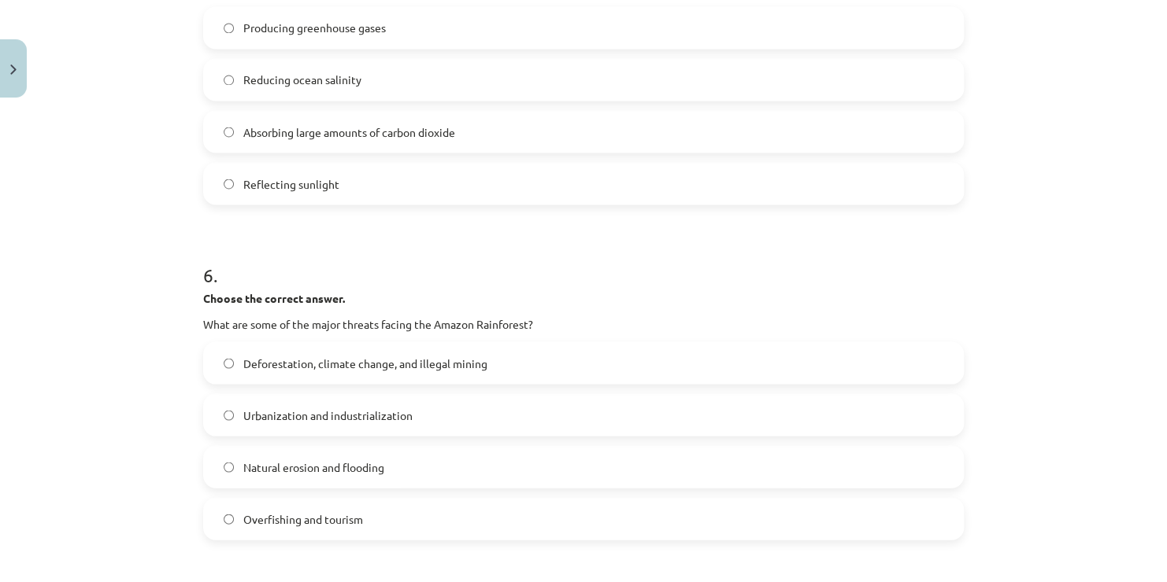
click at [214, 366] on label "Deforestation, climate change, and illegal mining" at bounding box center [583, 362] width 757 height 39
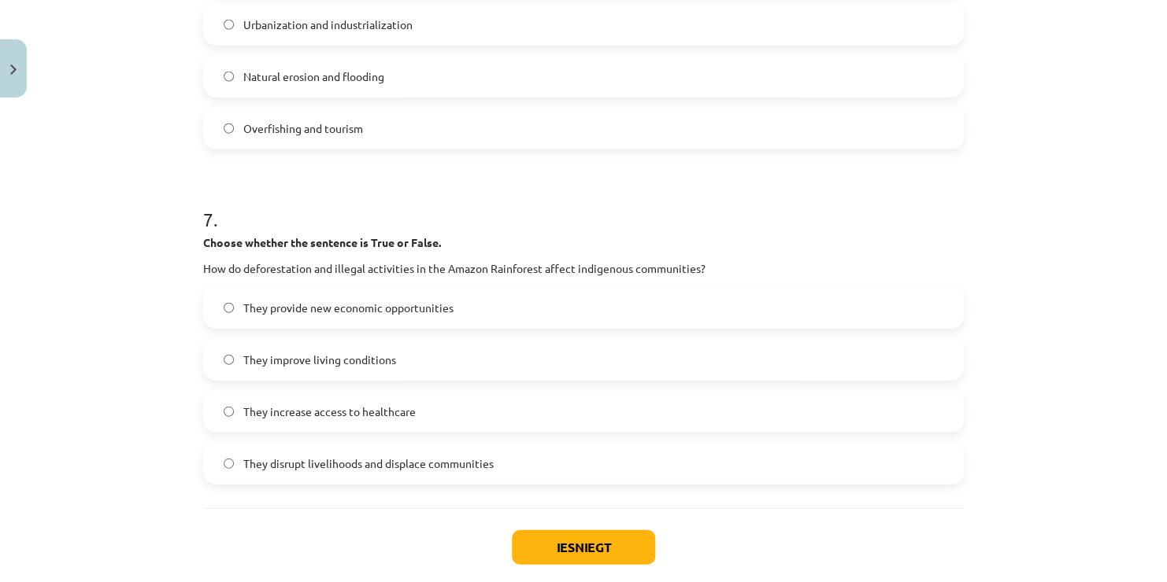
scroll to position [1732, 0]
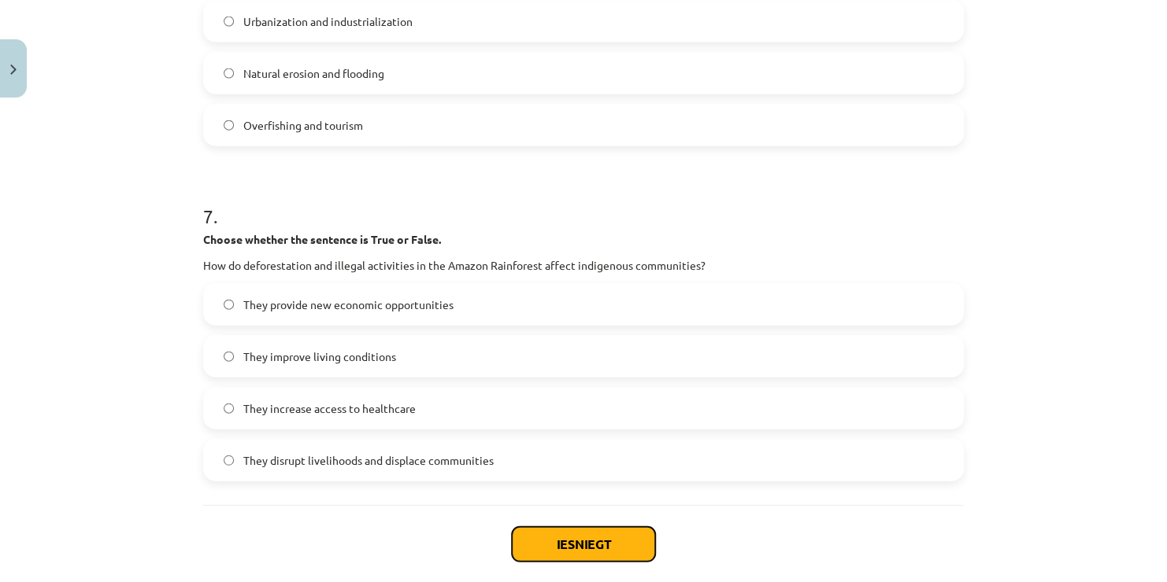
click at [593, 542] on button "Iesniegt" at bounding box center [583, 544] width 143 height 35
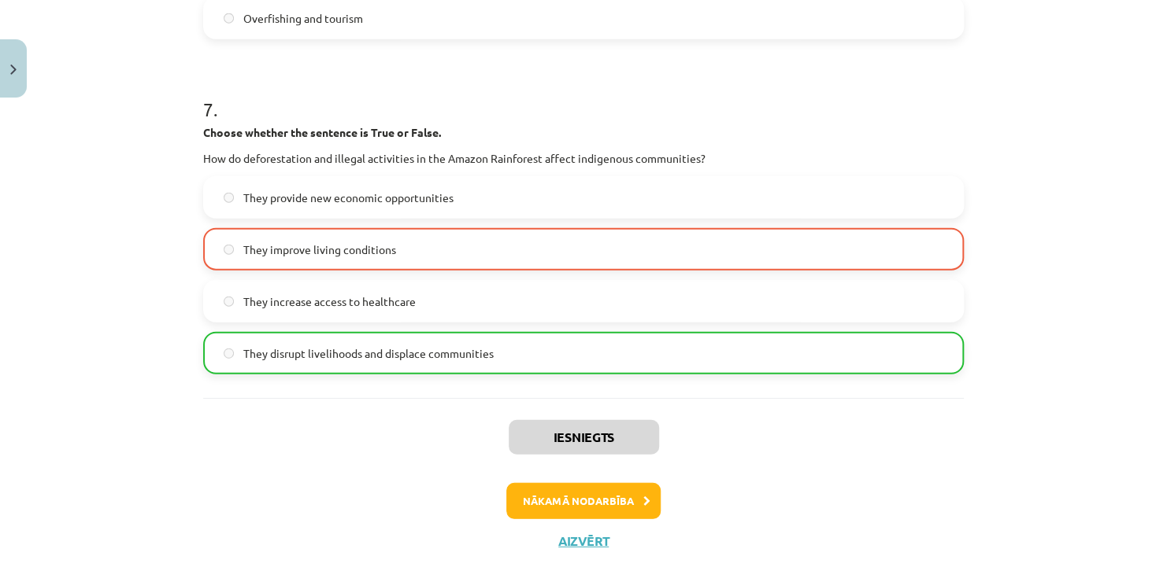
scroll to position [1862, 0]
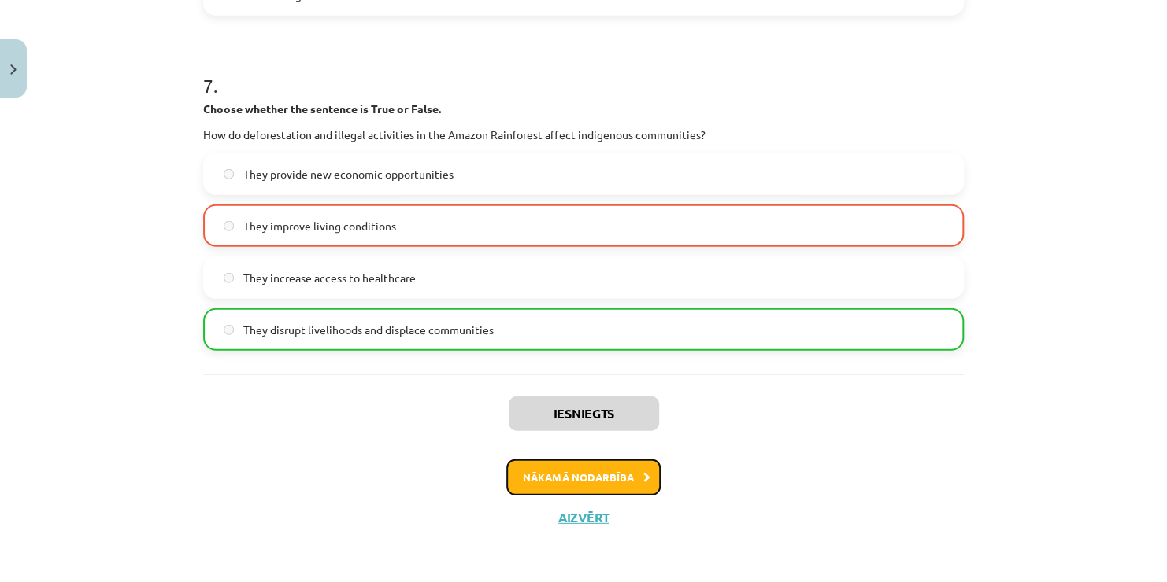
click at [553, 475] on button "Nākamā nodarbība" at bounding box center [583, 478] width 154 height 36
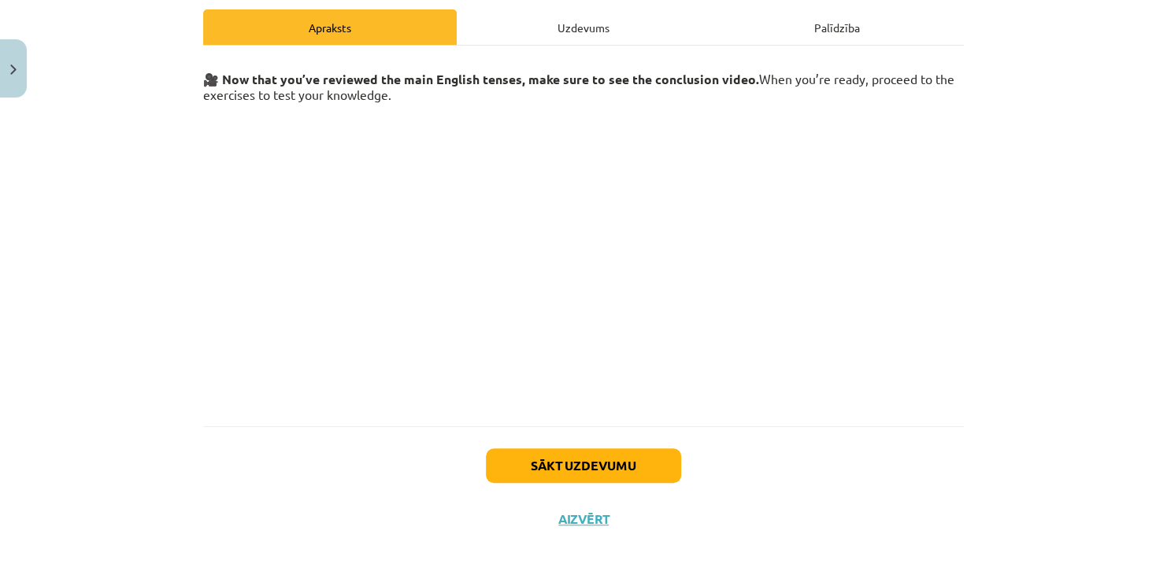
scroll to position [224, 0]
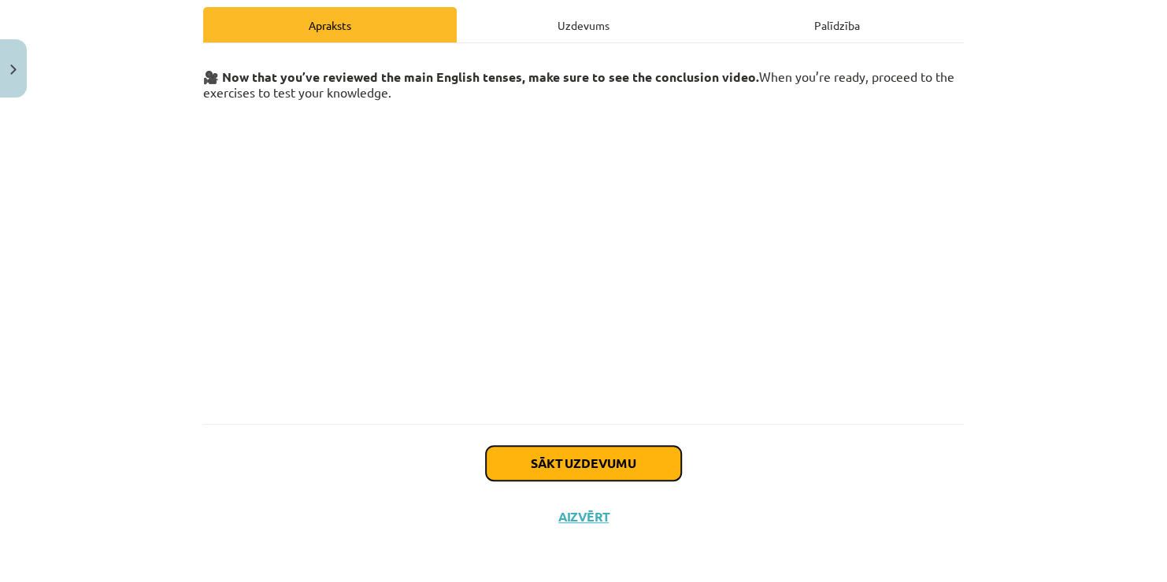
click at [547, 457] on button "Sākt uzdevumu" at bounding box center [583, 463] width 195 height 35
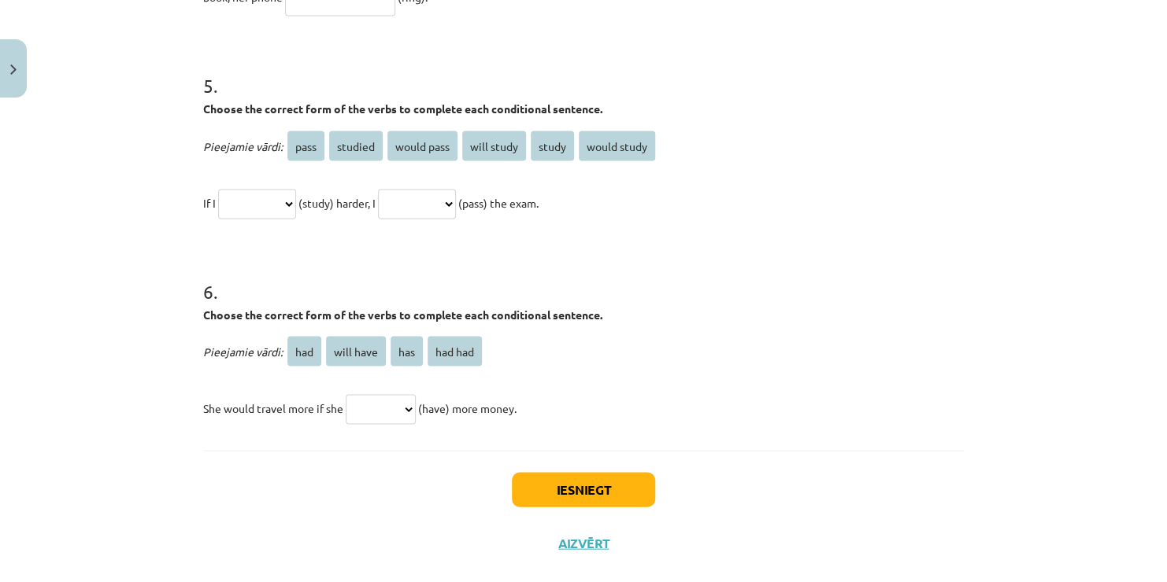
scroll to position [1350, 0]
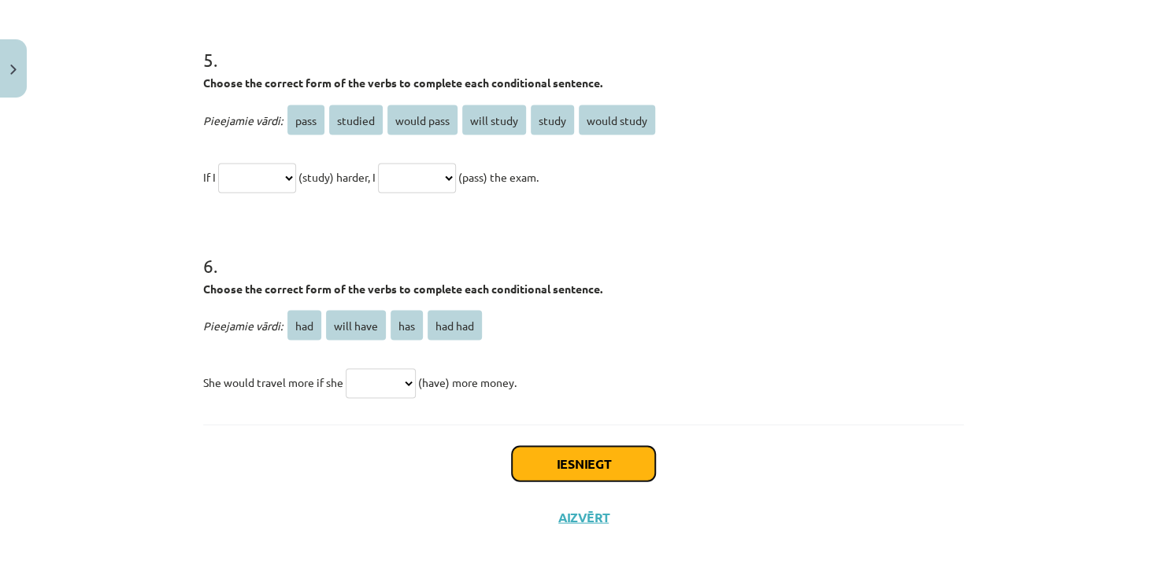
click at [564, 460] on button "Iesniegt" at bounding box center [583, 463] width 143 height 35
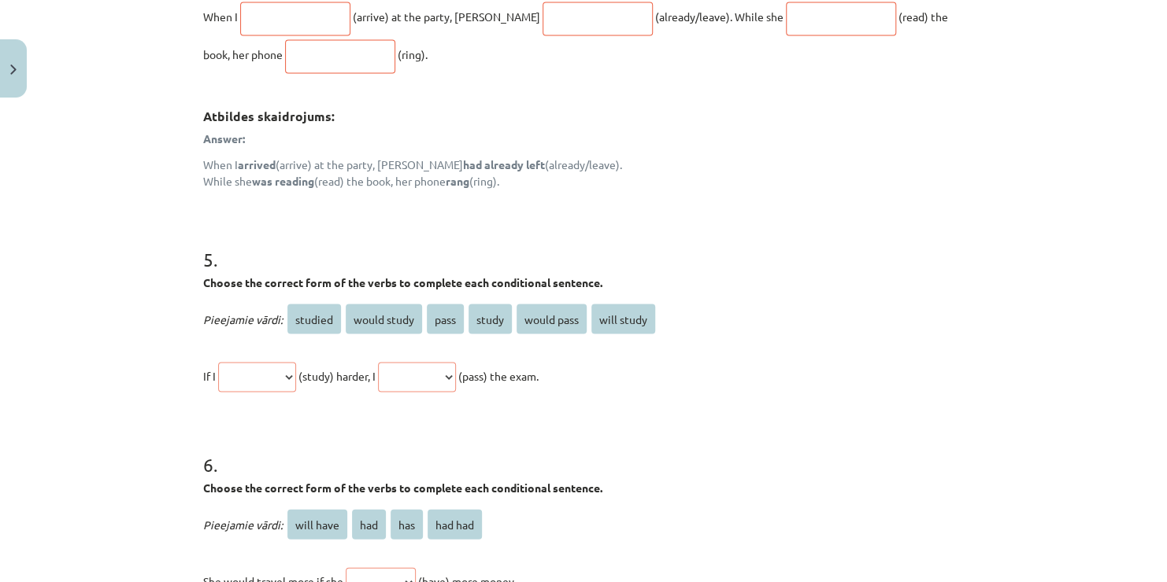
scroll to position [1631, 0]
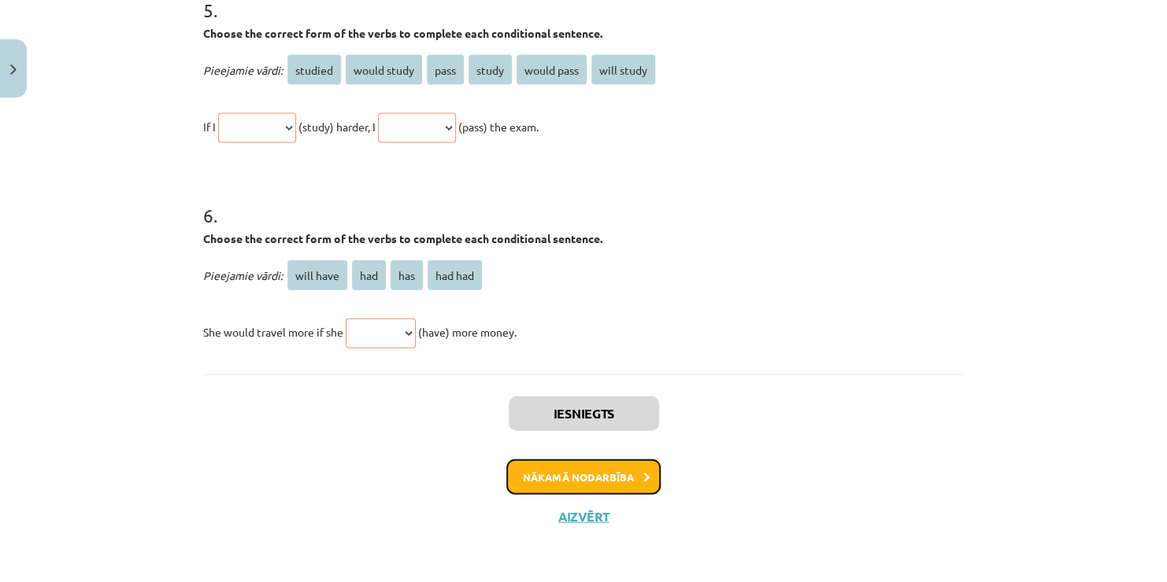
click at [568, 469] on button "Nākamā nodarbība" at bounding box center [583, 478] width 154 height 36
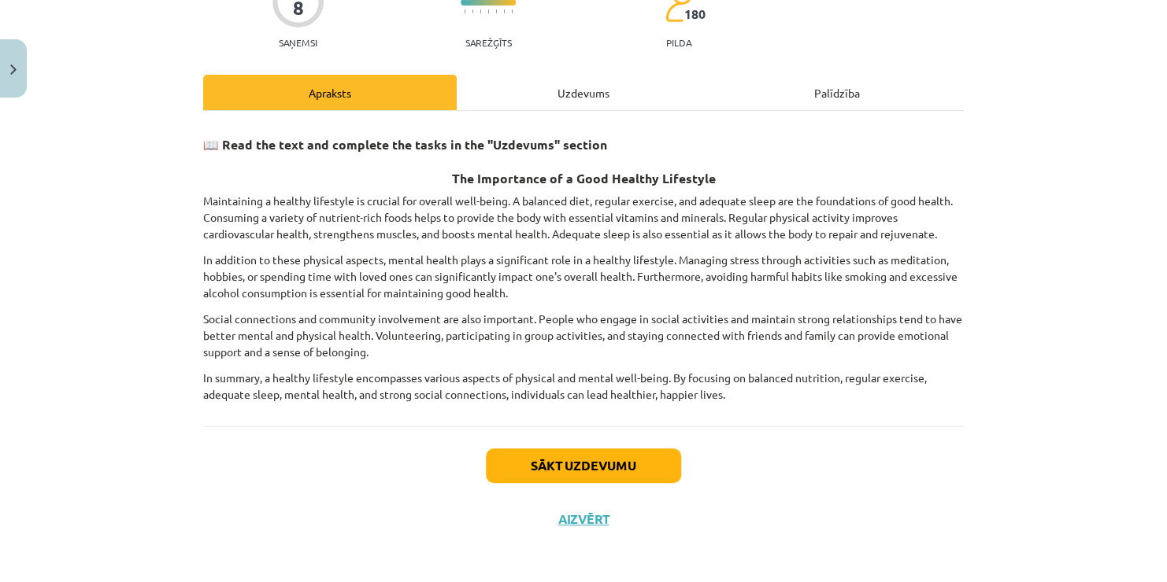
scroll to position [157, 0]
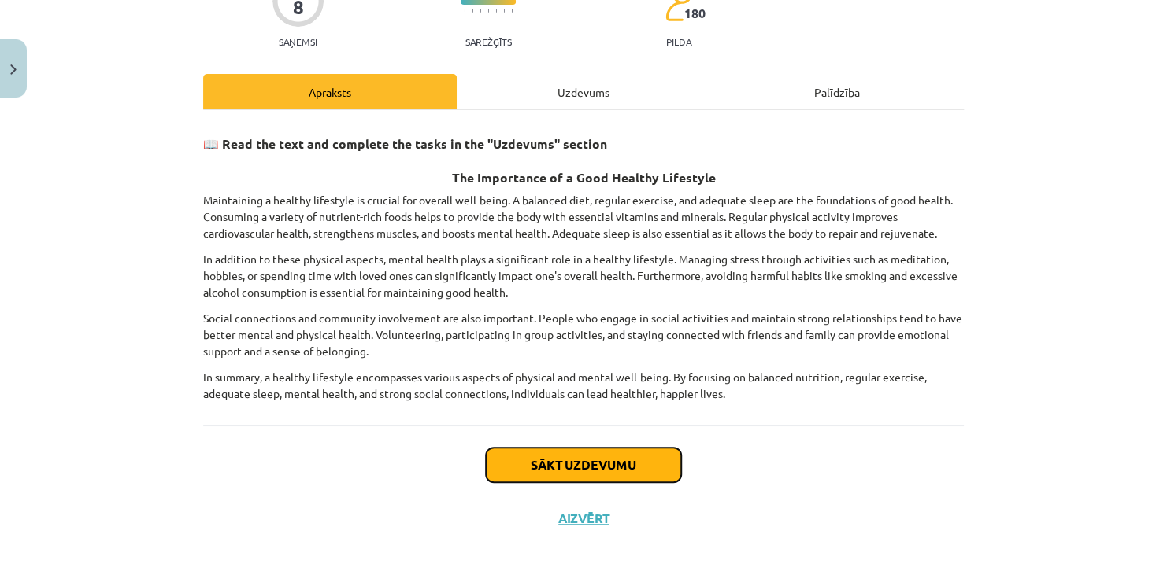
click at [575, 463] on button "Sākt uzdevumu" at bounding box center [583, 465] width 195 height 35
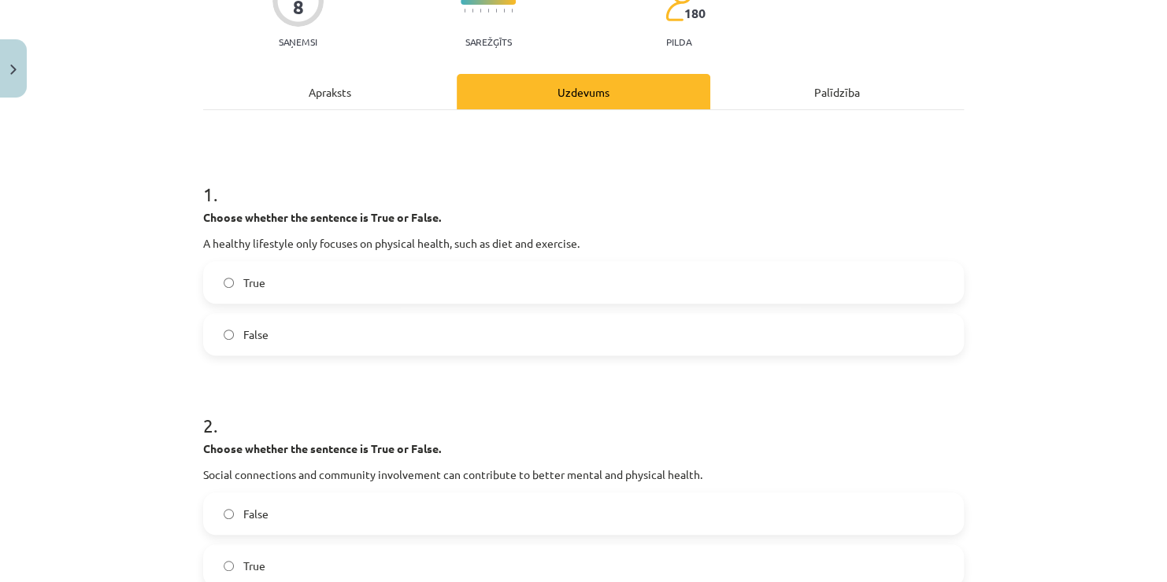
click at [223, 512] on label "False" at bounding box center [583, 513] width 757 height 39
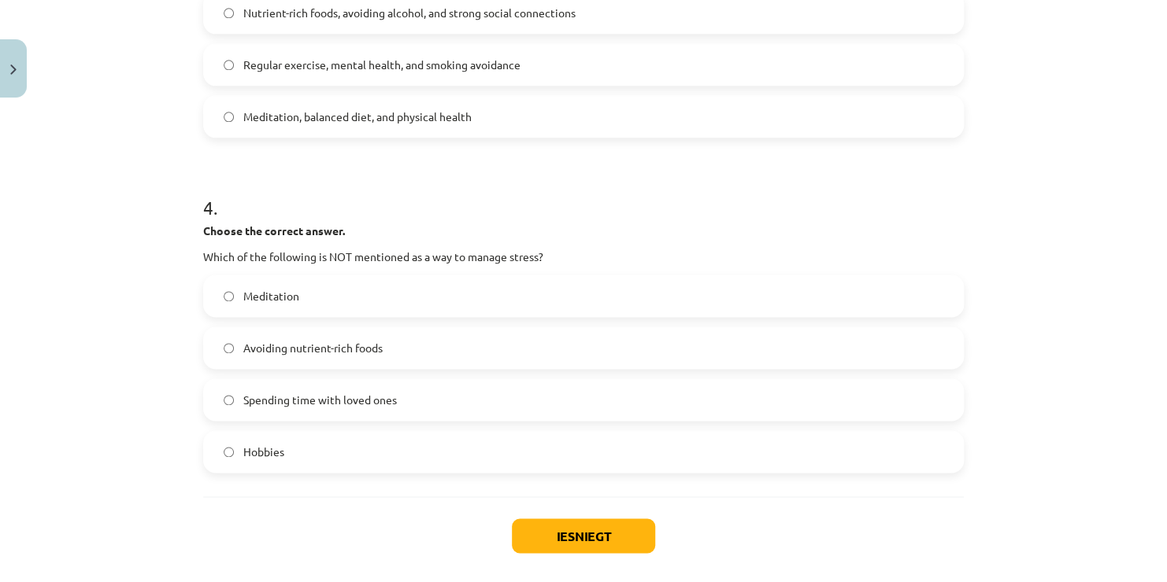
scroll to position [945, 0]
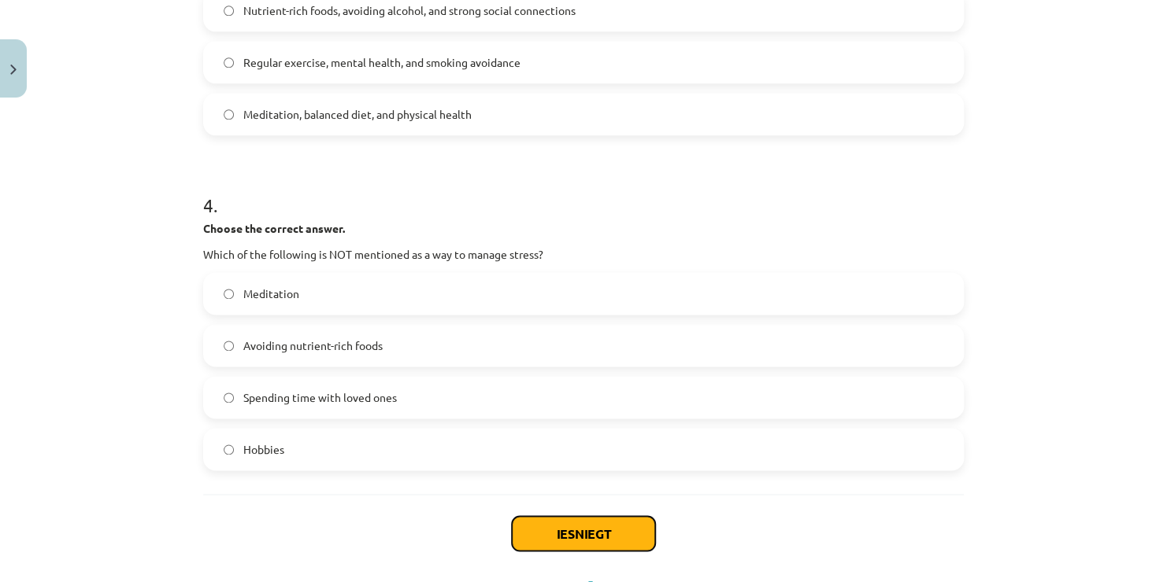
click at [561, 533] on button "Iesniegt" at bounding box center [583, 533] width 143 height 35
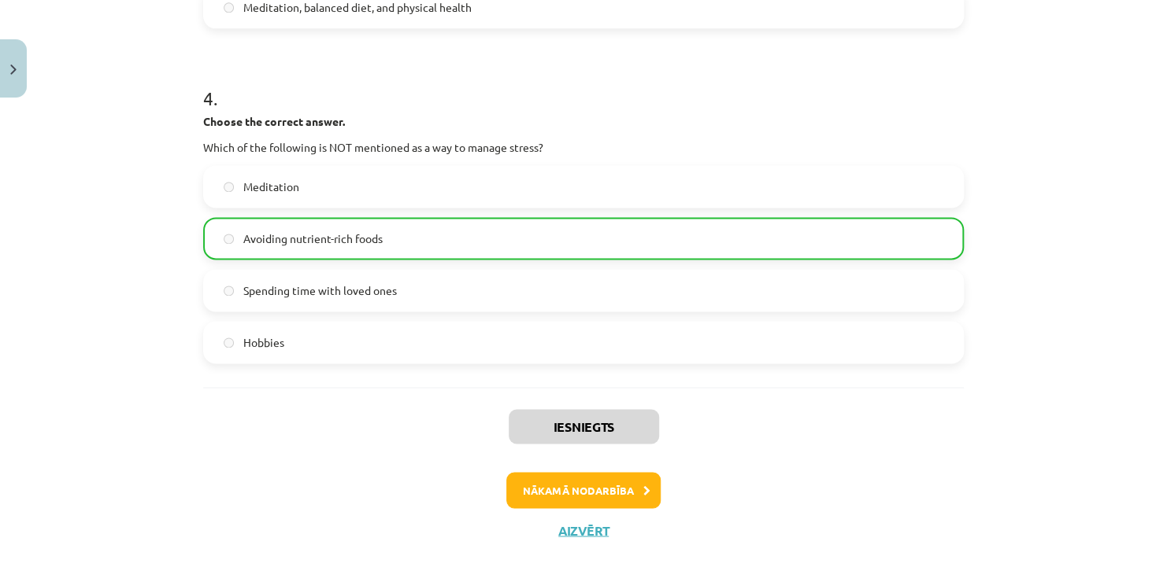
scroll to position [1064, 0]
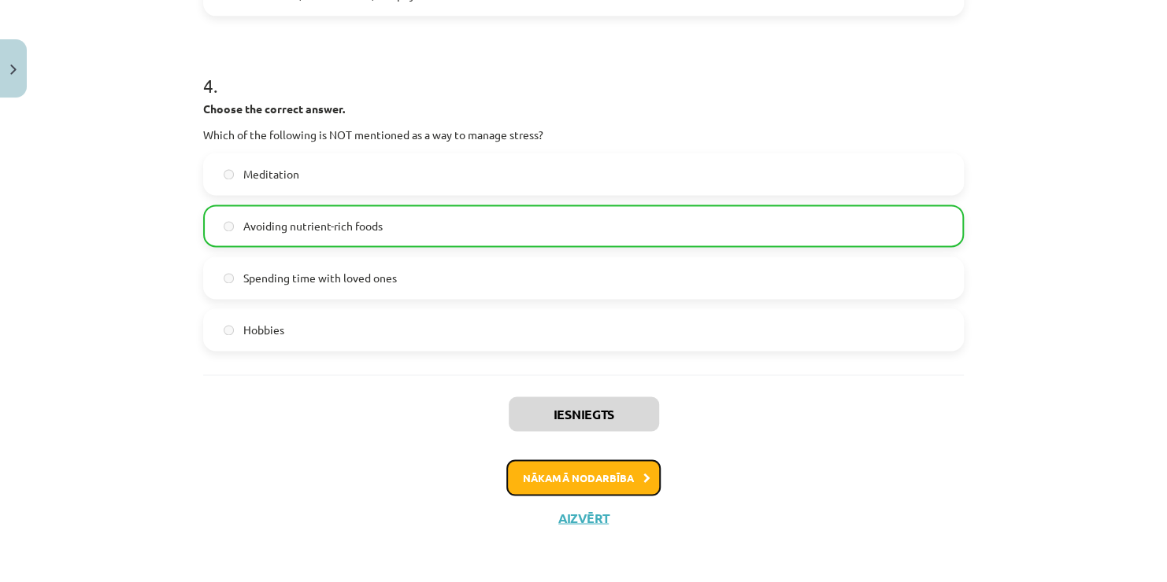
click at [580, 475] on button "Nākamā nodarbība" at bounding box center [583, 478] width 154 height 36
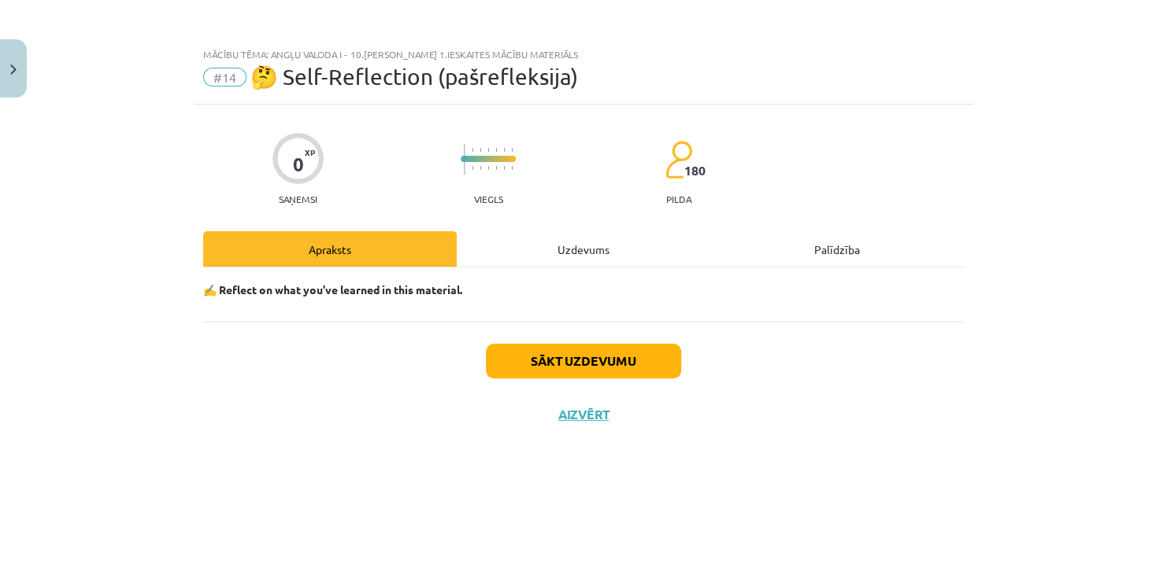
scroll to position [0, 0]
click at [574, 359] on button "Sākt uzdevumu" at bounding box center [583, 361] width 195 height 35
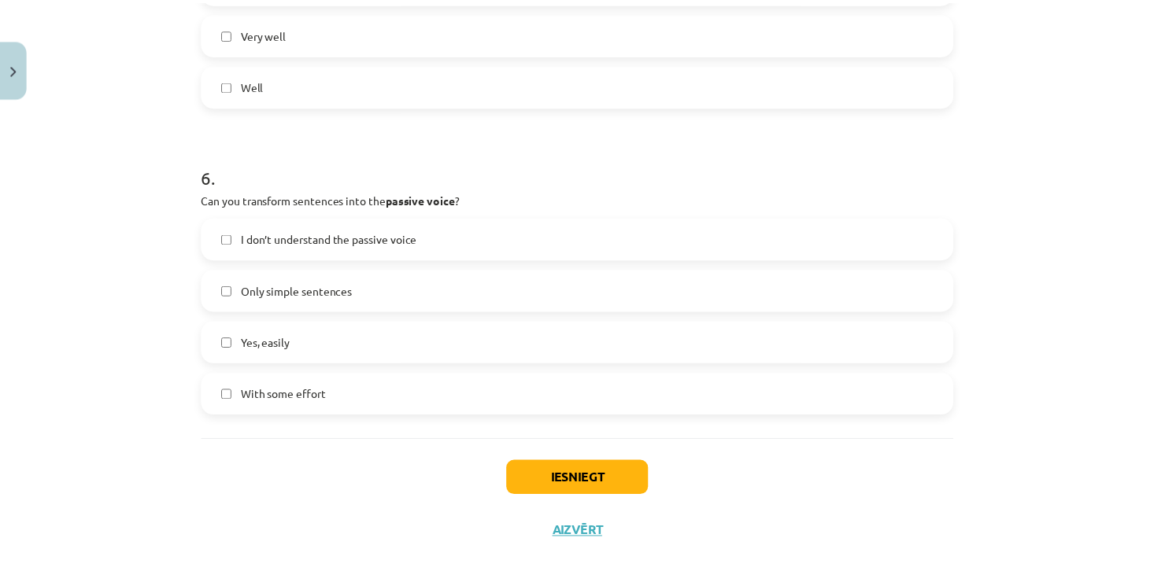
scroll to position [1685, 0]
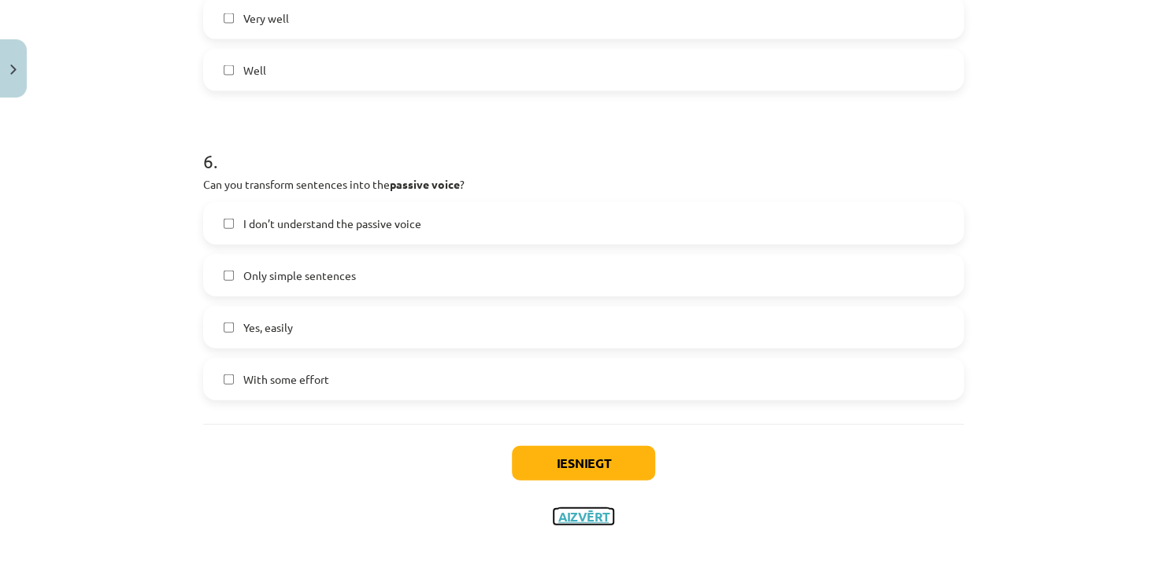
click at [577, 516] on button "Aizvērt" at bounding box center [583, 517] width 60 height 16
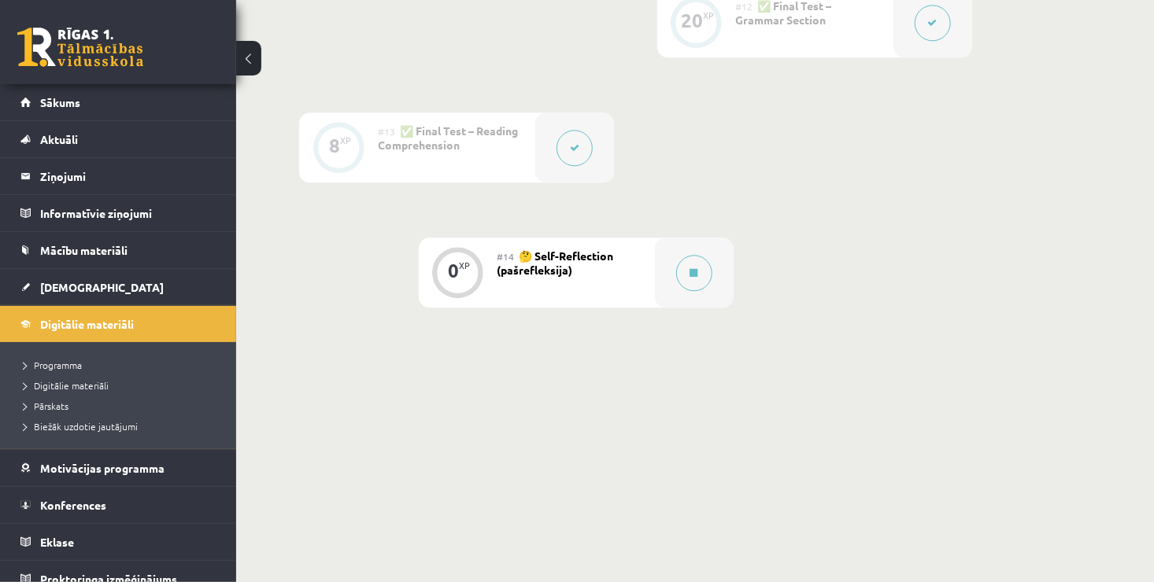
scroll to position [1282, 0]
